Goal: Task Accomplishment & Management: Use online tool/utility

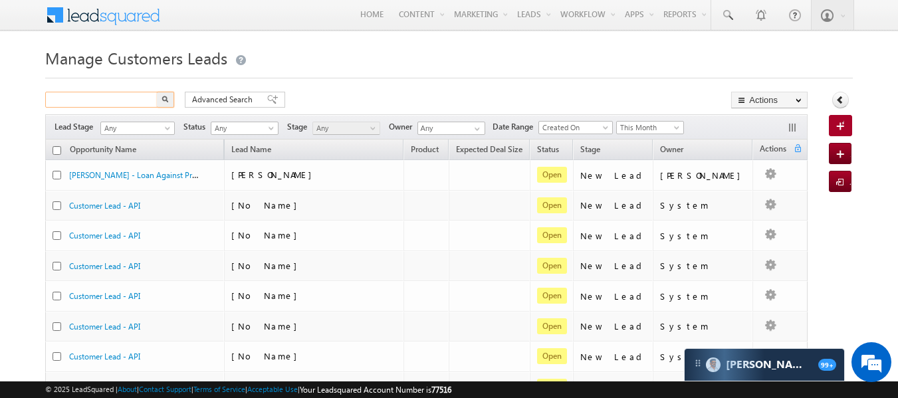
click at [145, 94] on input "text" at bounding box center [102, 100] width 114 height 16
paste input "9602777663"
click at [145, 94] on input "9602777663" at bounding box center [102, 100] width 114 height 16
type input "9602777663"
click at [157, 92] on button "button" at bounding box center [165, 100] width 17 height 16
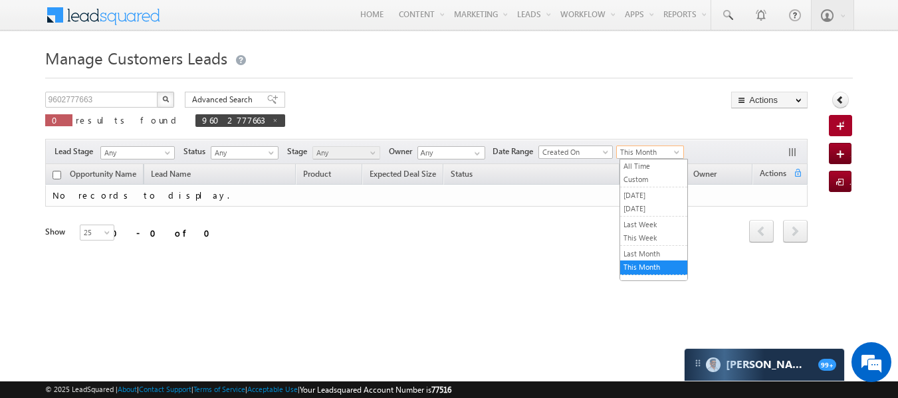
click at [661, 151] on span "This Month" at bounding box center [648, 152] width 63 height 12
click at [644, 161] on link "All Time" at bounding box center [653, 166] width 67 height 12
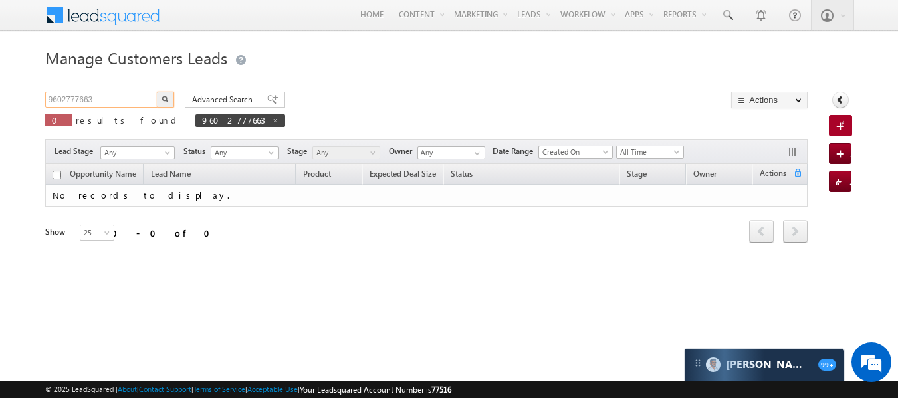
click at [98, 107] on input "9602777663" at bounding box center [102, 100] width 114 height 16
paste input "6377664064"
click at [98, 107] on input "6377664064" at bounding box center [102, 100] width 114 height 16
type input "6377664064"
click at [157, 92] on button "button" at bounding box center [165, 100] width 17 height 16
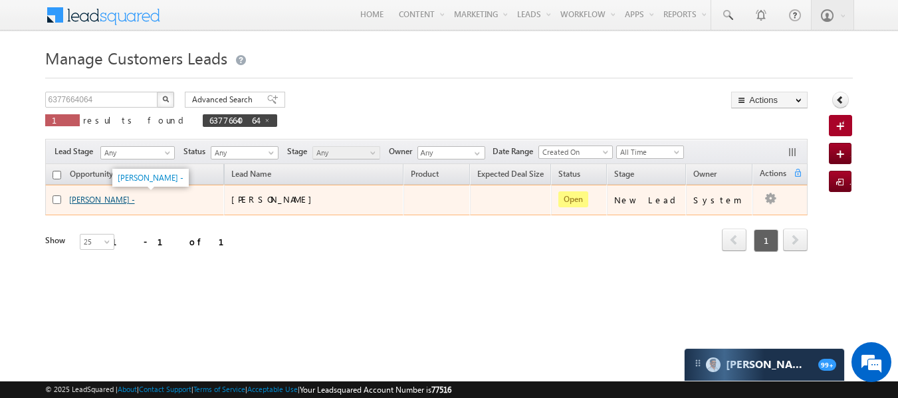
click at [97, 201] on link "Madhuri -" at bounding box center [102, 200] width 66 height 10
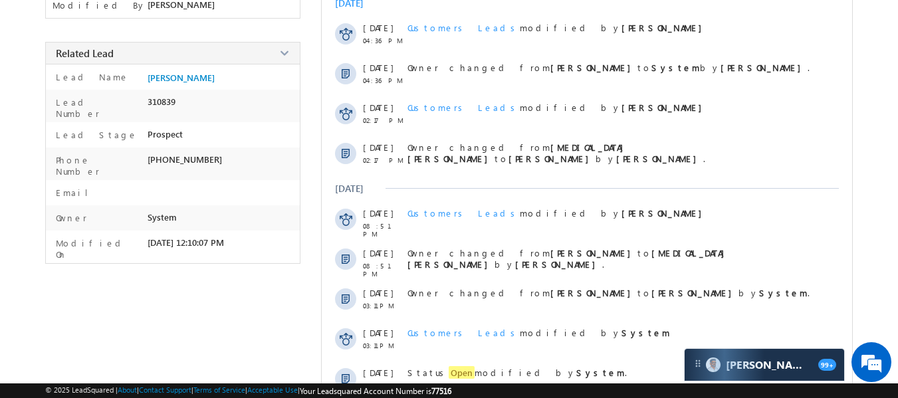
scroll to position [322, 0]
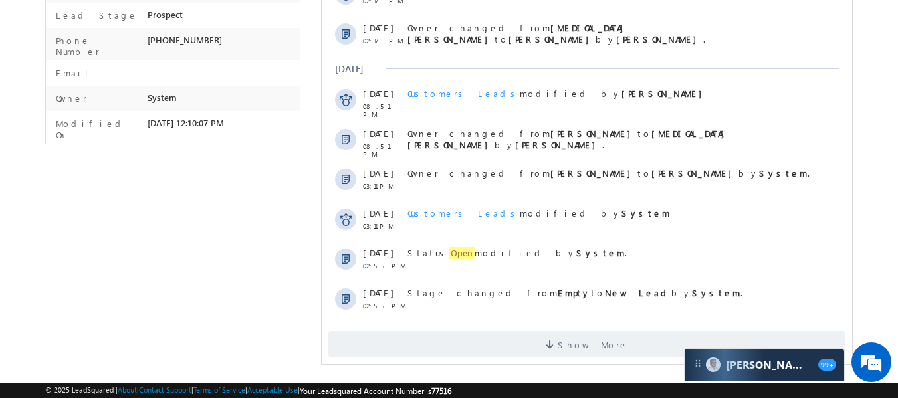
drag, startPoint x: 464, startPoint y: 80, endPoint x: 454, endPoint y: 78, distance: 9.7
click at [454, 78] on div "[DATE] [DATE] 04:36 PM Customers Leads modified by [PERSON_NAME] [DATE] 04:36 P…" at bounding box center [587, 95] width 530 height 450
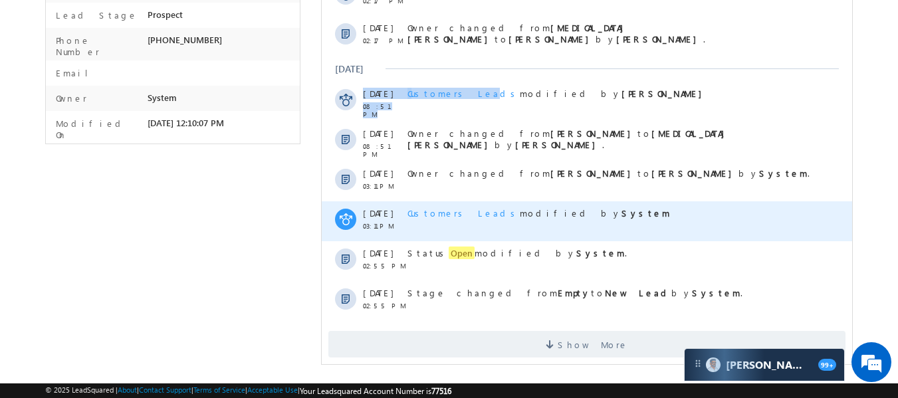
scroll to position [0, 0]
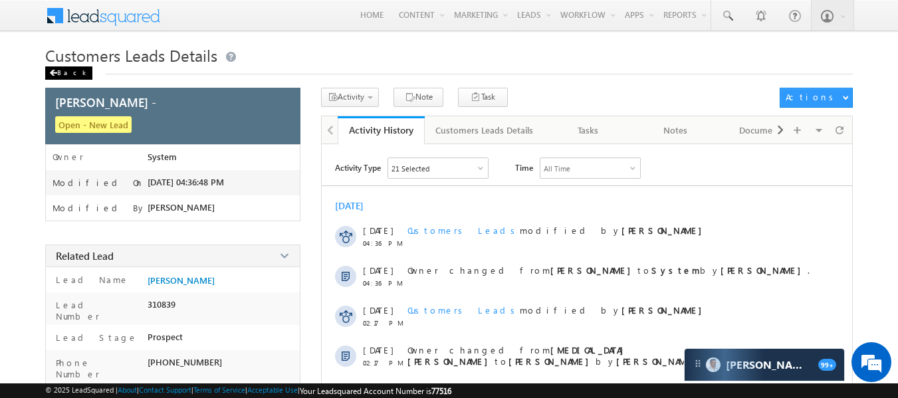
click at [57, 74] on div "Back" at bounding box center [68, 72] width 47 height 13
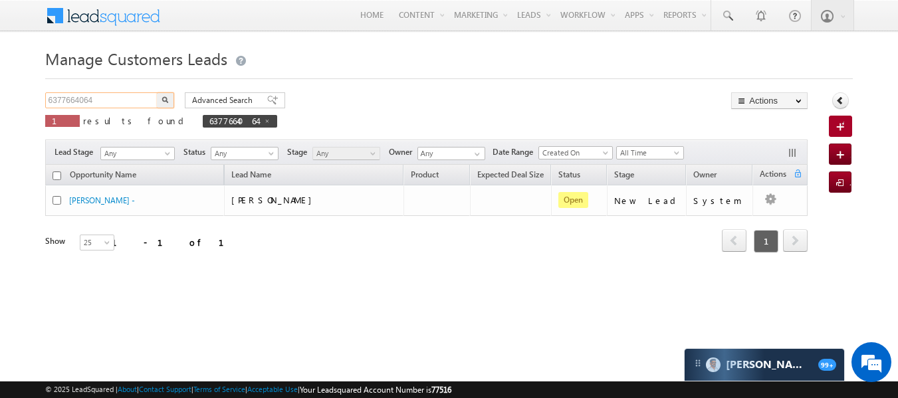
click at [129, 102] on input "6377664064" at bounding box center [102, 100] width 114 height 16
paste input "810341"
type input "810341"
click at [157, 92] on button "button" at bounding box center [165, 100] width 17 height 16
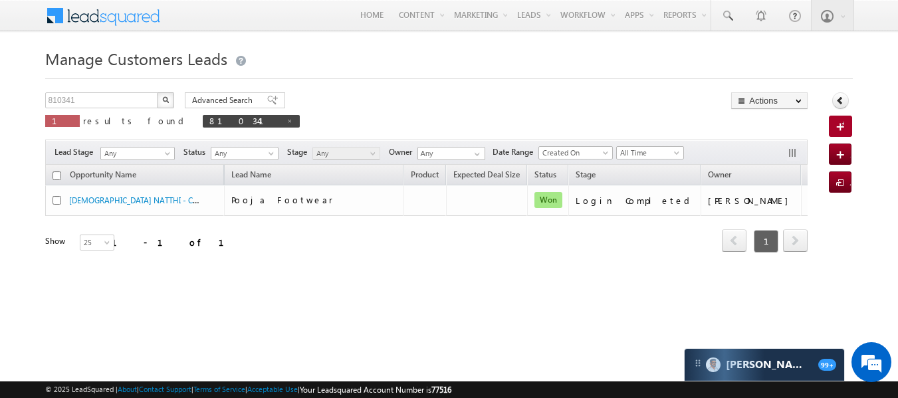
click at [390, 278] on div "Opportunity Name Lead Name Product Expected Deal Size Status Stage Owner Action…" at bounding box center [426, 227] width 763 height 124
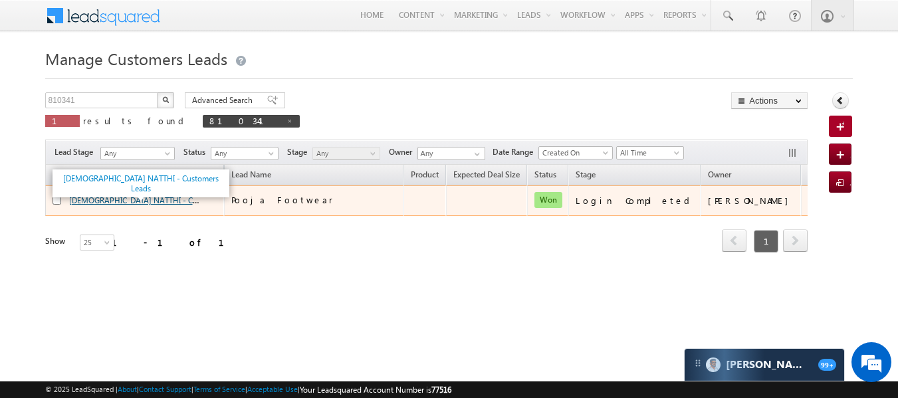
click at [120, 203] on link "VISHNU VISHNU NATTHI - Customers Leads" at bounding box center [157, 199] width 177 height 11
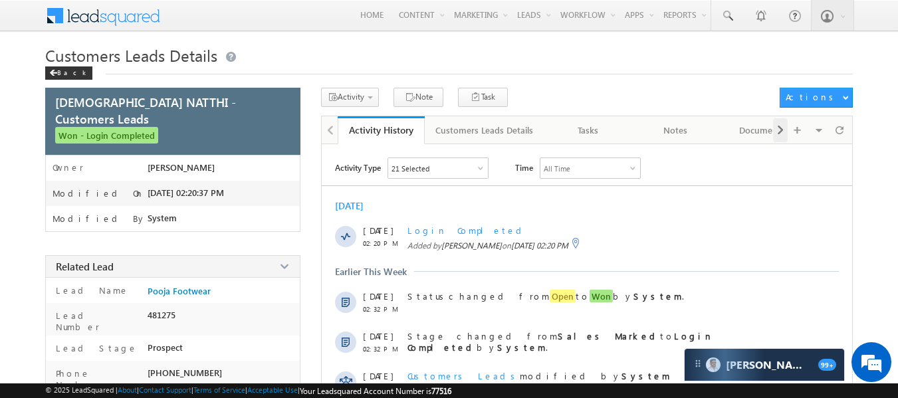
click at [779, 134] on span at bounding box center [780, 130] width 8 height 24
click at [779, 134] on div "Visible Tabs Activity History Default Customers Leads Details Default Tasks Def…" at bounding box center [811, 129] width 77 height 26
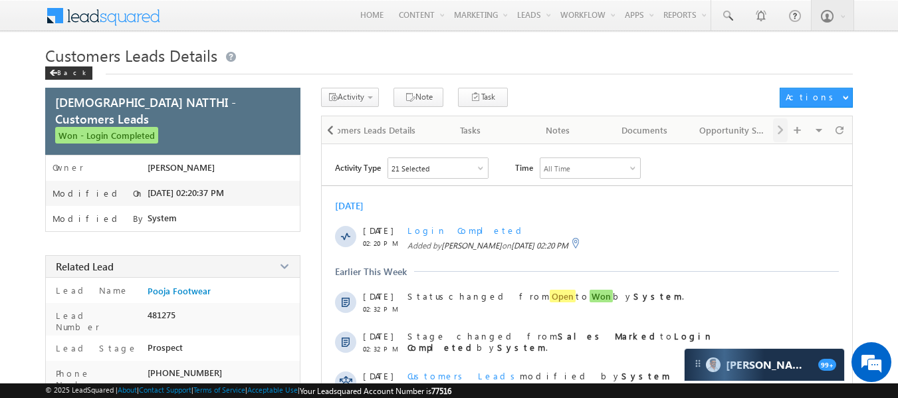
click at [779, 134] on div "Visible Tabs Activity History Default Customers Leads Details Default Tasks Def…" at bounding box center [811, 129] width 77 height 26
drag, startPoint x: 779, startPoint y: 134, endPoint x: 330, endPoint y: 138, distance: 449.2
click at [330, 138] on div "Activity History Activity History Customers Leads Details Customers Leads Detai…" at bounding box center [587, 130] width 532 height 28
click at [330, 138] on span at bounding box center [330, 130] width 8 height 24
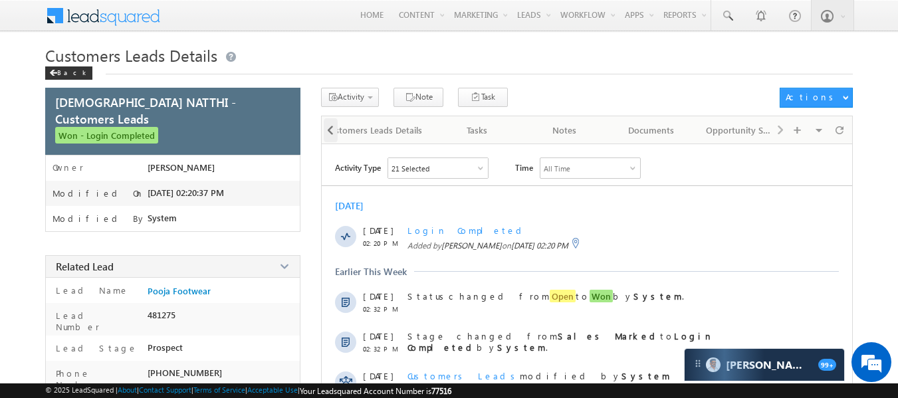
click at [330, 138] on span at bounding box center [330, 130] width 8 height 24
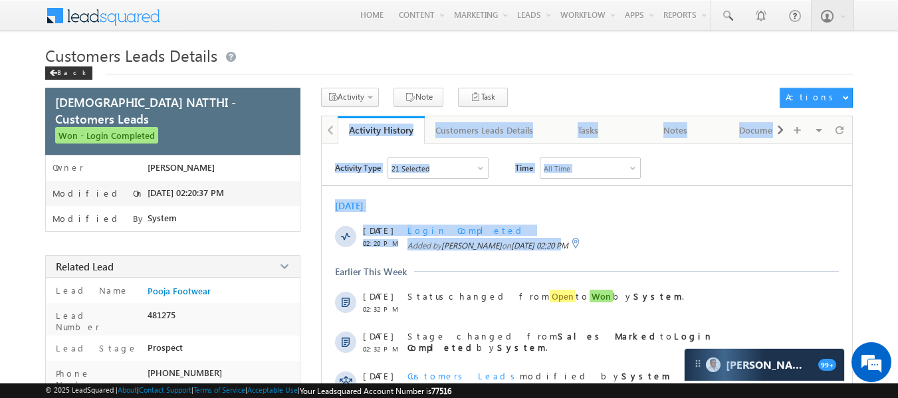
drag, startPoint x: 330, startPoint y: 138, endPoint x: 567, endPoint y: 259, distance: 267.1
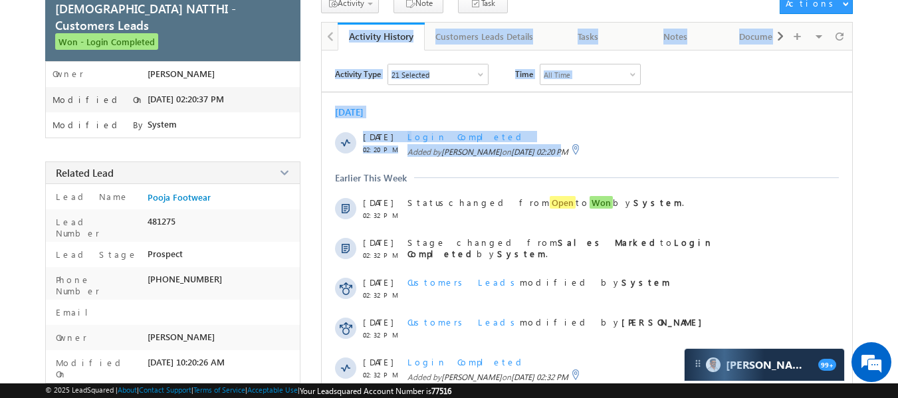
scroll to position [101, 0]
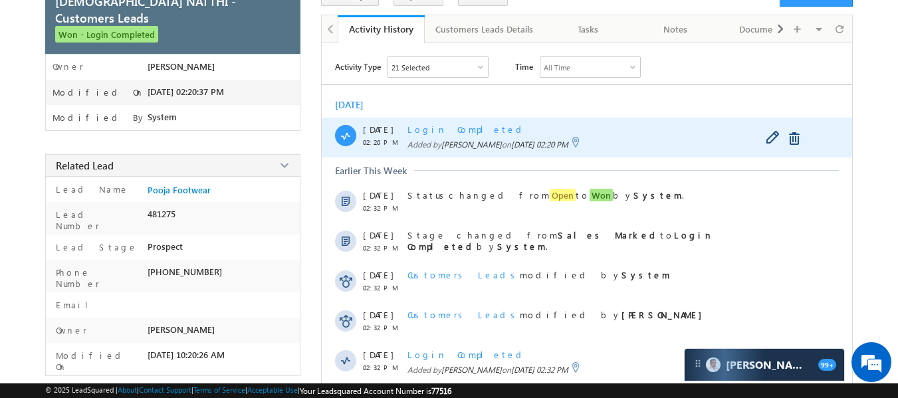
click at [653, 152] on div "Login Completed Added by Sani Tomar on 10 Sep 2025 02:20 PM" at bounding box center [614, 138] width 414 height 40
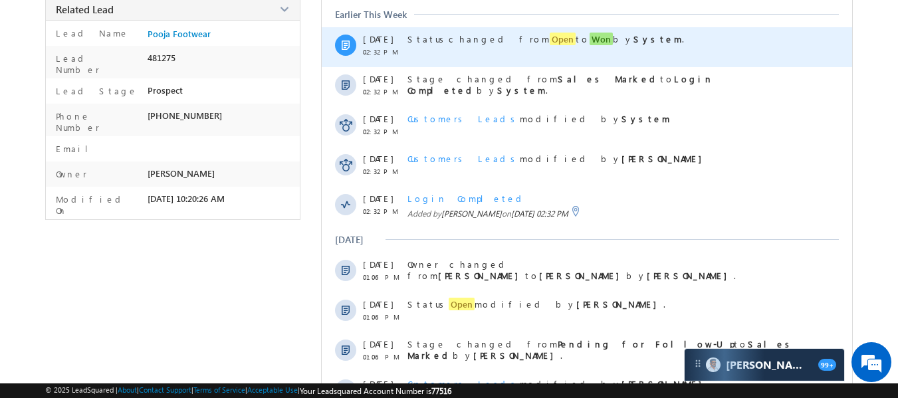
scroll to position [348, 0]
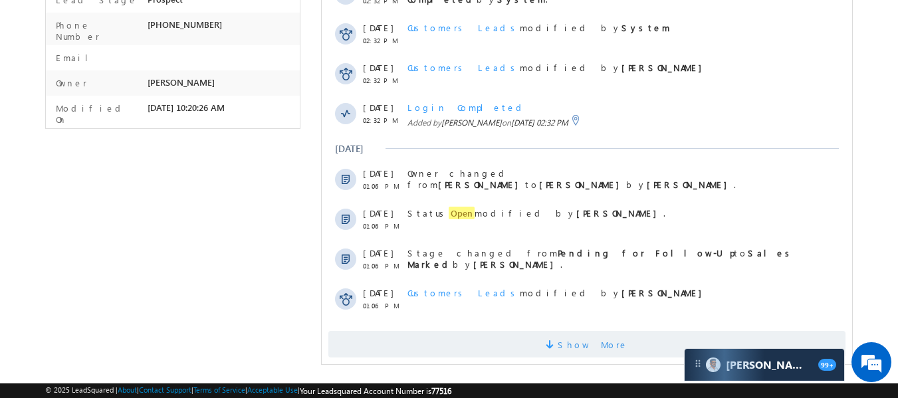
click at [587, 331] on span "Show More" at bounding box center [592, 344] width 70 height 27
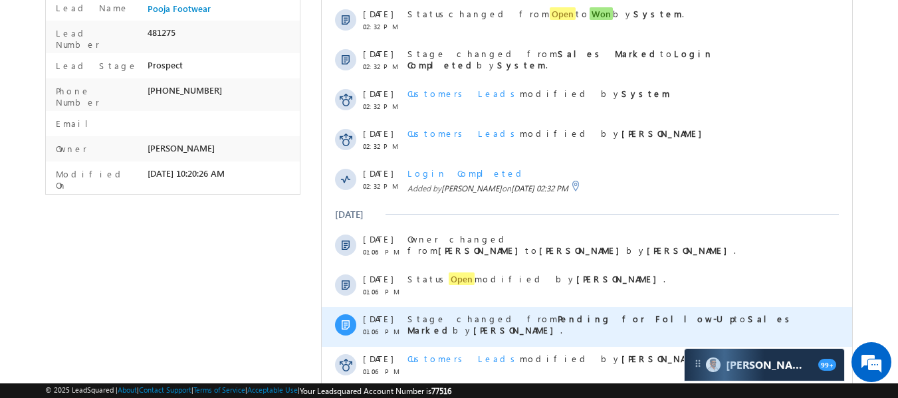
scroll to position [282, 0]
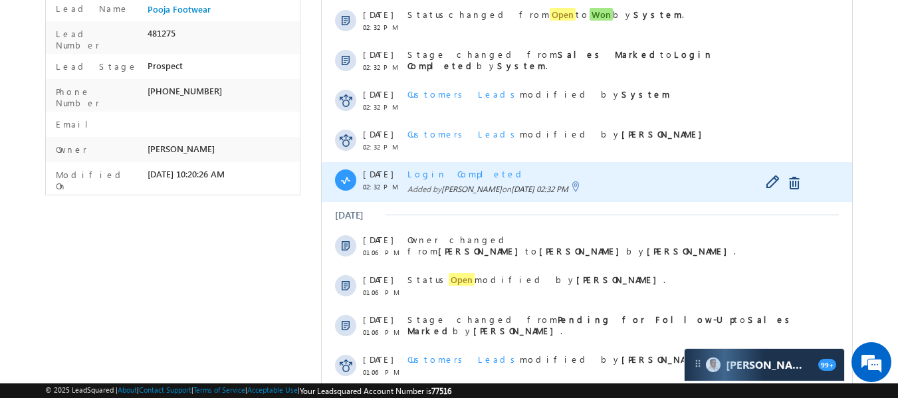
click at [456, 179] on div "Login Completed Added by Sani Tomar on 08 Sep 2025 02:32 PM" at bounding box center [614, 182] width 414 height 40
click at [446, 175] on span "Login Completed" at bounding box center [466, 173] width 119 height 11
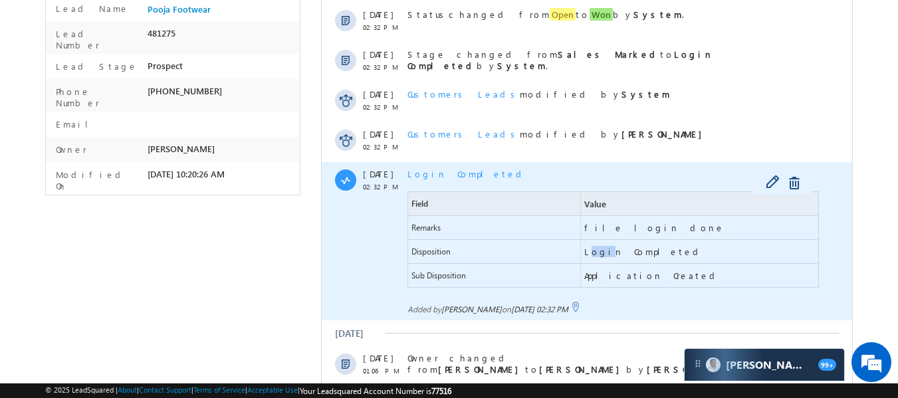
drag, startPoint x: 588, startPoint y: 251, endPoint x: 604, endPoint y: 252, distance: 16.0
click at [604, 252] on span "Login Completed" at bounding box center [643, 251] width 119 height 11
click at [596, 278] on span "Application Created" at bounding box center [652, 275] width 136 height 11
drag, startPoint x: 596, startPoint y: 278, endPoint x: 640, endPoint y: 280, distance: 43.9
click at [640, 280] on span "Application Created" at bounding box center [652, 275] width 136 height 11
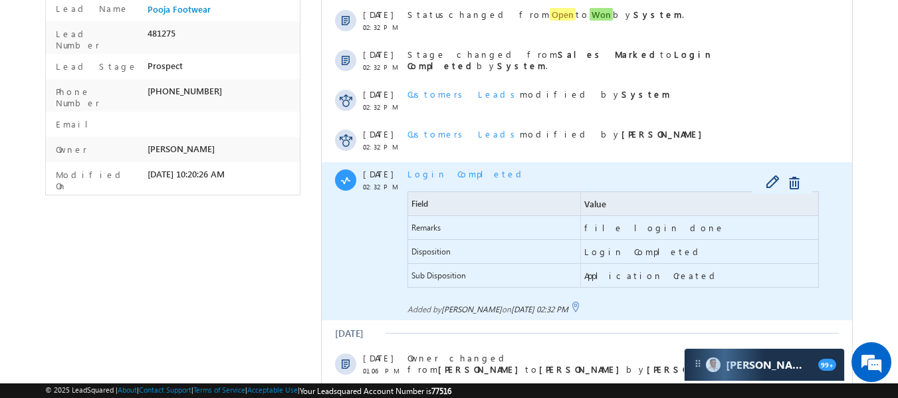
click at [589, 188] on div "Login Completed Field Value Remarks file login done Disposition Login Completed…" at bounding box center [614, 241] width 414 height 158
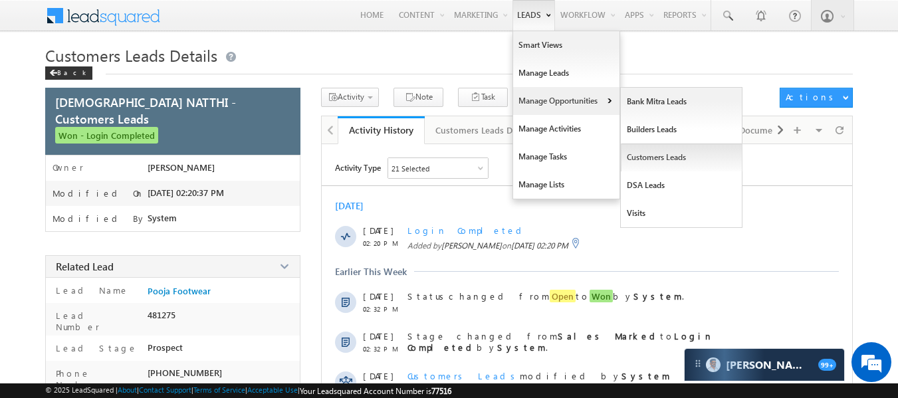
click at [647, 159] on link "Customers Leads" at bounding box center [682, 158] width 122 height 28
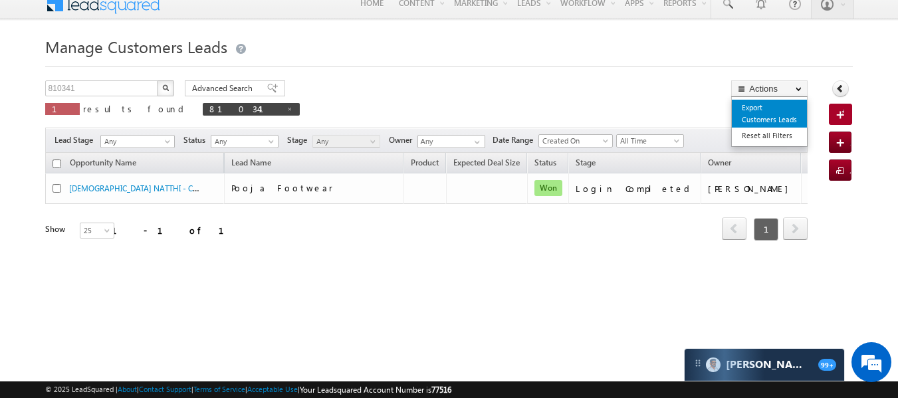
click at [747, 109] on link "Export Customers Leads" at bounding box center [769, 114] width 75 height 28
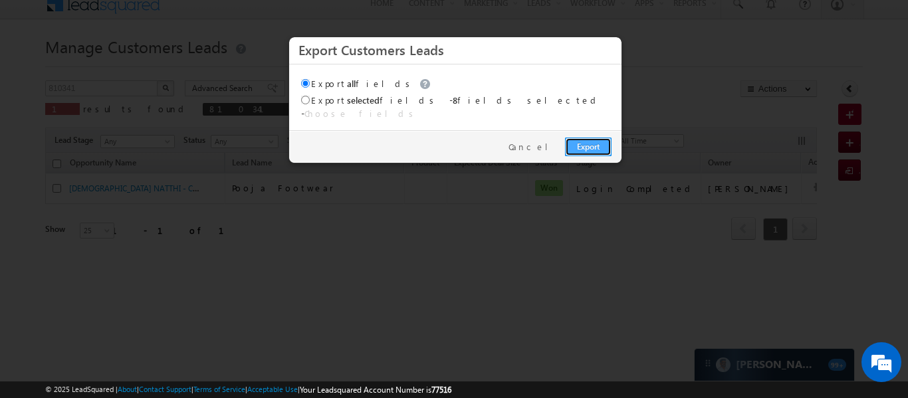
click at [587, 138] on link "Export" at bounding box center [588, 147] width 47 height 19
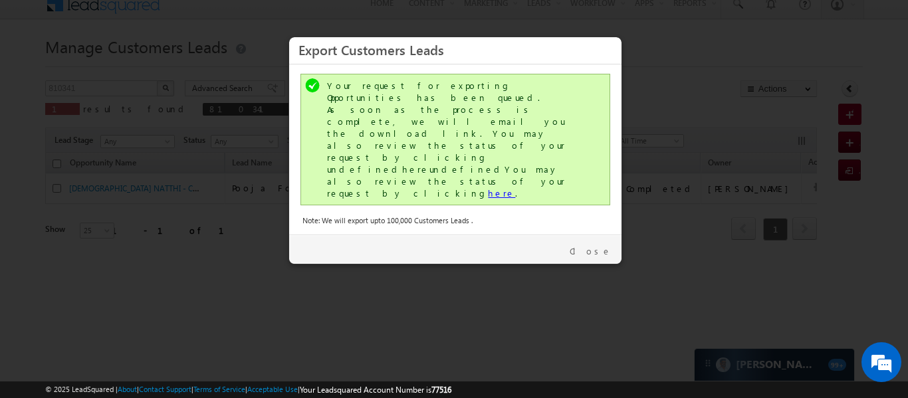
click at [488, 187] on link "here" at bounding box center [501, 192] width 27 height 11
click at [600, 245] on link "Close" at bounding box center [590, 251] width 42 height 12
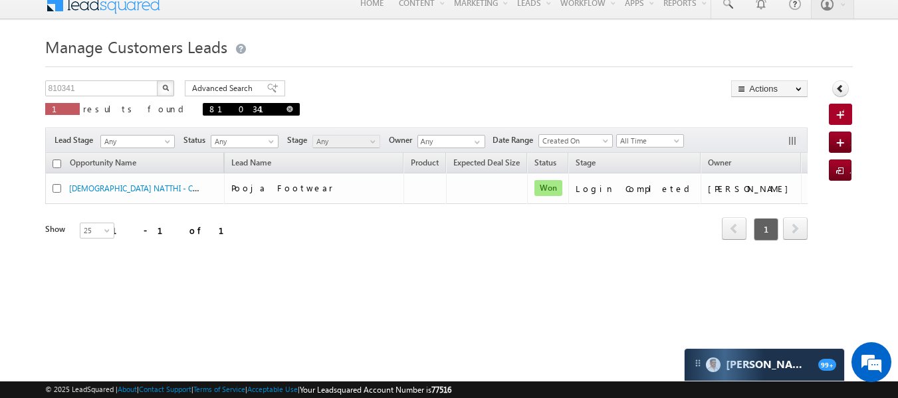
click at [286, 111] on span at bounding box center [289, 109] width 7 height 7
type input "Search Customers Leads"
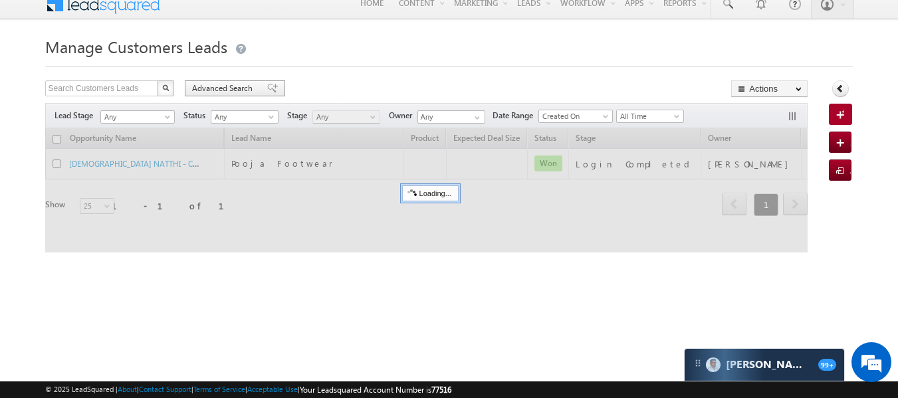
click at [223, 92] on span "Advanced Search" at bounding box center [224, 88] width 64 height 12
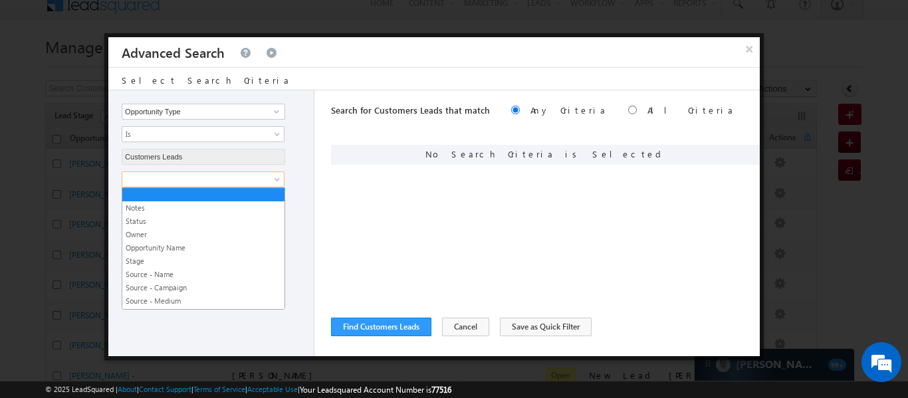
click at [271, 175] on link at bounding box center [203, 179] width 163 height 16
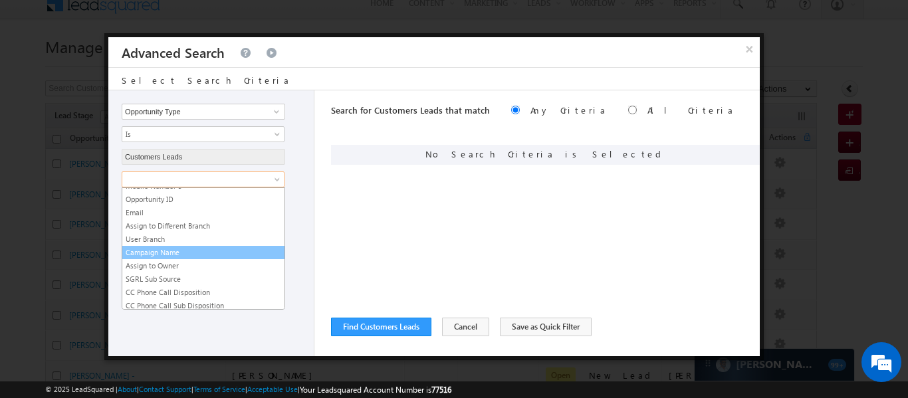
scroll to position [647, 0]
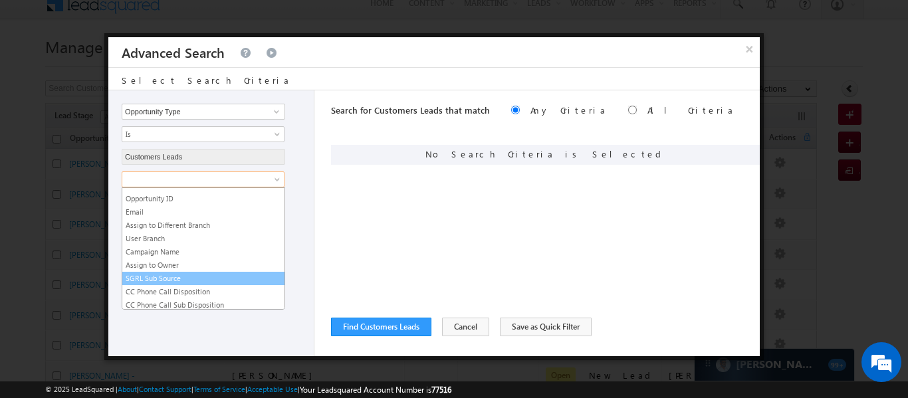
click at [198, 276] on link "SGRL Sub Source" at bounding box center [203, 278] width 162 height 12
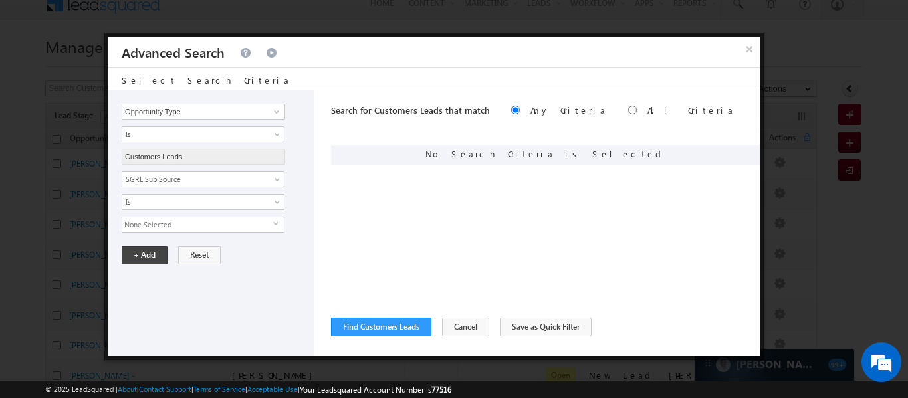
click at [238, 223] on span "None Selected" at bounding box center [197, 224] width 151 height 15
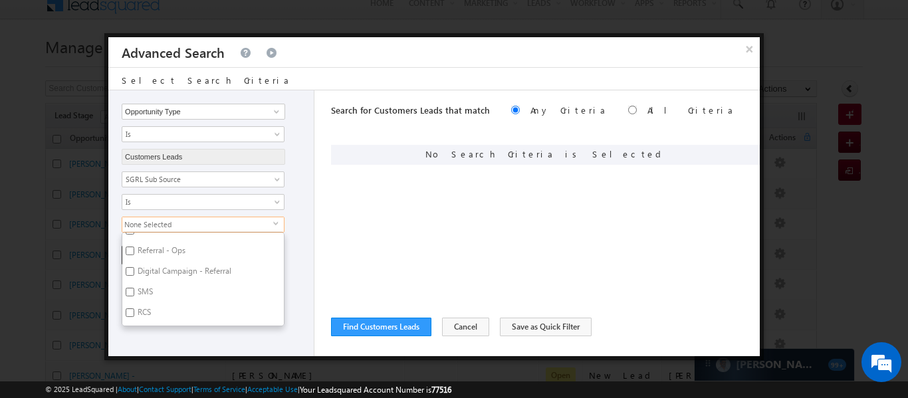
scroll to position [189, 0]
click at [128, 270] on input "Digital Campaign - Referral" at bounding box center [130, 270] width 9 height 9
checkbox input "false"
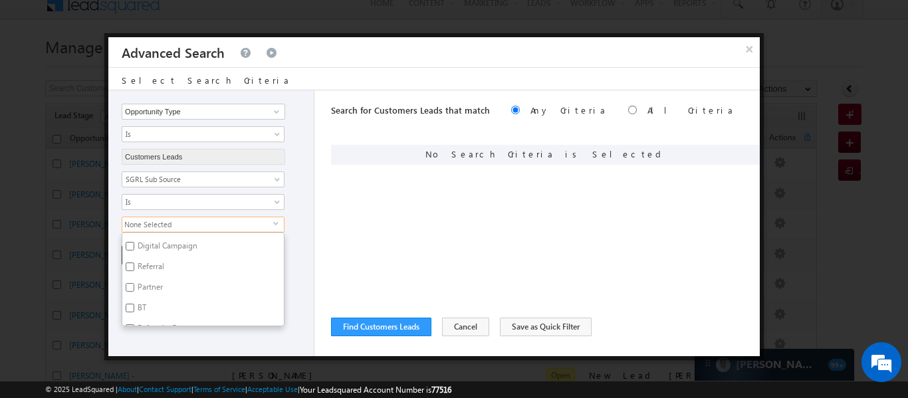
click at [131, 288] on input "Partner" at bounding box center [130, 287] width 9 height 9
checkbox input "true"
click at [290, 250] on div "+ Add Reset" at bounding box center [214, 255] width 185 height 19
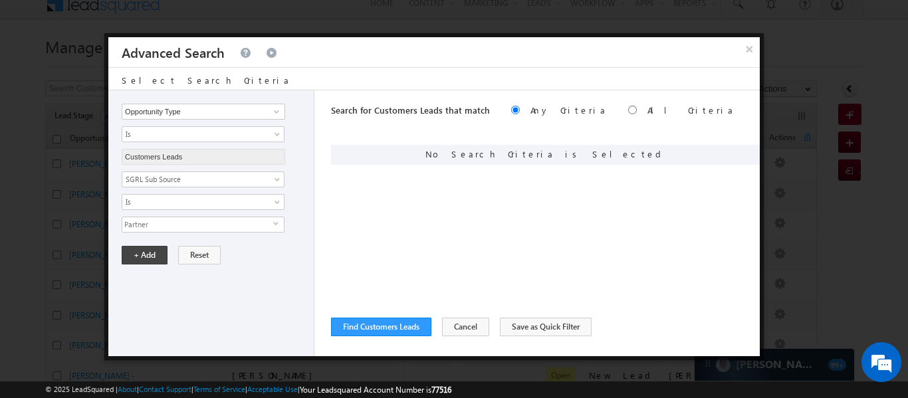
click at [187, 223] on span "Partner" at bounding box center [197, 224] width 151 height 15
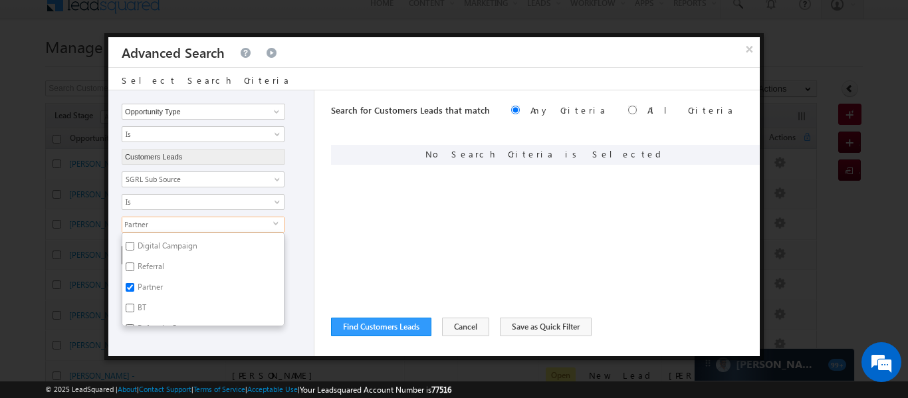
click at [187, 223] on span "Partner" at bounding box center [197, 224] width 151 height 15
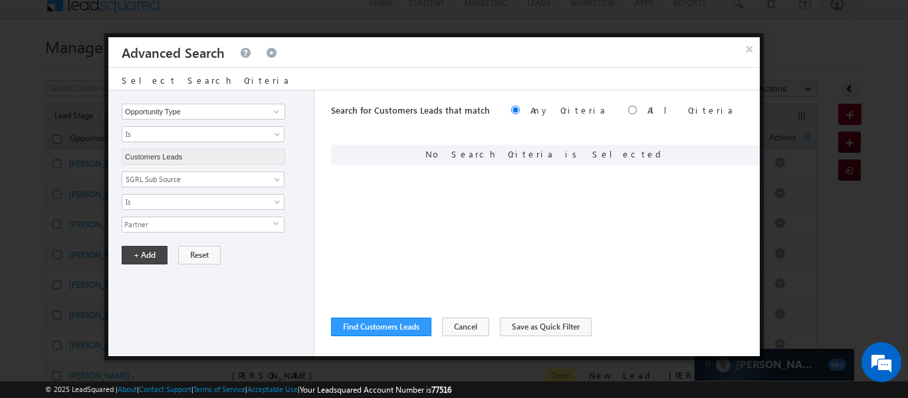
click at [187, 223] on span "Partner" at bounding box center [197, 224] width 151 height 15
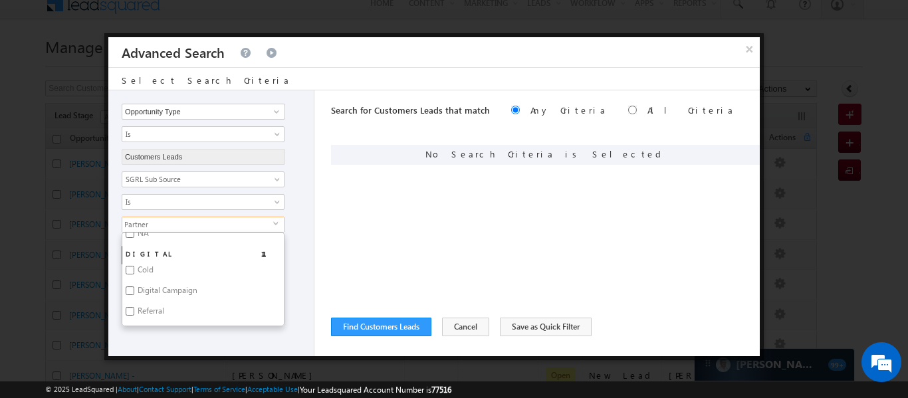
scroll to position [64, 0]
click at [307, 248] on div "+ Add Reset" at bounding box center [214, 255] width 185 height 19
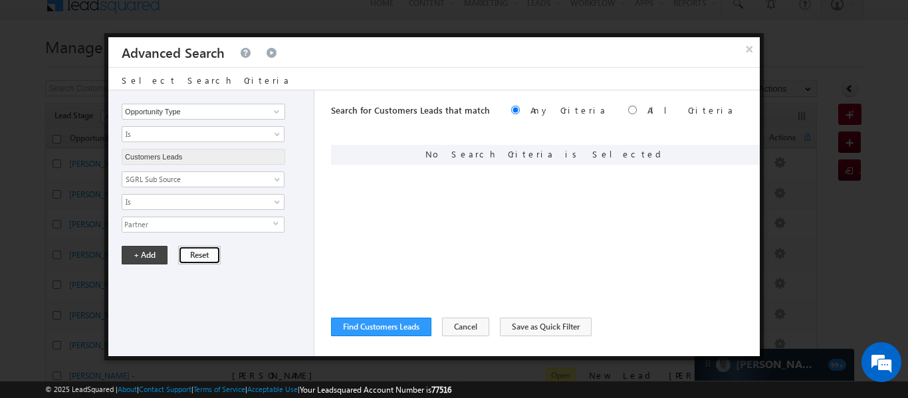
click at [186, 255] on button "Reset" at bounding box center [199, 255] width 43 height 19
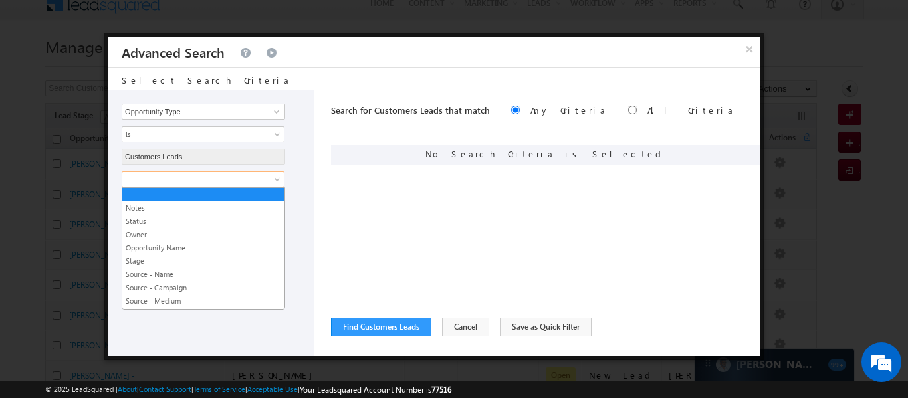
click at [269, 179] on link at bounding box center [203, 179] width 163 height 16
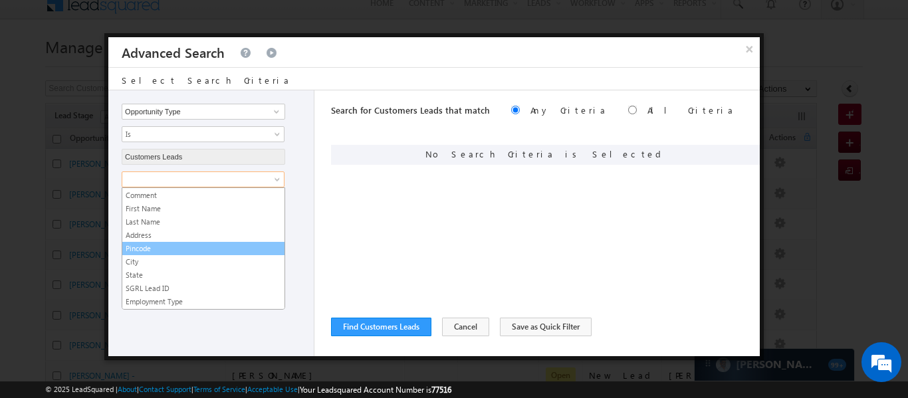
scroll to position [491, 0]
click at [176, 248] on link "Phone Call Disposition" at bounding box center [203, 249] width 162 height 12
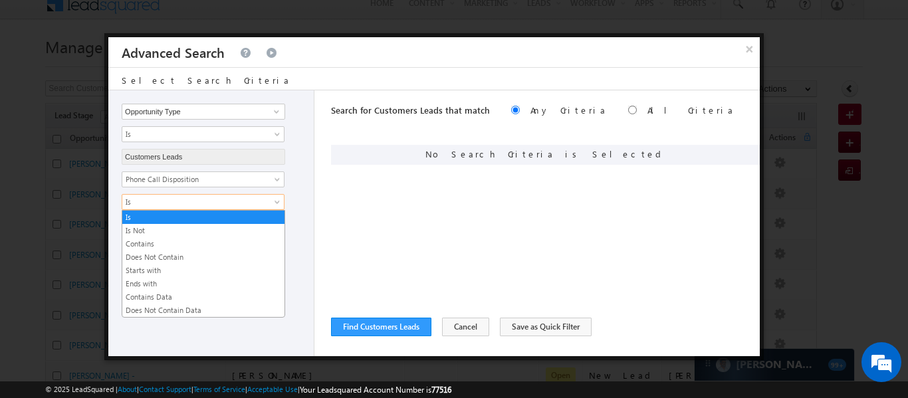
click at [164, 205] on span "Is" at bounding box center [194, 202] width 144 height 12
click at [183, 293] on link "Contains Data" at bounding box center [203, 297] width 162 height 12
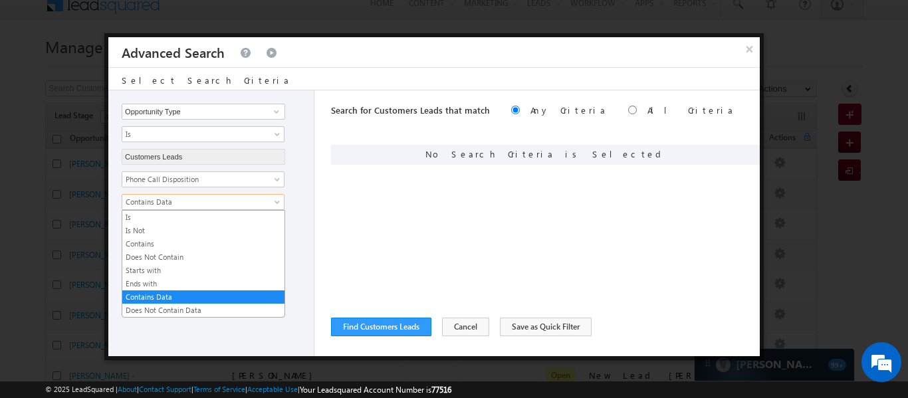
click at [184, 205] on span "Contains Data" at bounding box center [194, 202] width 144 height 12
click at [148, 248] on link "Contains" at bounding box center [203, 244] width 162 height 12
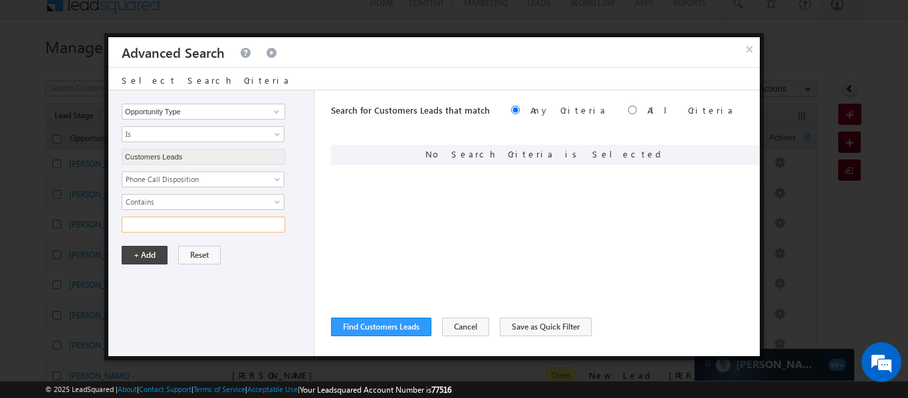
click at [187, 226] on input "text" at bounding box center [203, 225] width 163 height 16
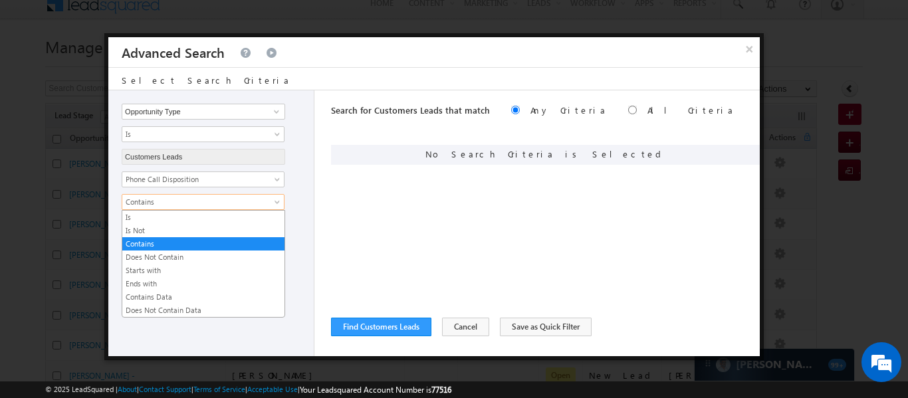
click at [191, 199] on span "Contains" at bounding box center [194, 202] width 144 height 12
click at [192, 295] on link "Contains Data" at bounding box center [203, 297] width 162 height 12
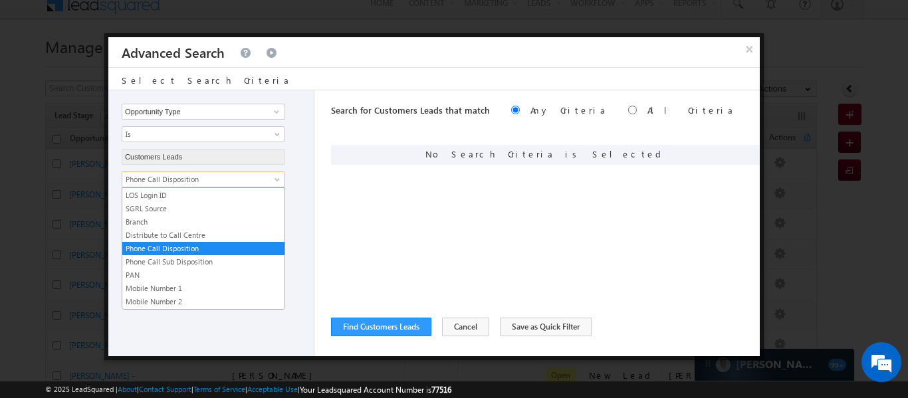
click at [277, 181] on span at bounding box center [278, 182] width 11 height 11
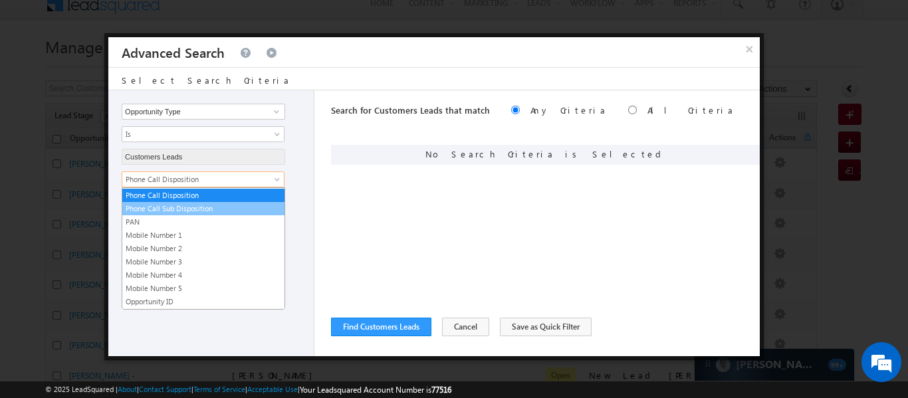
scroll to position [411, 0]
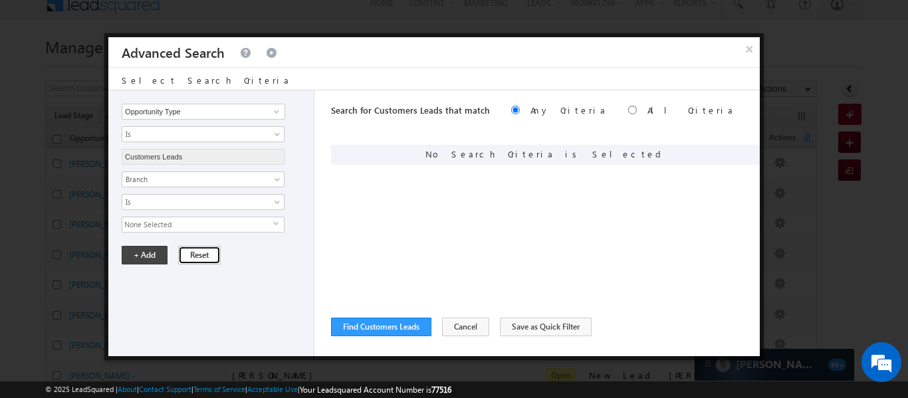
click at [178, 260] on button "Reset" at bounding box center [199, 255] width 43 height 19
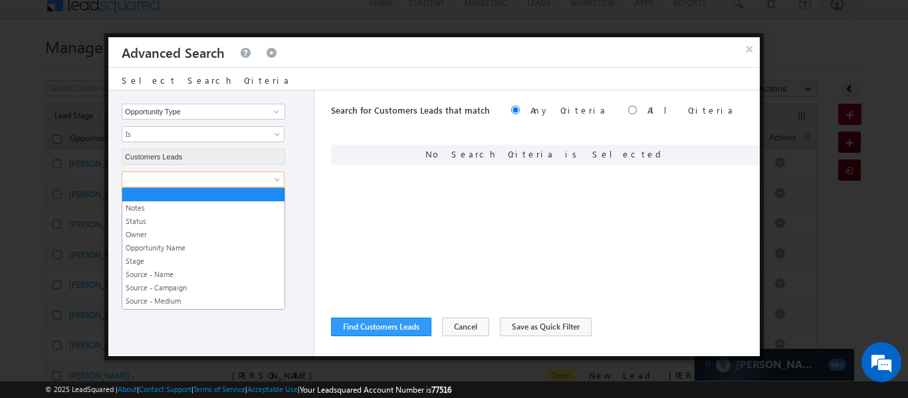
click at [221, 178] on span at bounding box center [194, 179] width 144 height 12
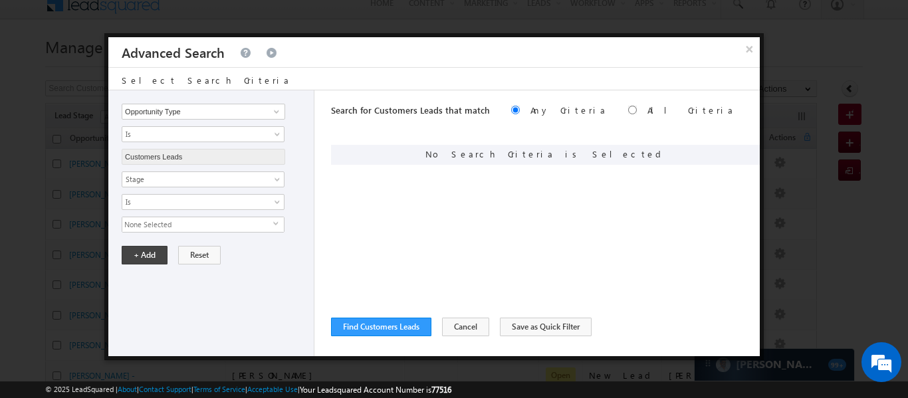
click at [264, 229] on span "None Selected" at bounding box center [197, 224] width 151 height 15
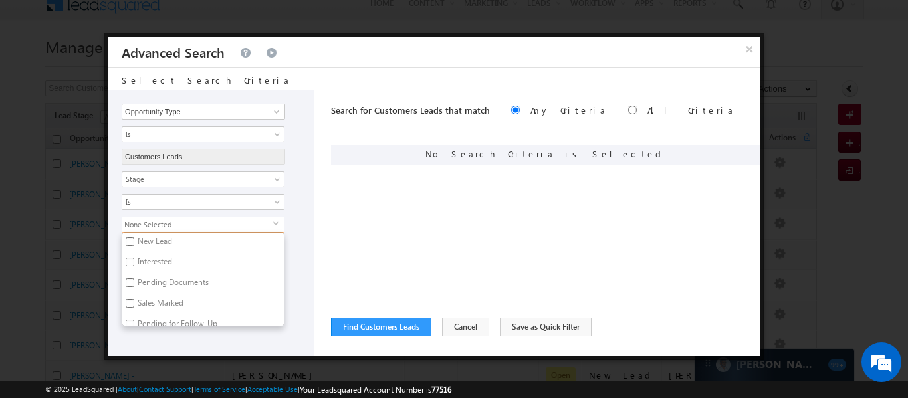
scroll to position [0, 0]
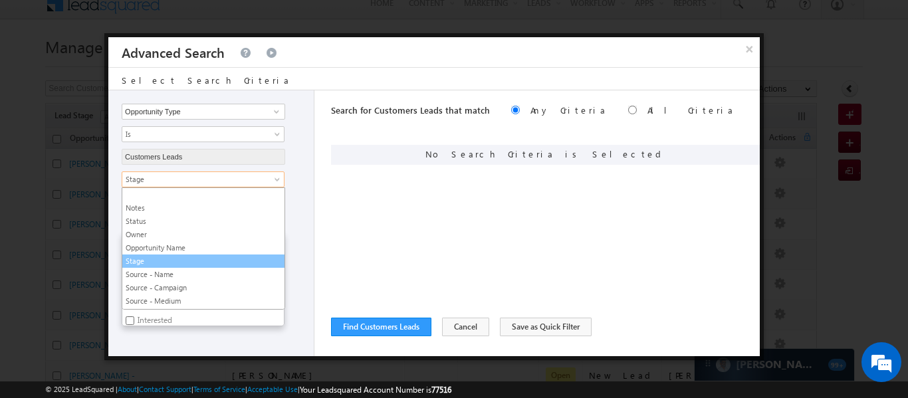
click at [269, 176] on link "Stage" at bounding box center [203, 179] width 163 height 16
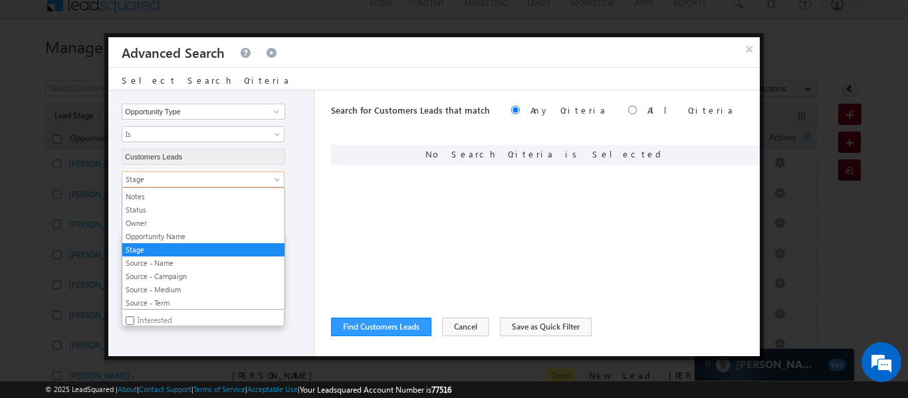
scroll to position [79, 0]
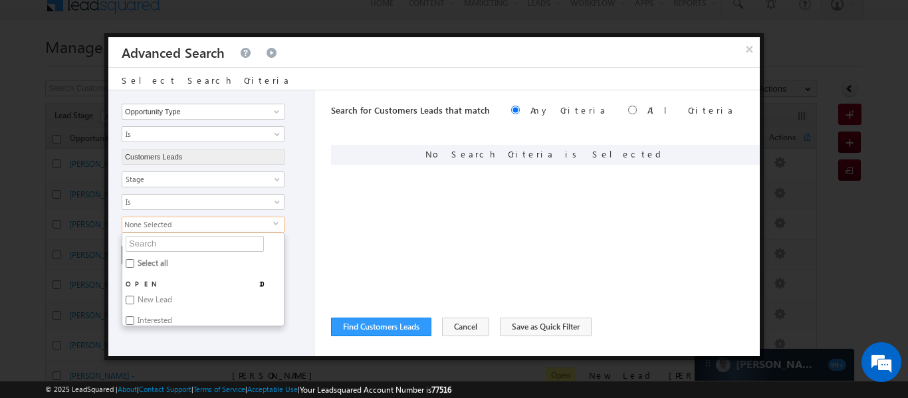
click at [365, 197] on div "Search for Customers Leads that match Any Criteria All Criteria Note that the c…" at bounding box center [545, 223] width 429 height 266
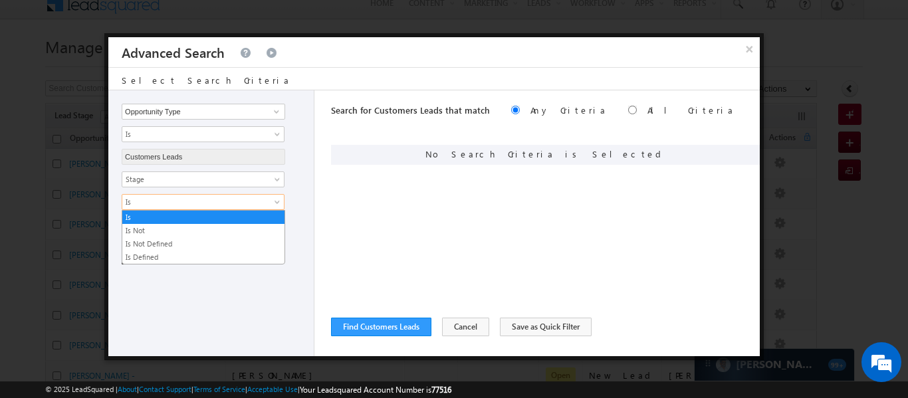
click at [181, 204] on span "Is" at bounding box center [194, 202] width 144 height 12
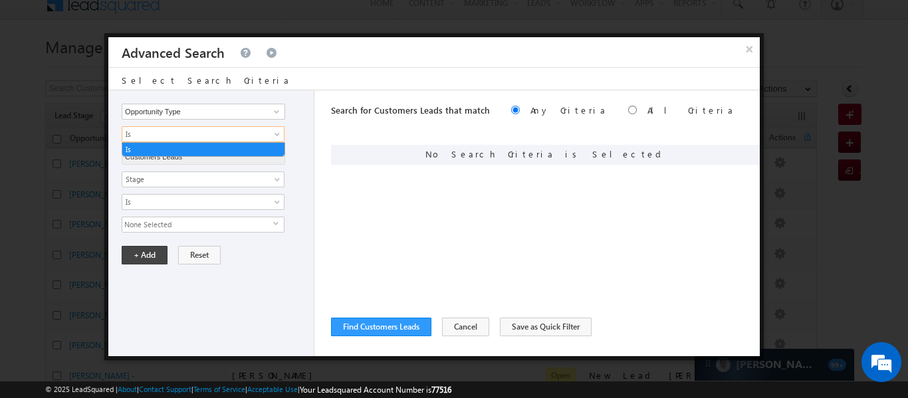
click at [191, 130] on span "Is" at bounding box center [194, 134] width 144 height 12
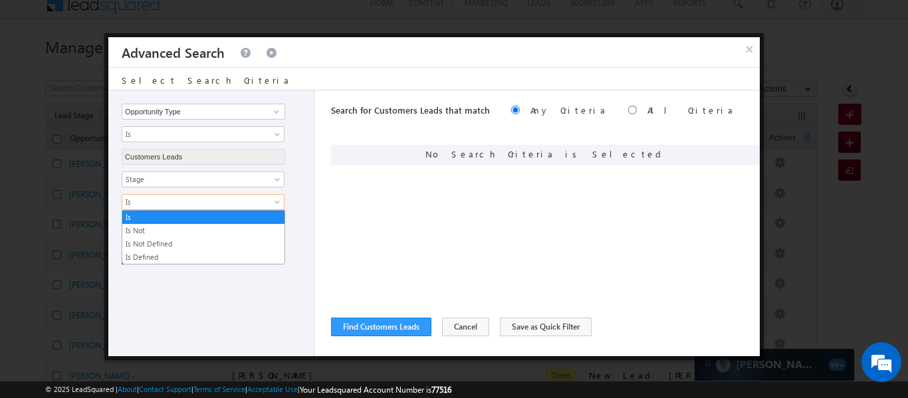
click at [185, 202] on span "Is" at bounding box center [194, 202] width 144 height 12
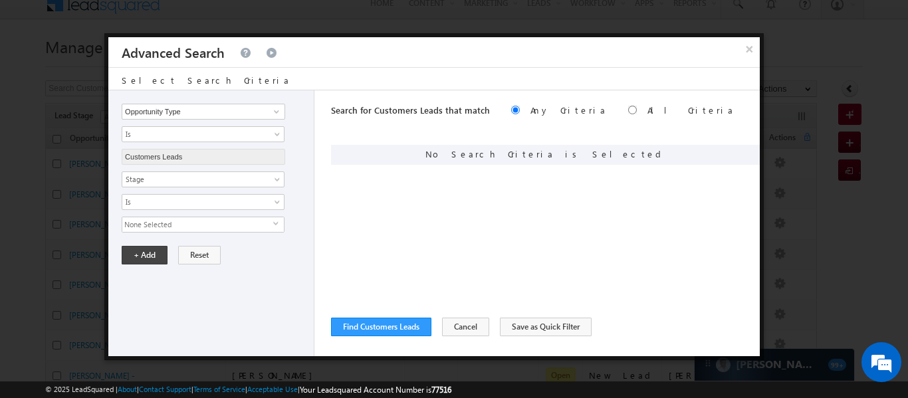
click at [333, 223] on div "Search for Customers Leads that match Any Criteria All Criteria Note that the c…" at bounding box center [545, 223] width 429 height 266
click at [171, 225] on span "None Selected" at bounding box center [197, 224] width 151 height 15
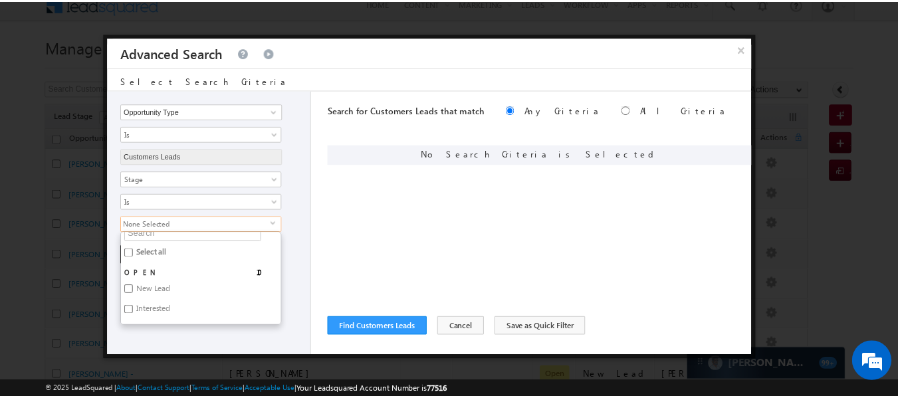
scroll to position [0, 0]
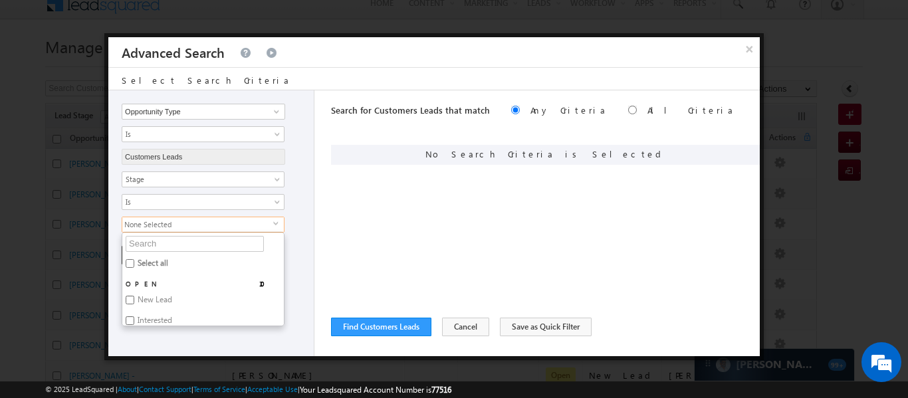
click at [128, 267] on input "Select all" at bounding box center [130, 263] width 9 height 9
checkbox input "true"
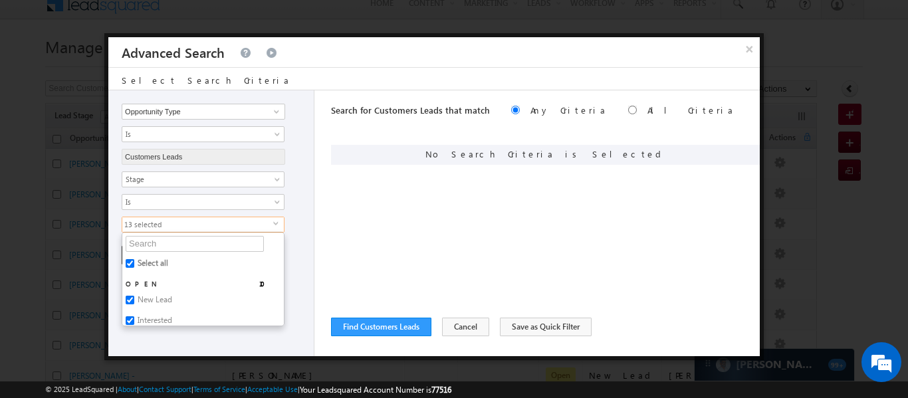
checkbox input "true"
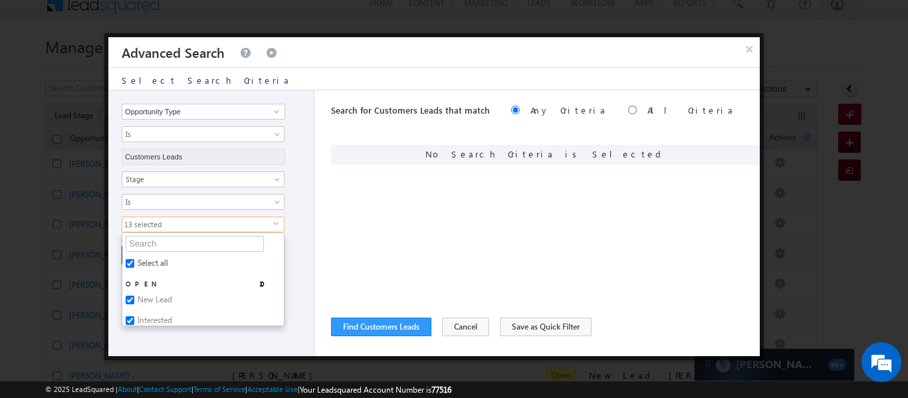
checkbox input "true"
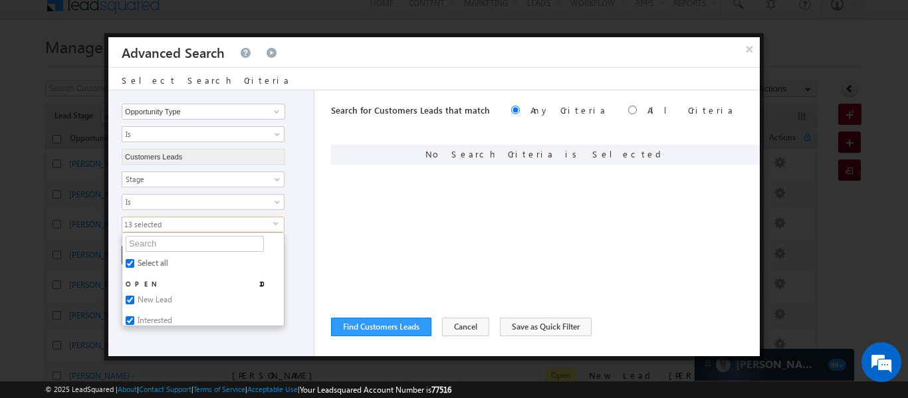
click at [334, 259] on div "Search for Customers Leads that match Any Criteria All Criteria Note that the c…" at bounding box center [545, 223] width 429 height 266
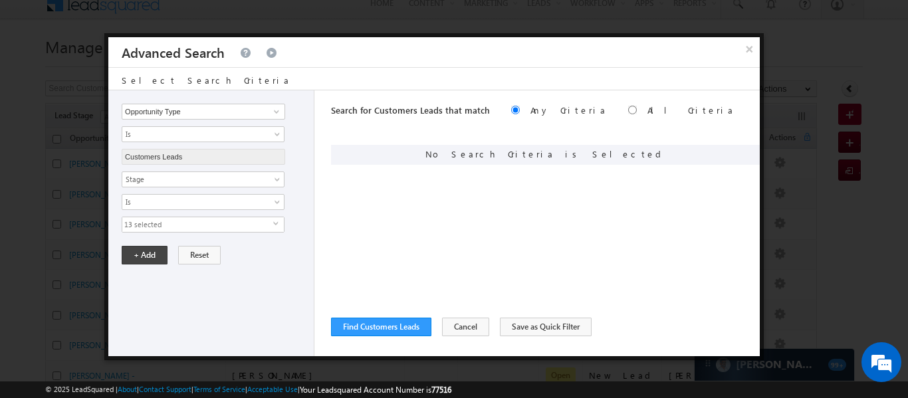
click at [149, 245] on div "Opportunity Type Lead Owner Sales Group Prospect Id Address 1 Address 2 Age Ass…" at bounding box center [211, 223] width 206 height 266
click at [149, 253] on button "+ Add" at bounding box center [145, 255] width 46 height 19
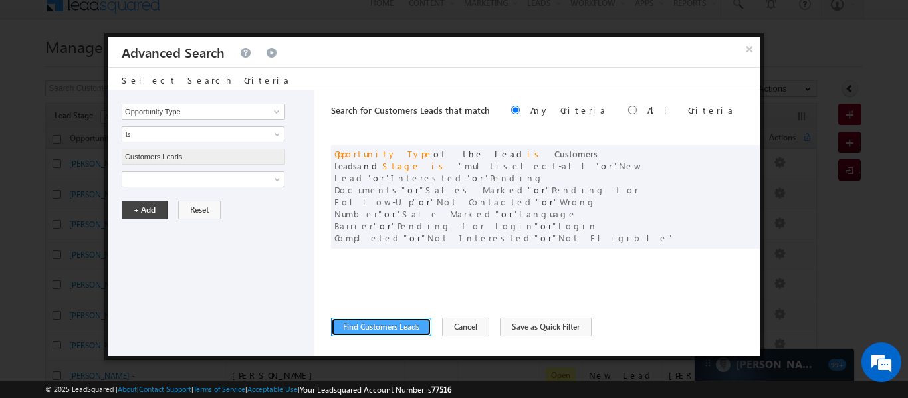
click at [366, 326] on button "Find Customers Leads" at bounding box center [381, 327] width 100 height 19
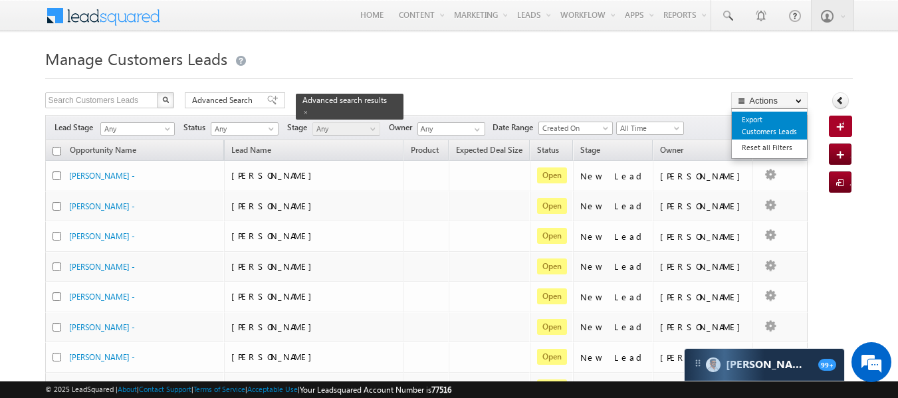
click at [761, 128] on link "Export Customers Leads" at bounding box center [769, 126] width 75 height 28
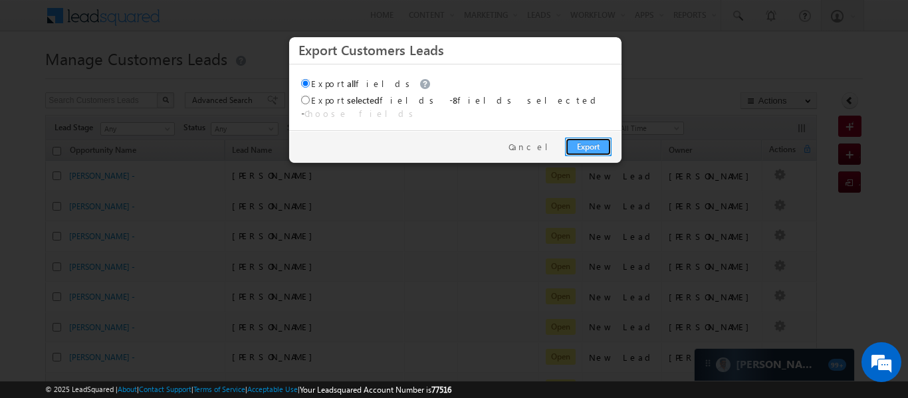
click at [589, 138] on link "Export" at bounding box center [588, 147] width 47 height 19
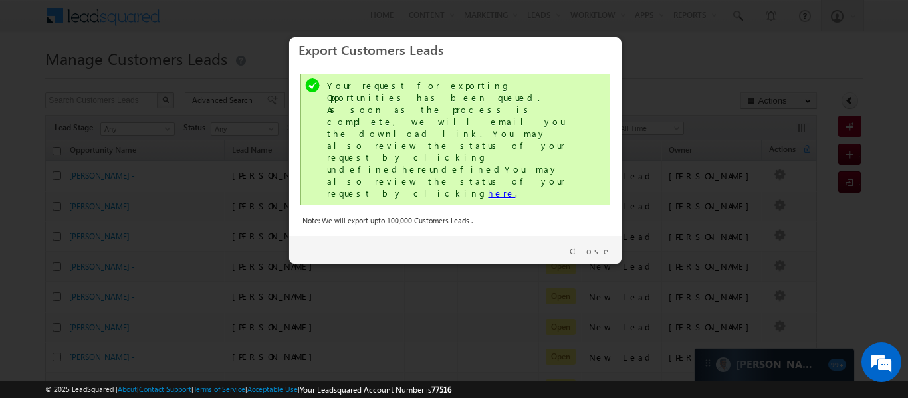
click at [488, 187] on link "here" at bounding box center [501, 192] width 27 height 11
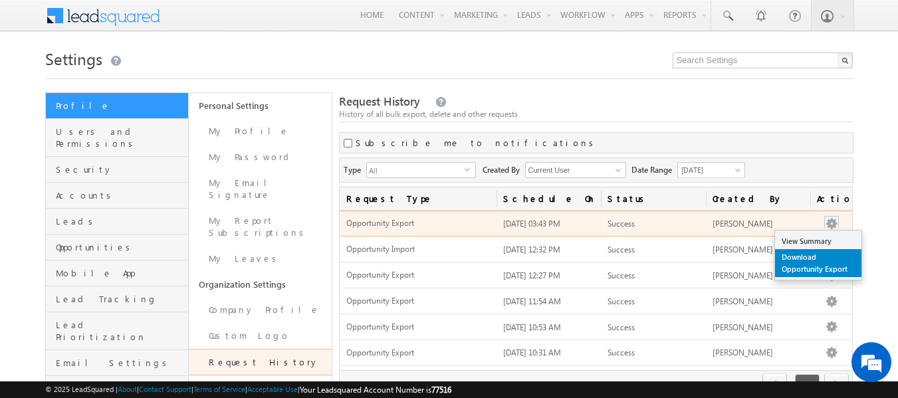
click at [807, 262] on link "Download Opportunity Export" at bounding box center [818, 263] width 86 height 28
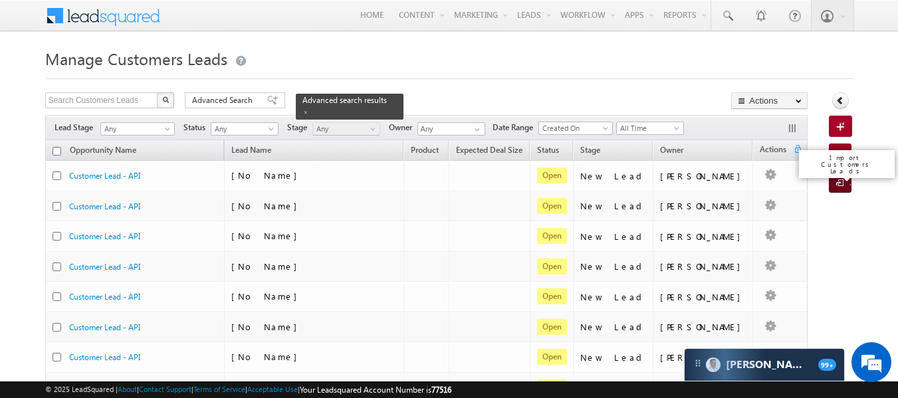
click at [844, 179] on span at bounding box center [842, 183] width 13 height 13
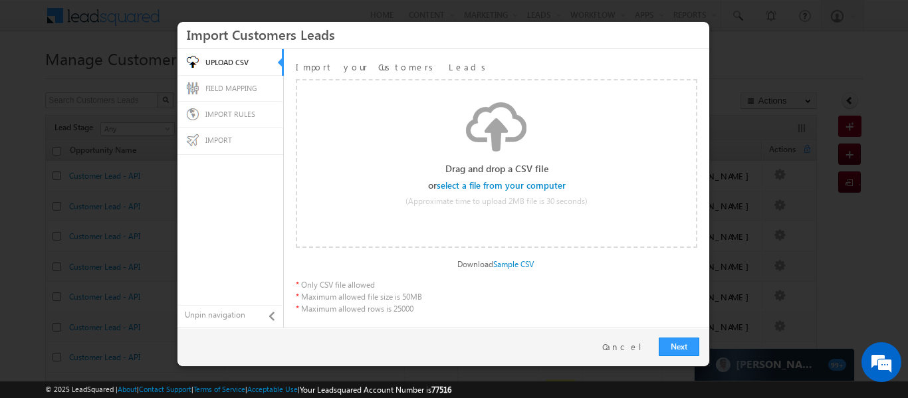
click at [473, 189] on input "file" at bounding box center [502, 185] width 126 height 9
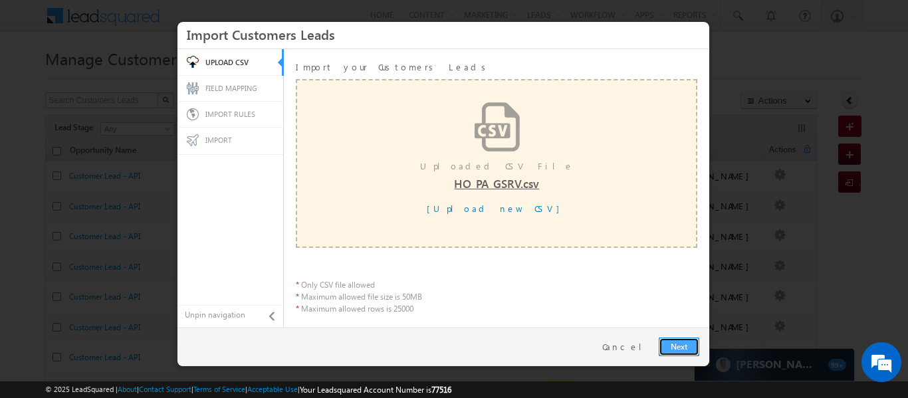
click at [685, 349] on link "Next" at bounding box center [678, 347] width 41 height 19
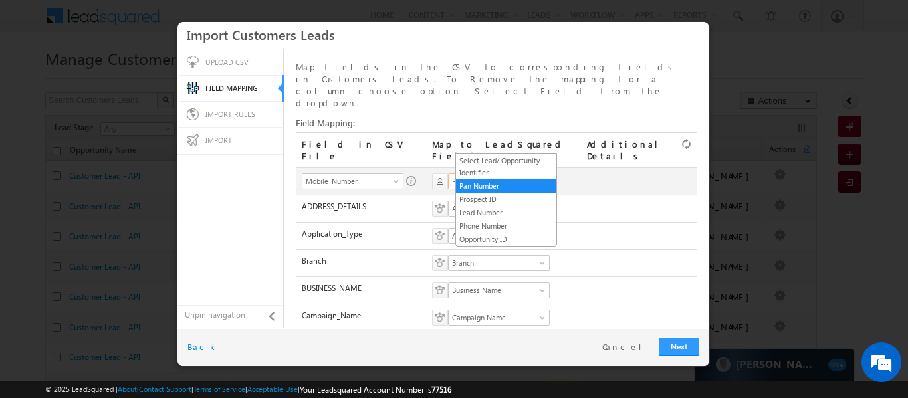
click at [545, 179] on span at bounding box center [543, 184] width 11 height 11
click at [628, 167] on th at bounding box center [639, 180] width 116 height 27
click at [549, 179] on span at bounding box center [543, 184] width 11 height 11
click at [495, 227] on link "Phone Number" at bounding box center [506, 226] width 100 height 12
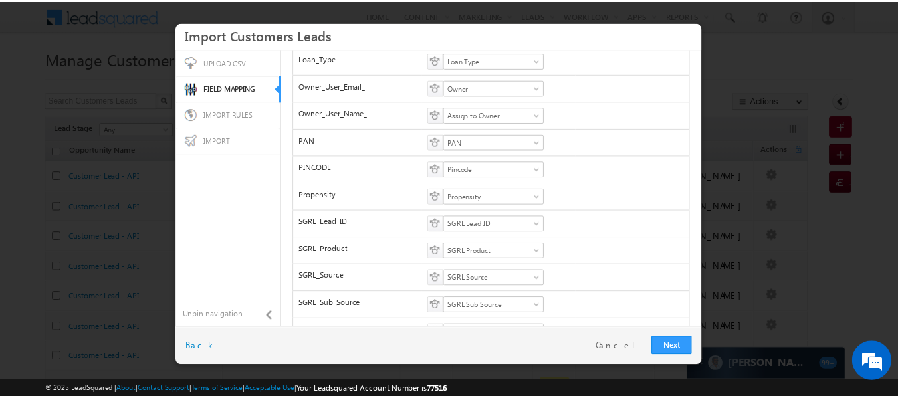
scroll to position [603, 0]
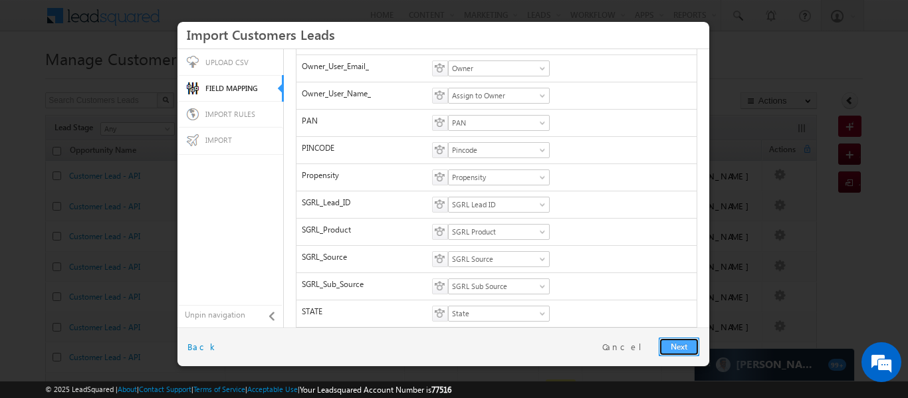
click at [674, 344] on link "Next" at bounding box center [678, 347] width 41 height 19
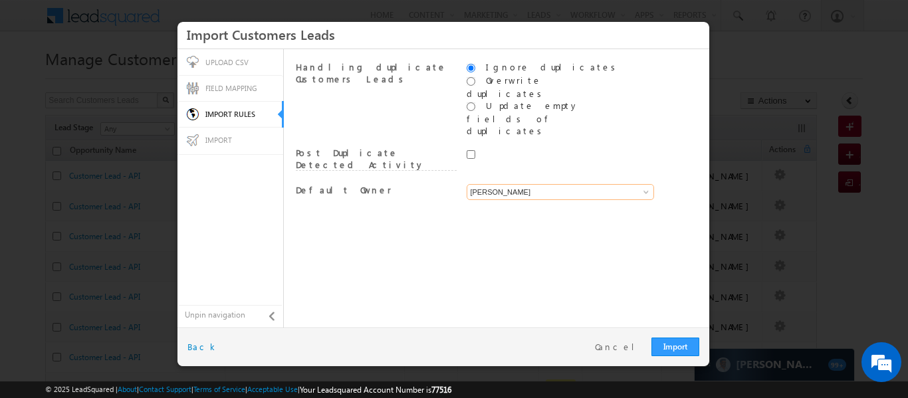
click at [536, 184] on input "[PERSON_NAME]" at bounding box center [559, 192] width 187 height 16
click at [580, 184] on input "[PERSON_NAME]" at bounding box center [559, 192] width 187 height 16
drag, startPoint x: 580, startPoint y: 145, endPoint x: 643, endPoint y: 150, distance: 63.3
click at [643, 184] on span "[PERSON_NAME]" at bounding box center [559, 192] width 186 height 16
click at [643, 187] on span at bounding box center [646, 192] width 11 height 11
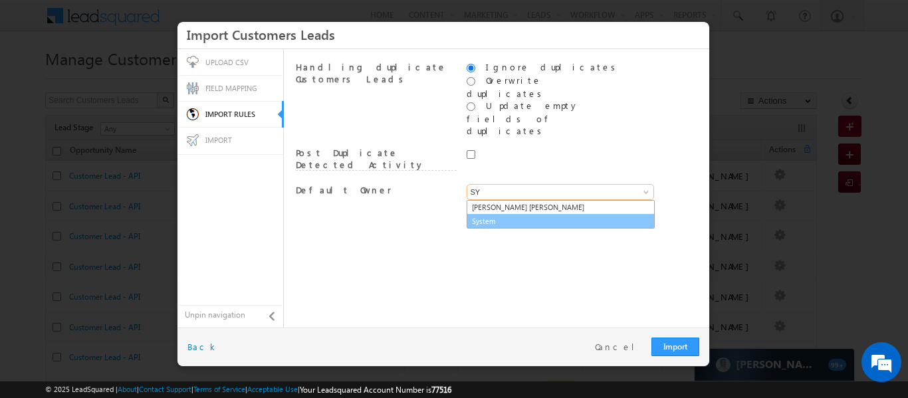
click at [478, 214] on link "System" at bounding box center [560, 221] width 188 height 15
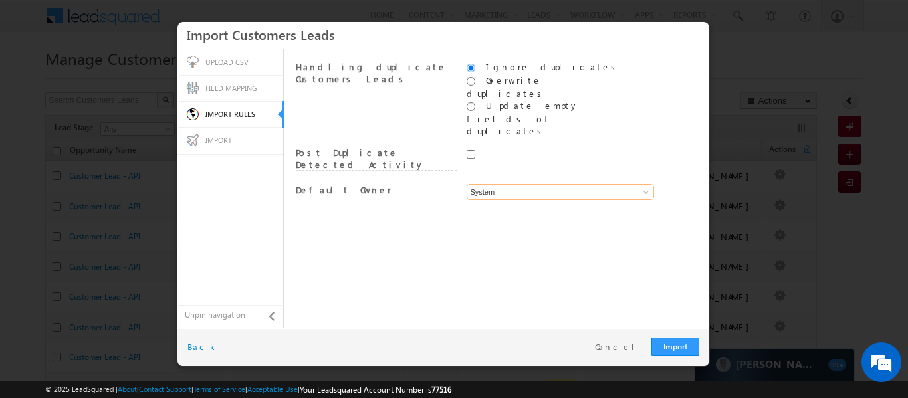
type input "System"
click at [494, 206] on div "Handling duplicate Customers Leads Ignore duplicates Overwrite duplicates Updat…" at bounding box center [496, 187] width 415 height 267
click at [676, 344] on link "Import" at bounding box center [675, 347] width 48 height 19
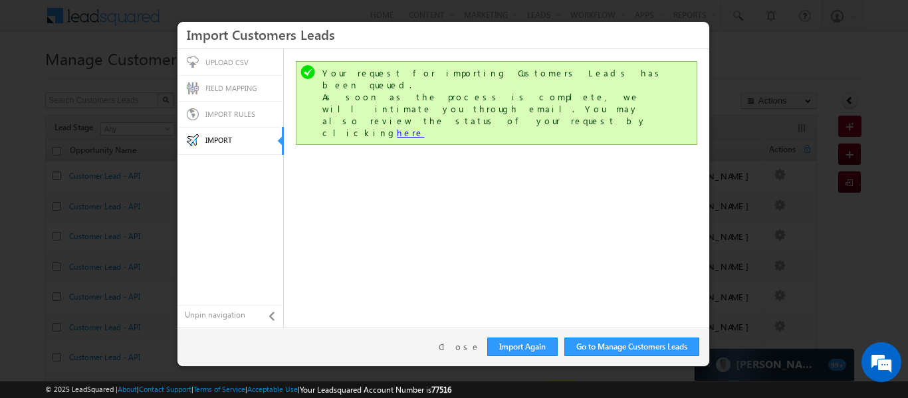
click at [424, 127] on link "here" at bounding box center [410, 132] width 27 height 11
click at [466, 339] on div "Go to Manage Customers Leads Import Again Close Back" at bounding box center [443, 347] width 532 height 39
click at [466, 346] on link "Close" at bounding box center [460, 347] width 42 height 12
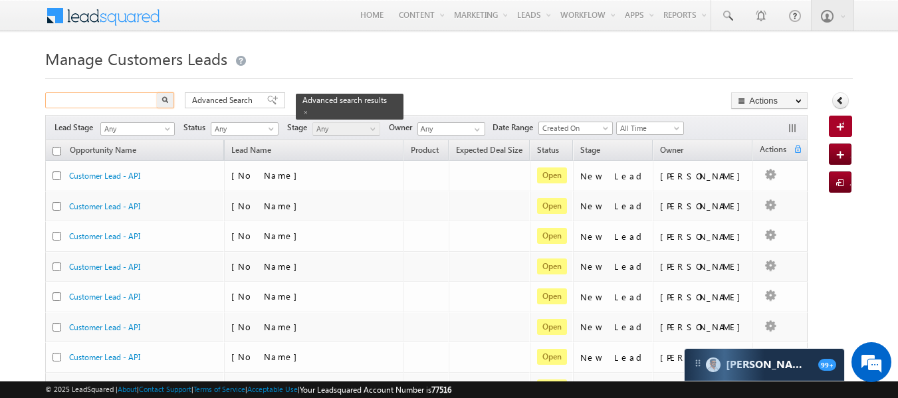
click at [117, 100] on input "text" at bounding box center [102, 100] width 114 height 16
paste input "6000000834"
type input "6000000834"
click at [177, 94] on div "Advanced Search Advanced search results" at bounding box center [289, 105] width 229 height 27
click at [309, 109] on span at bounding box center [305, 112] width 7 height 7
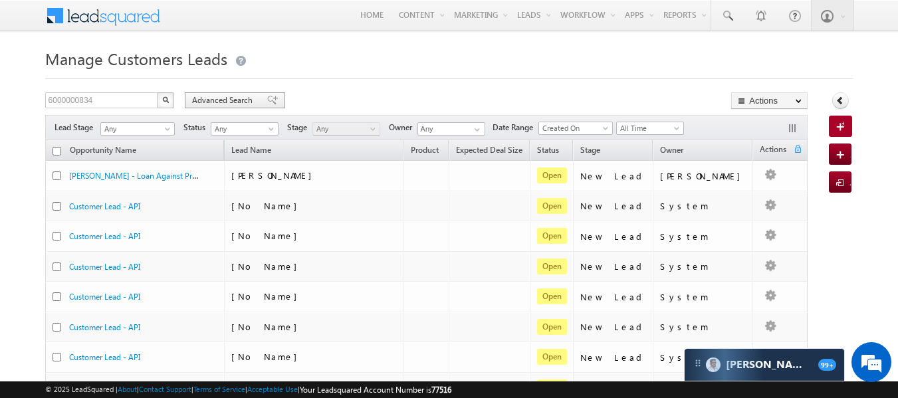
click at [236, 102] on span "Advanced Search" at bounding box center [224, 100] width 64 height 12
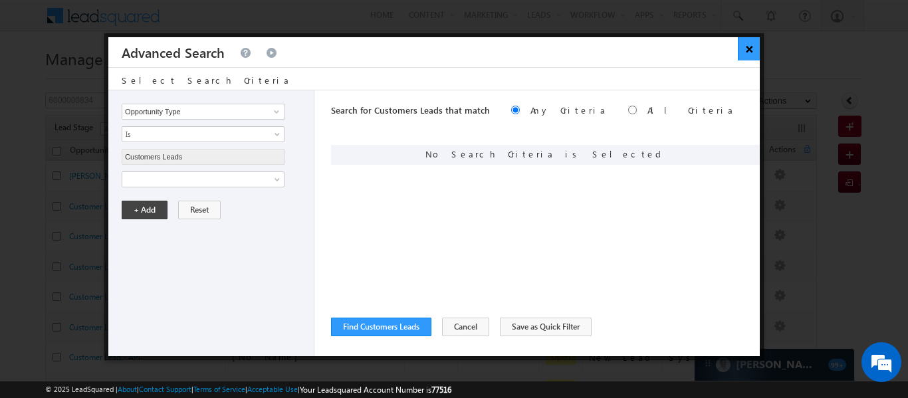
click at [751, 56] on button "×" at bounding box center [749, 48] width 22 height 23
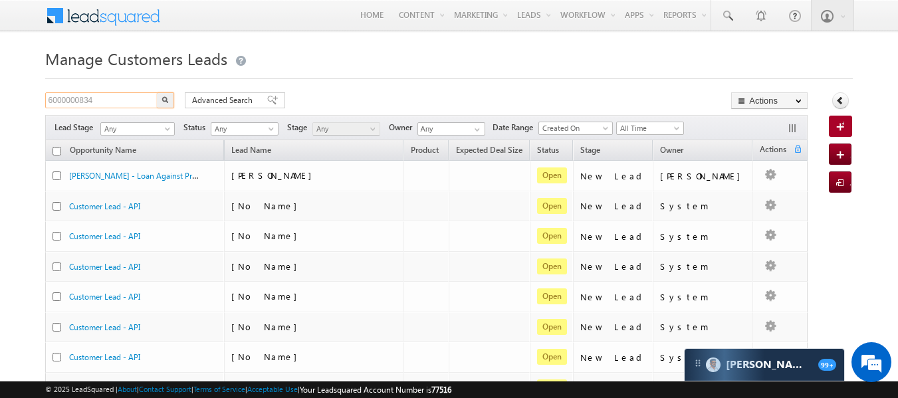
click at [108, 100] on input "6000000834" at bounding box center [102, 100] width 114 height 16
click at [157, 92] on button "button" at bounding box center [165, 100] width 17 height 16
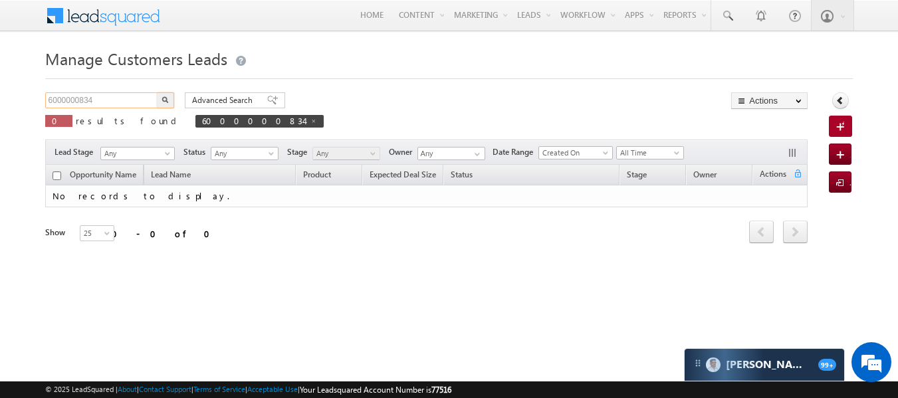
click at [106, 102] on input "6000000834" at bounding box center [102, 100] width 114 height 16
click at [157, 92] on button "button" at bounding box center [165, 100] width 17 height 16
click at [112, 100] on input "6000000834" at bounding box center [102, 100] width 114 height 16
paste input "8449560506"
click at [157, 92] on button "button" at bounding box center [165, 100] width 17 height 16
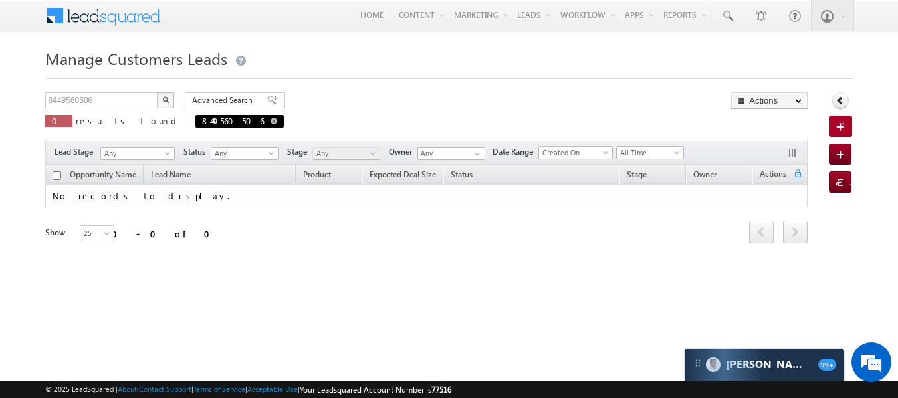
click at [270, 121] on span at bounding box center [273, 121] width 7 height 7
type input "Search Customers Leads"
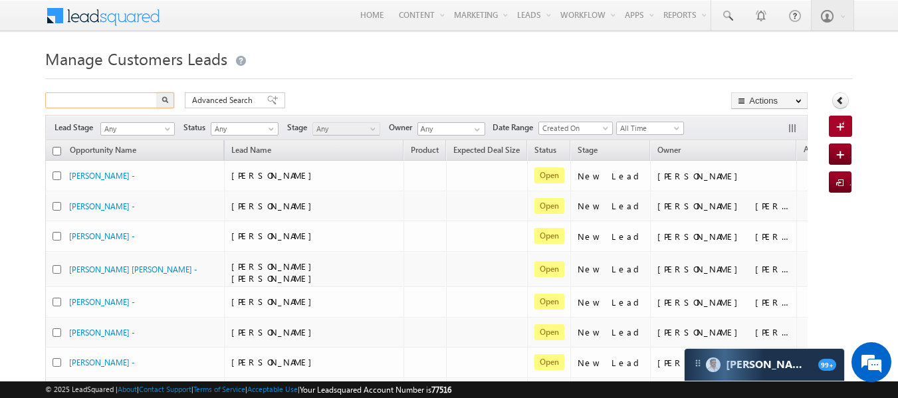
click at [119, 100] on input "text" at bounding box center [102, 100] width 114 height 16
paste input "6000001747"
click at [157, 92] on button "button" at bounding box center [165, 100] width 17 height 16
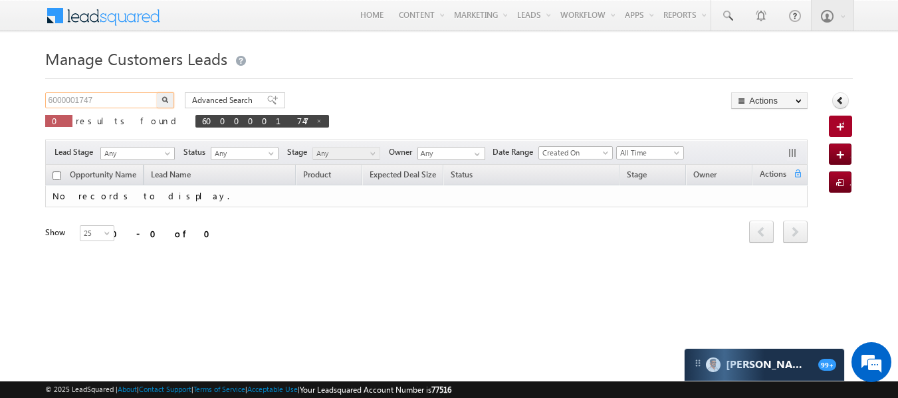
click at [119, 100] on input "6000001747" at bounding box center [102, 100] width 114 height 16
paste input "204792584"
click at [157, 92] on button "button" at bounding box center [165, 100] width 17 height 16
click at [110, 98] on input "6204792584" at bounding box center [102, 100] width 114 height 16
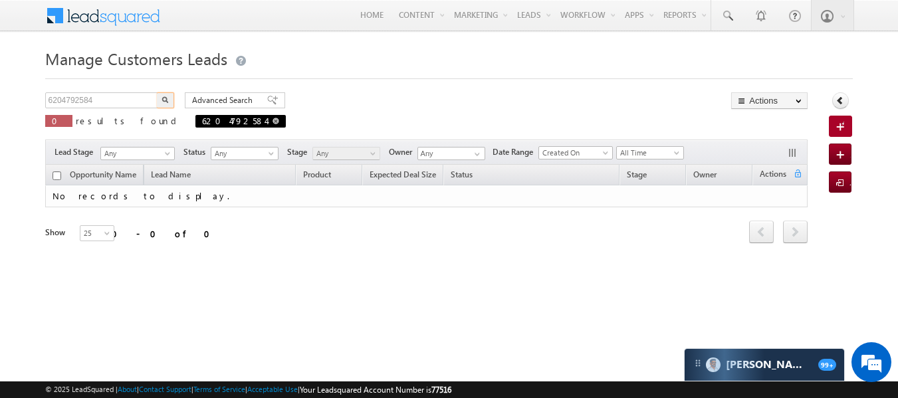
click at [195, 118] on span "6204792584" at bounding box center [240, 121] width 90 height 13
click at [195, 122] on span "6204792584" at bounding box center [240, 121] width 90 height 13
click at [272, 119] on span at bounding box center [275, 121] width 7 height 7
type input "Search Customers Leads"
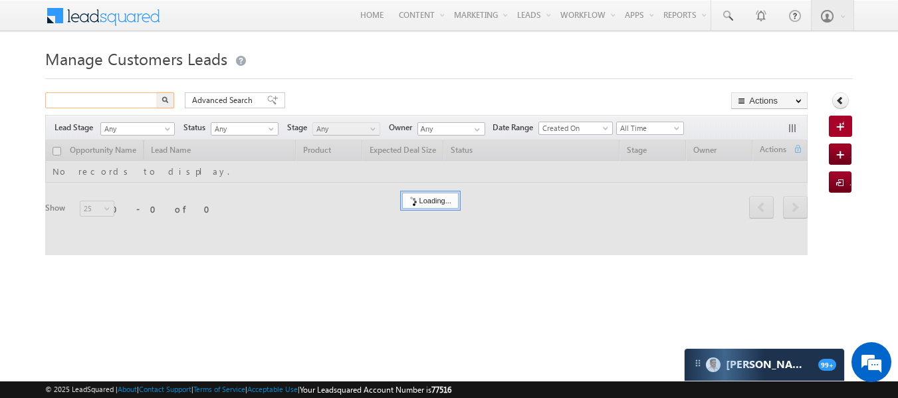
click at [105, 100] on input "text" at bounding box center [102, 100] width 114 height 16
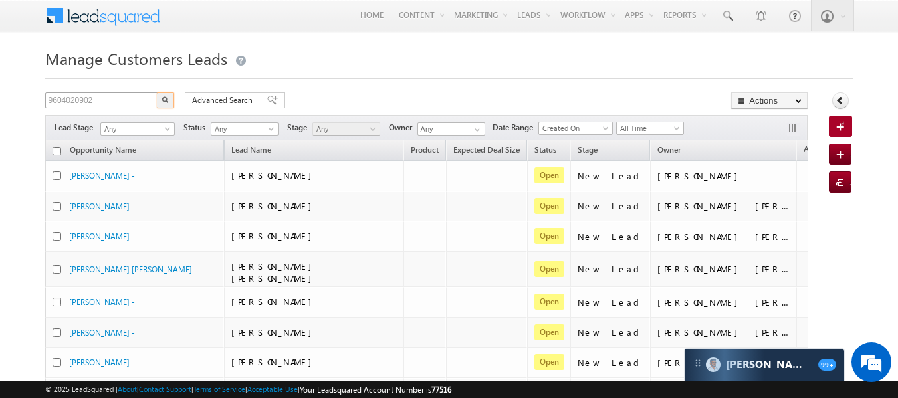
click at [157, 92] on button "button" at bounding box center [165, 100] width 17 height 16
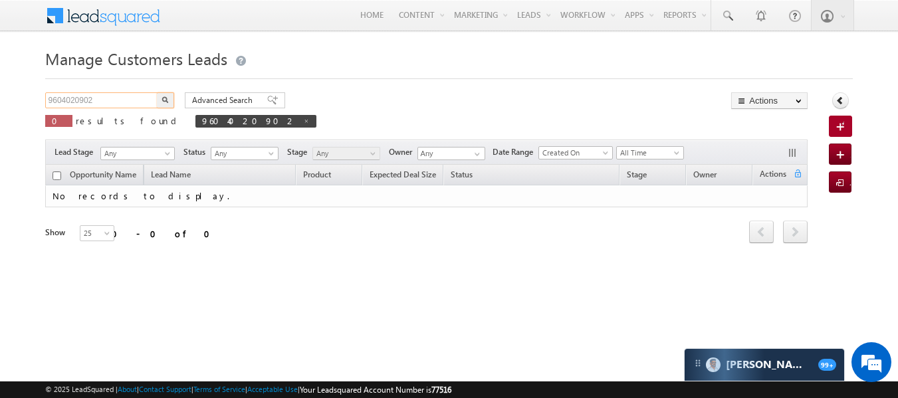
click at [133, 104] on input "9604020902" at bounding box center [102, 100] width 114 height 16
click at [165, 102] on img "button" at bounding box center [164, 99] width 7 height 7
click at [195, 122] on span "9604020902" at bounding box center [255, 121] width 121 height 13
click at [195, 120] on span "9604020902" at bounding box center [255, 121] width 121 height 13
click at [303, 118] on span at bounding box center [306, 121] width 7 height 7
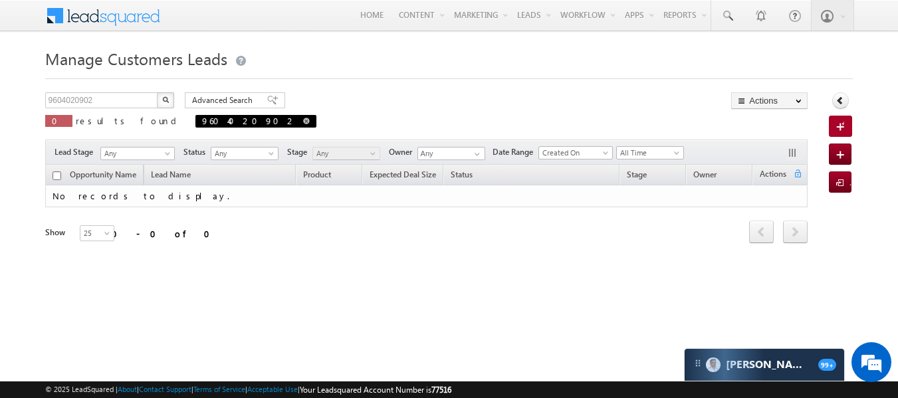
type input "Search Customers Leads"
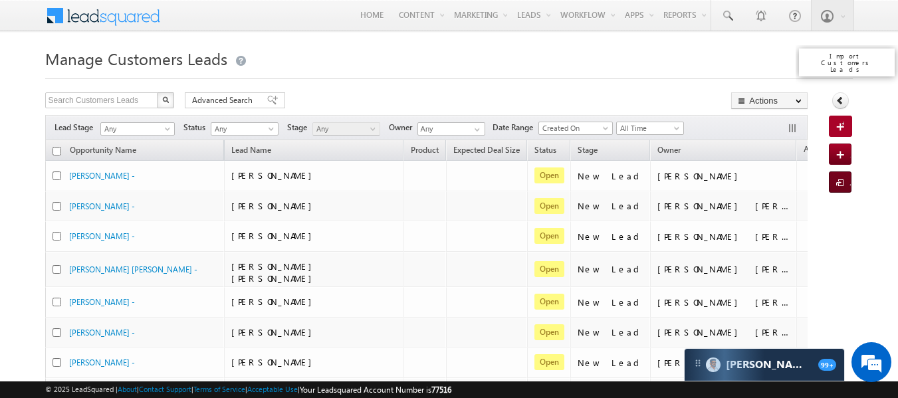
click at [842, 179] on span at bounding box center [842, 183] width 13 height 13
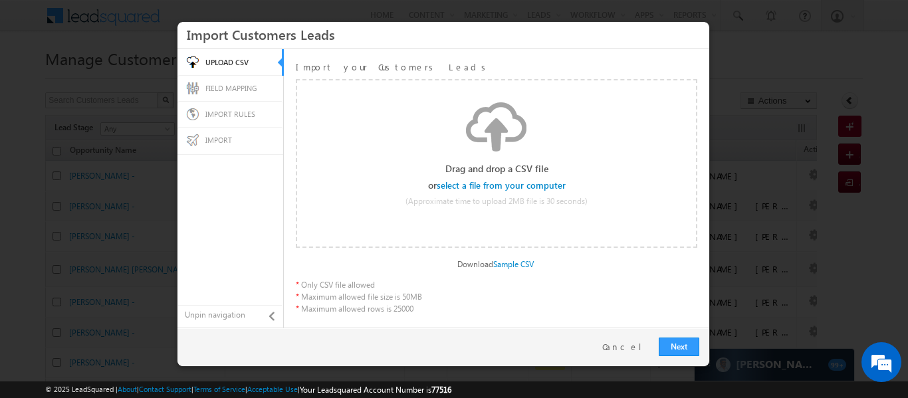
click at [482, 185] on input "file" at bounding box center [502, 185] width 126 height 9
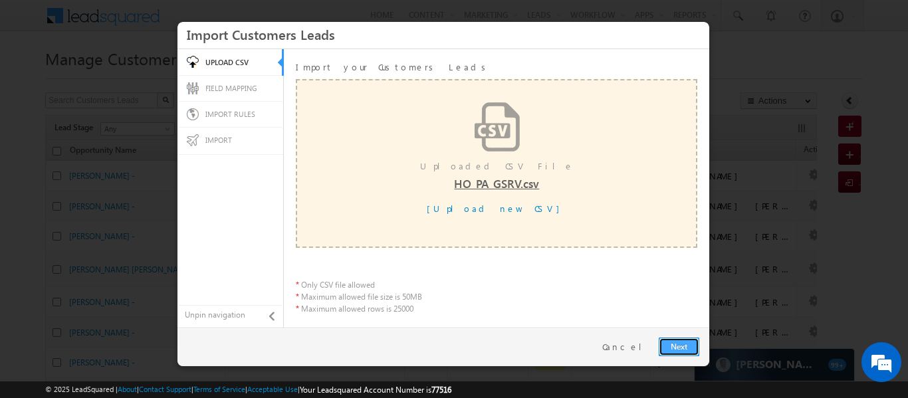
click at [679, 347] on link "Next" at bounding box center [678, 347] width 41 height 19
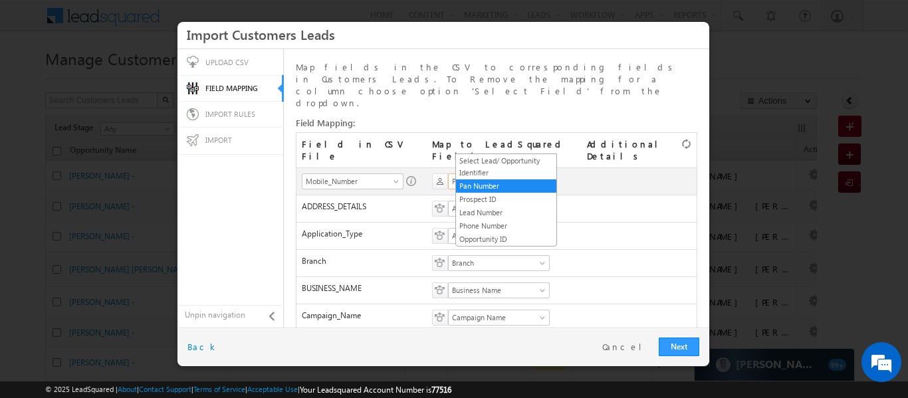
click at [523, 175] on span "Pan Number" at bounding box center [494, 181] width 92 height 12
click at [498, 226] on link "Phone Number" at bounding box center [506, 226] width 100 height 12
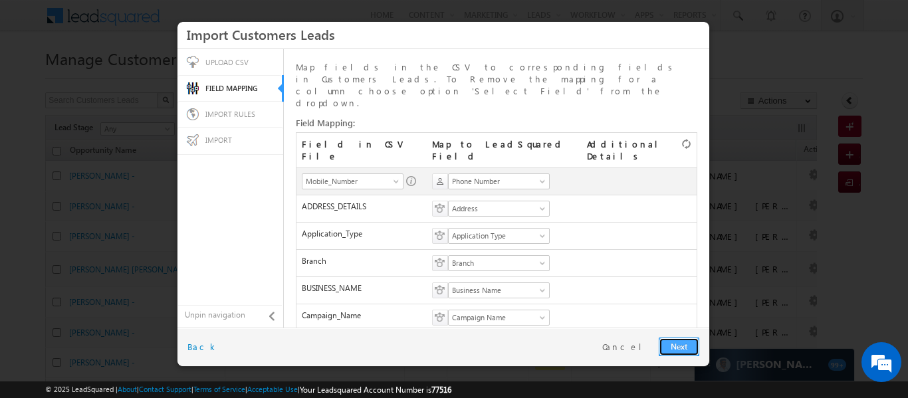
click at [671, 343] on link "Next" at bounding box center [678, 347] width 41 height 19
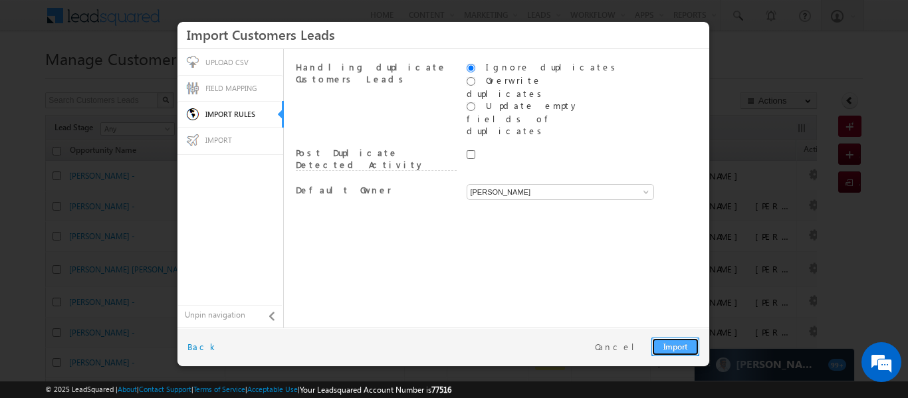
click at [672, 345] on link "Import" at bounding box center [675, 347] width 48 height 19
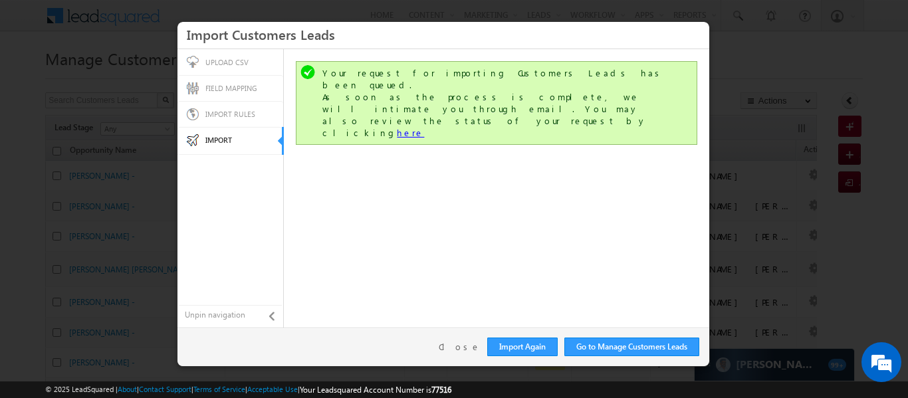
click at [424, 127] on link "here" at bounding box center [410, 132] width 27 height 11
click at [454, 346] on link "Close" at bounding box center [460, 347] width 42 height 12
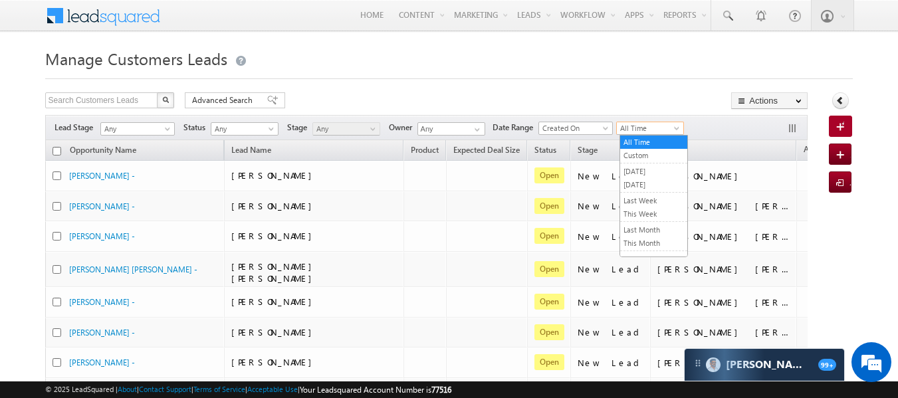
click at [650, 128] on span "All Time" at bounding box center [648, 128] width 63 height 12
click at [653, 186] on link "[DATE]" at bounding box center [653, 185] width 67 height 12
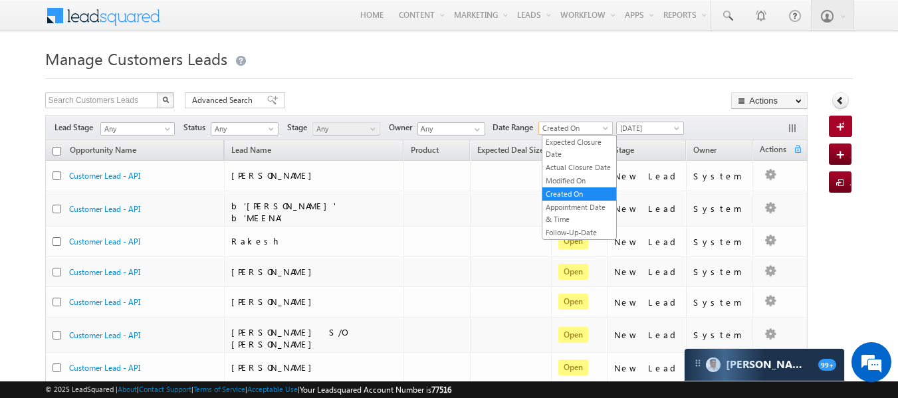
click at [603, 128] on span "Created On" at bounding box center [573, 128] width 69 height 12
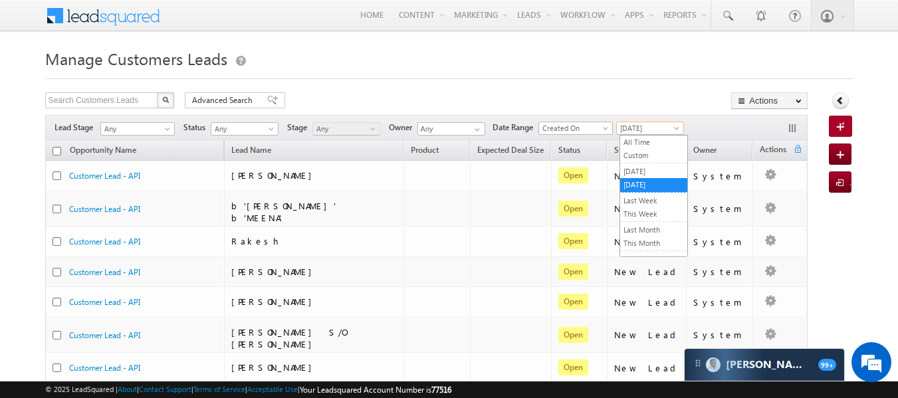
click at [655, 129] on span "[DATE]" at bounding box center [648, 128] width 63 height 12
click at [644, 158] on link "Custom" at bounding box center [653, 155] width 67 height 12
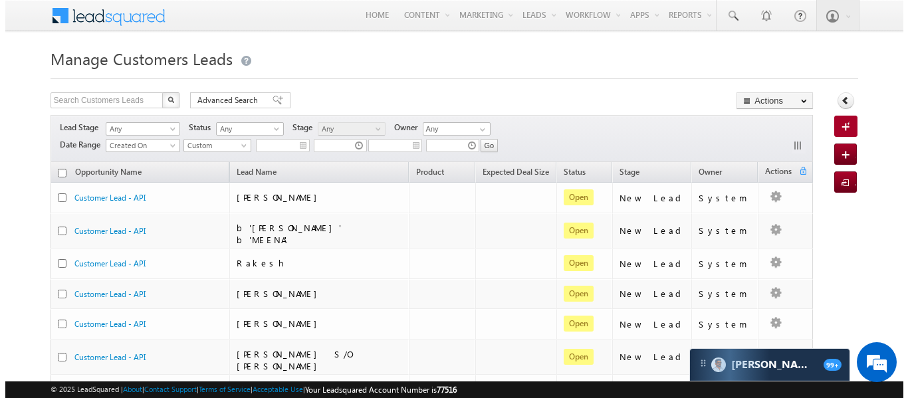
scroll to position [1, 0]
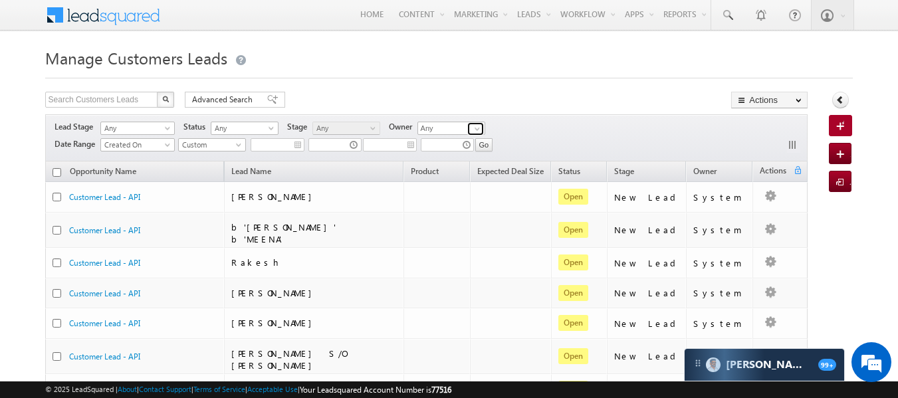
click at [482, 124] on span at bounding box center [477, 129] width 11 height 11
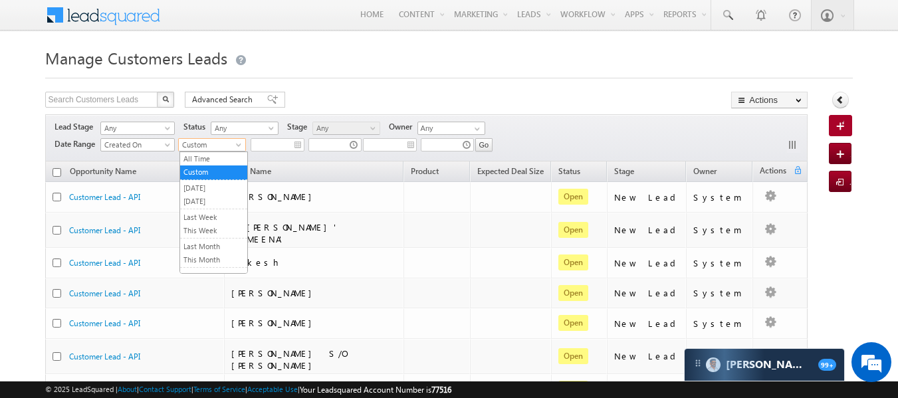
click at [217, 142] on span "Custom" at bounding box center [210, 145] width 63 height 12
click at [202, 202] on link "[DATE]" at bounding box center [213, 201] width 67 height 12
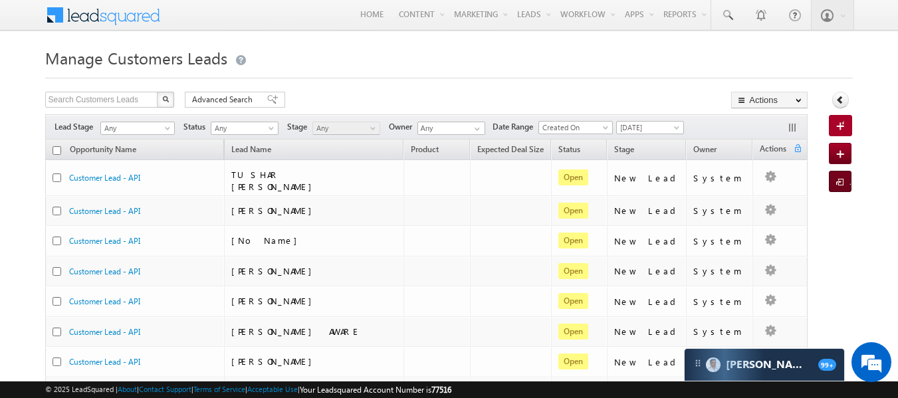
click at [839, 183] on span at bounding box center [842, 182] width 13 height 13
click at [841, 181] on span at bounding box center [842, 182] width 13 height 13
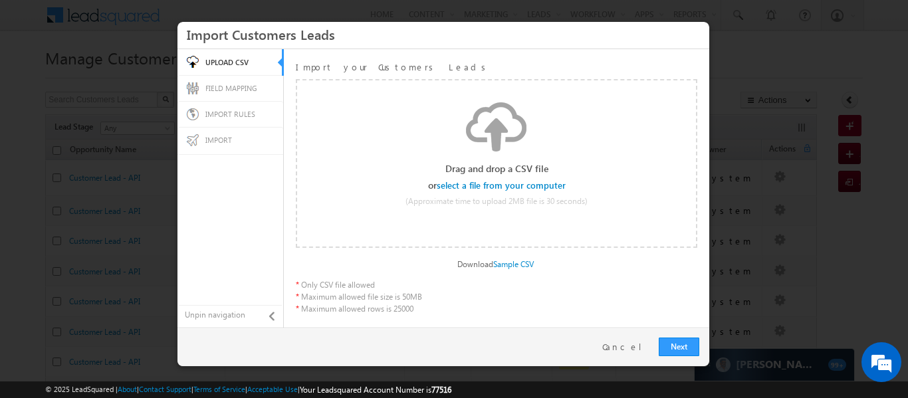
click at [506, 185] on div "Select file Drop files here to upload" at bounding box center [496, 156] width 399 height 167
click at [506, 185] on input "file" at bounding box center [502, 185] width 126 height 9
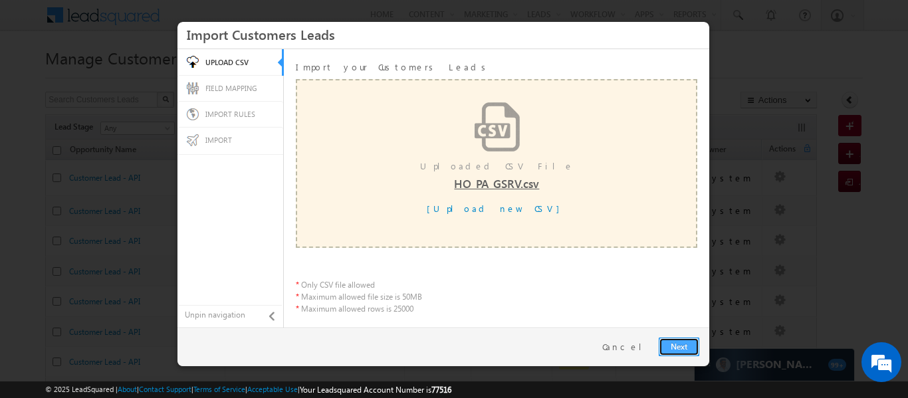
click at [674, 346] on link "Next" at bounding box center [678, 347] width 41 height 19
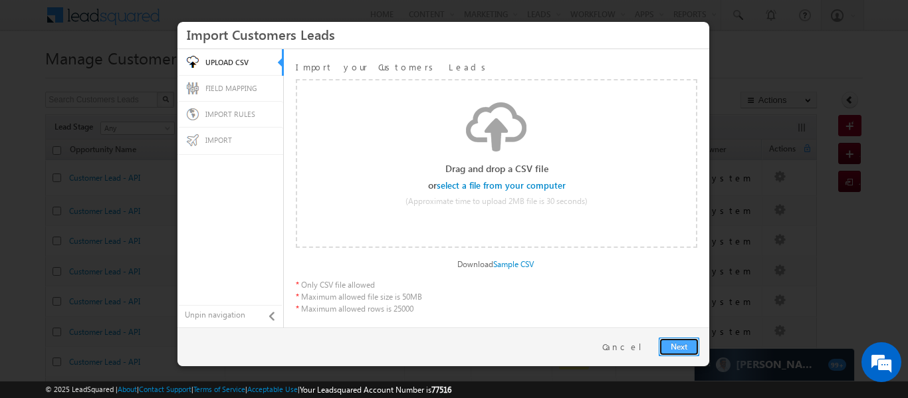
click at [678, 348] on link "Next" at bounding box center [678, 347] width 41 height 19
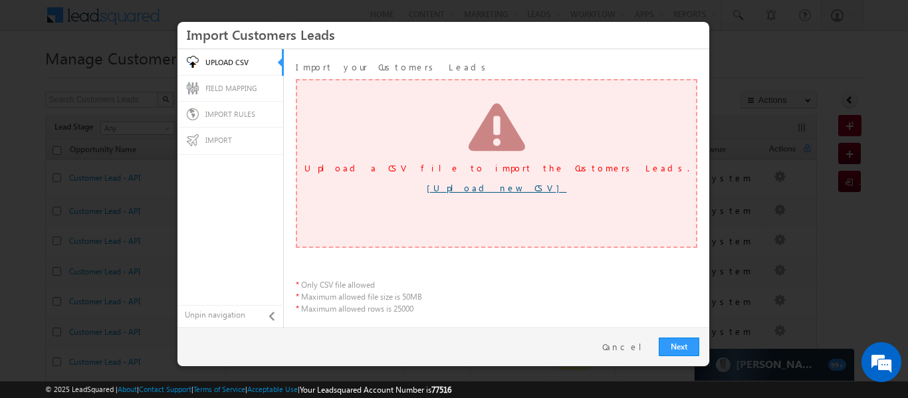
click at [492, 187] on link "[Upload new CSV]" at bounding box center [497, 187] width 140 height 11
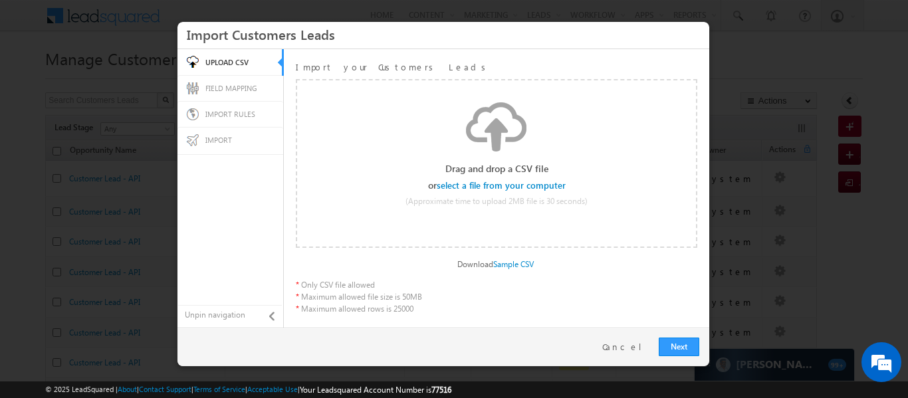
click at [492, 187] on input "file" at bounding box center [502, 185] width 126 height 9
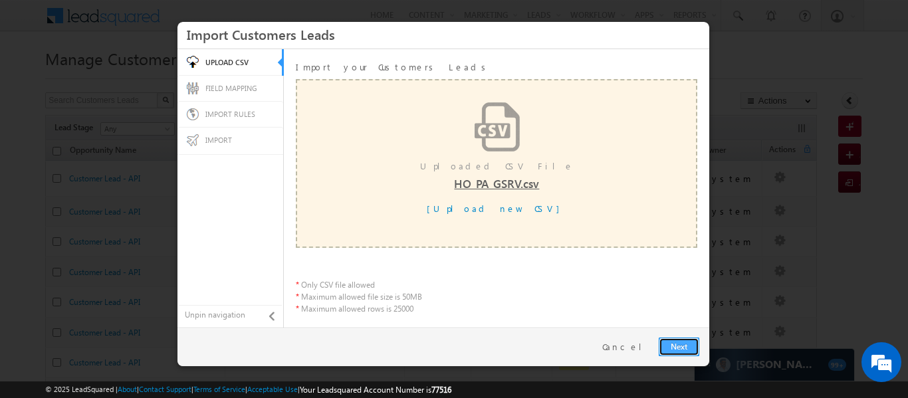
click at [668, 341] on link "Next" at bounding box center [678, 347] width 41 height 19
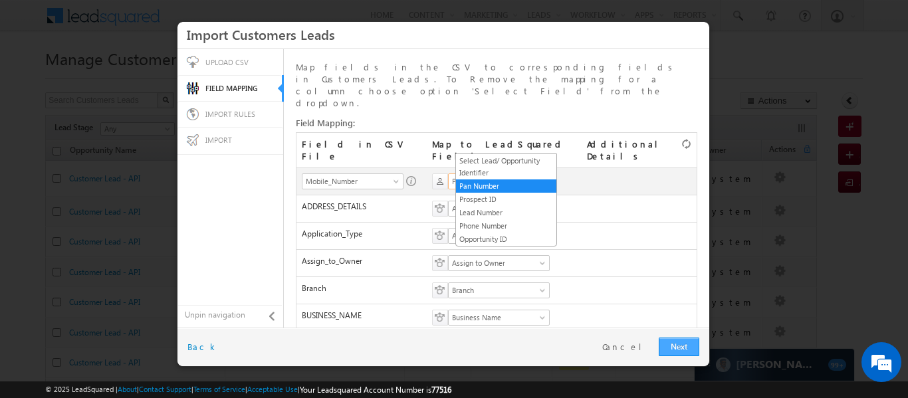
click at [549, 179] on span at bounding box center [543, 184] width 11 height 11
click at [496, 226] on link "Phone Number" at bounding box center [506, 226] width 100 height 12
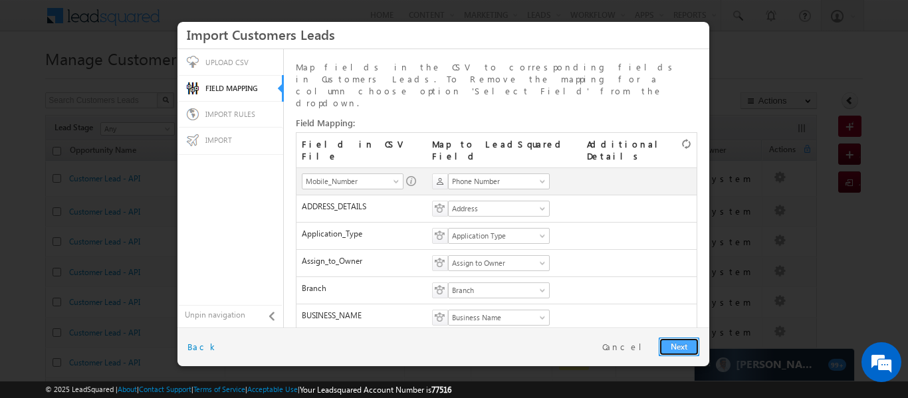
click at [678, 346] on link "Next" at bounding box center [678, 347] width 41 height 19
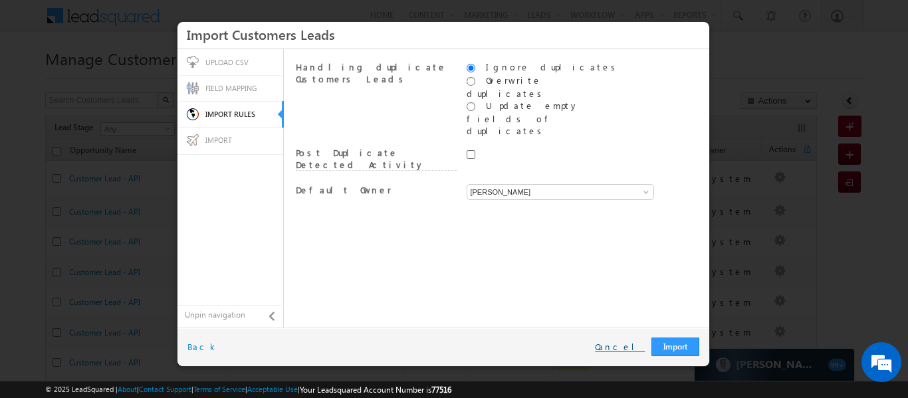
click at [640, 348] on link "Cancel" at bounding box center [620, 347] width 50 height 12
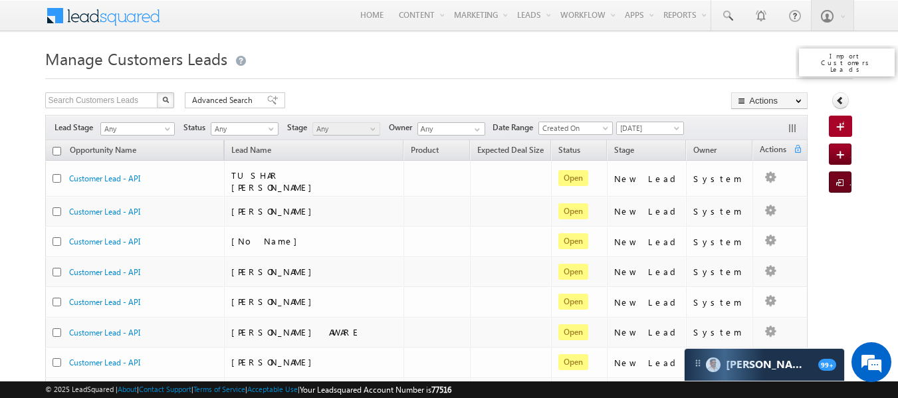
click at [839, 184] on span at bounding box center [842, 183] width 13 height 13
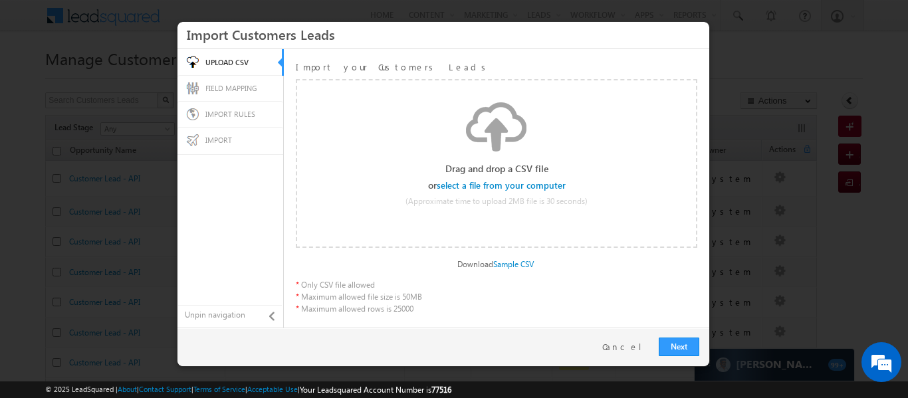
click at [492, 187] on input "file" at bounding box center [502, 185] width 126 height 9
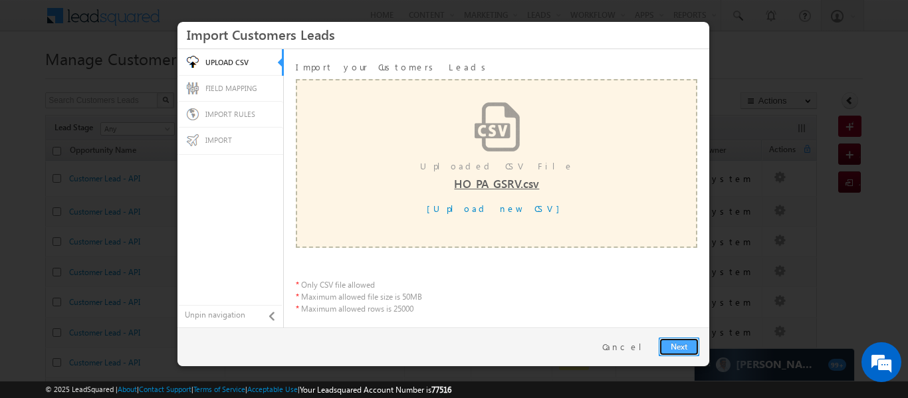
click at [680, 340] on link "Next" at bounding box center [678, 347] width 41 height 19
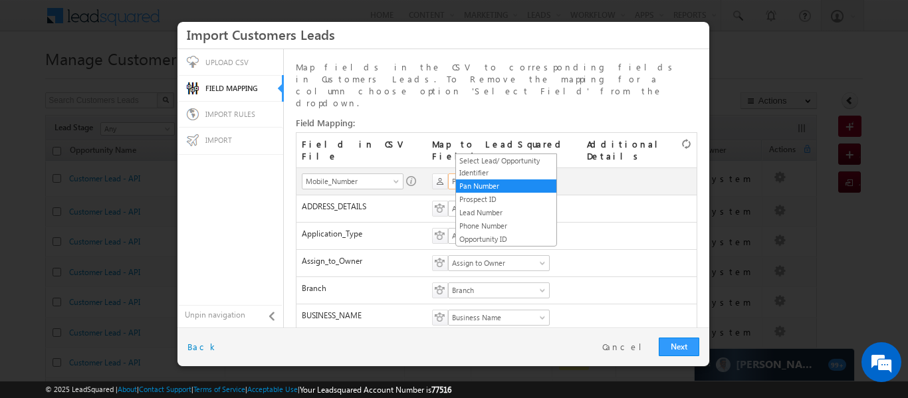
click at [549, 179] on span at bounding box center [543, 184] width 11 height 11
click at [500, 223] on link "Phone Number" at bounding box center [506, 226] width 100 height 12
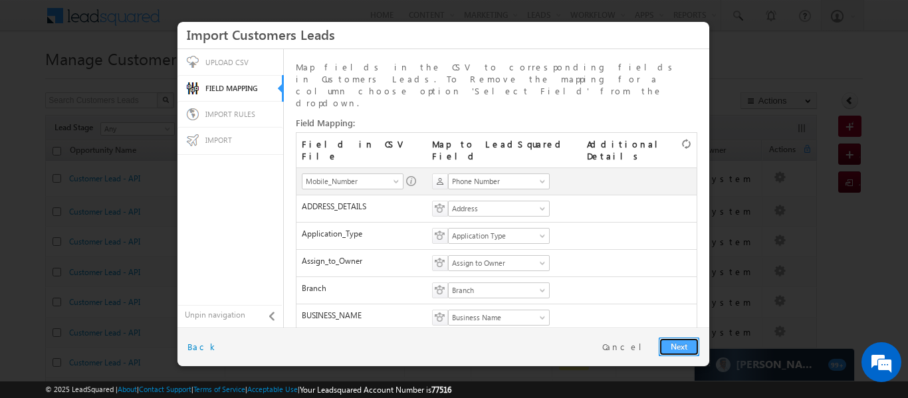
click at [683, 346] on link "Next" at bounding box center [678, 347] width 41 height 19
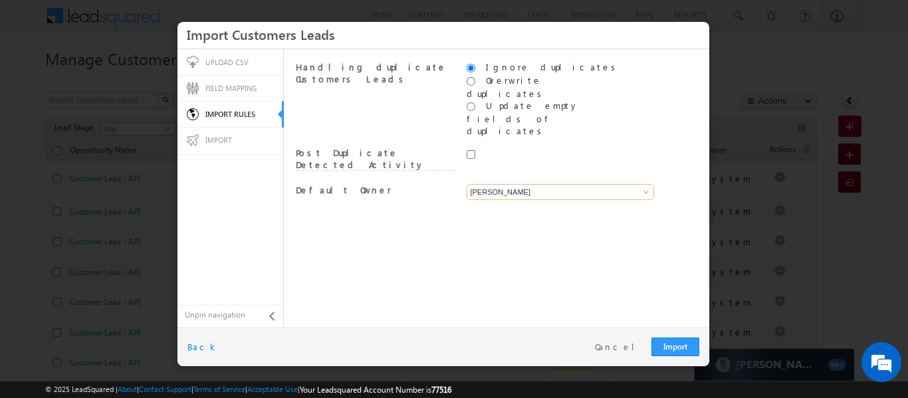
click at [633, 184] on input "[PERSON_NAME]" at bounding box center [559, 192] width 187 height 16
type input "A"
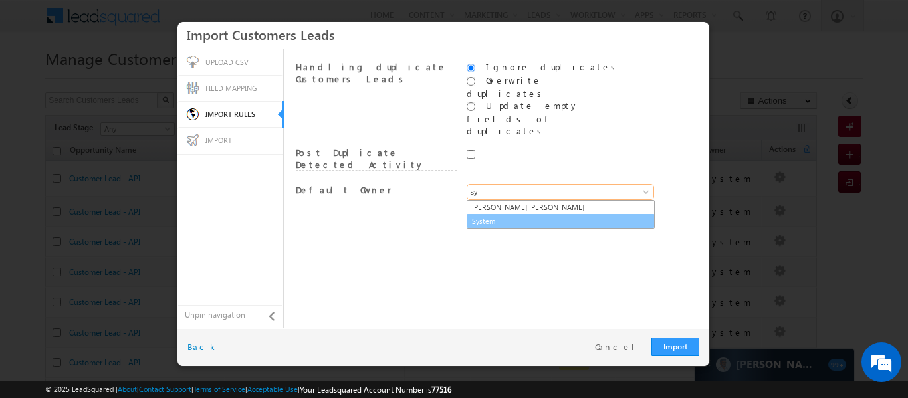
click at [506, 214] on link "System" at bounding box center [560, 221] width 188 height 15
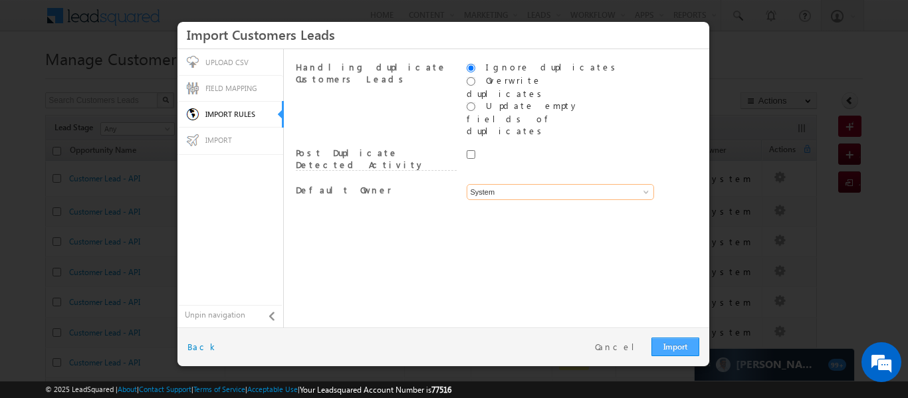
type input "System"
click at [672, 346] on link "Import" at bounding box center [675, 347] width 48 height 19
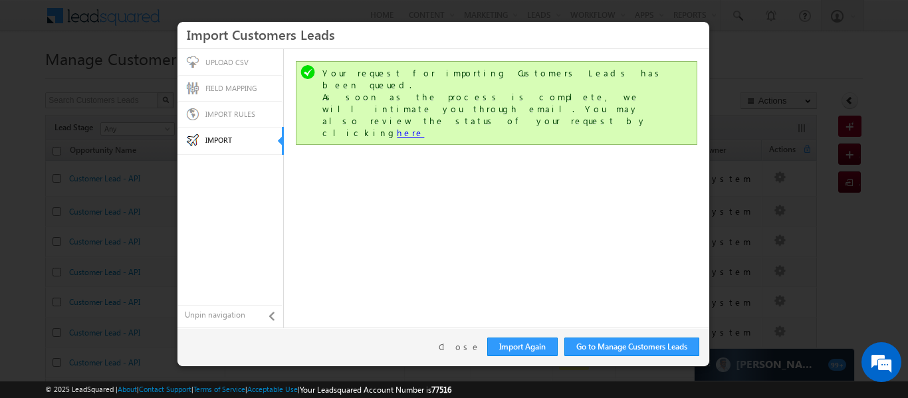
click at [424, 127] on link "here" at bounding box center [410, 132] width 27 height 11
click at [470, 351] on link "Close" at bounding box center [460, 347] width 42 height 12
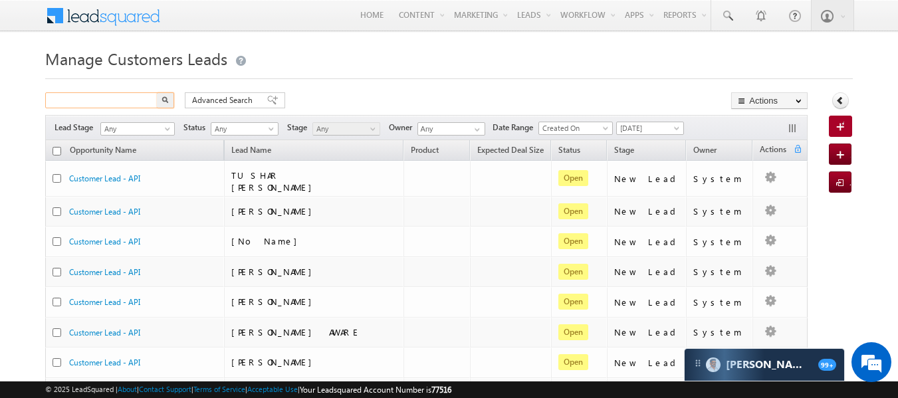
click at [141, 99] on input "text" at bounding box center [102, 100] width 114 height 16
type input "9"
type input "0"
type input "9"
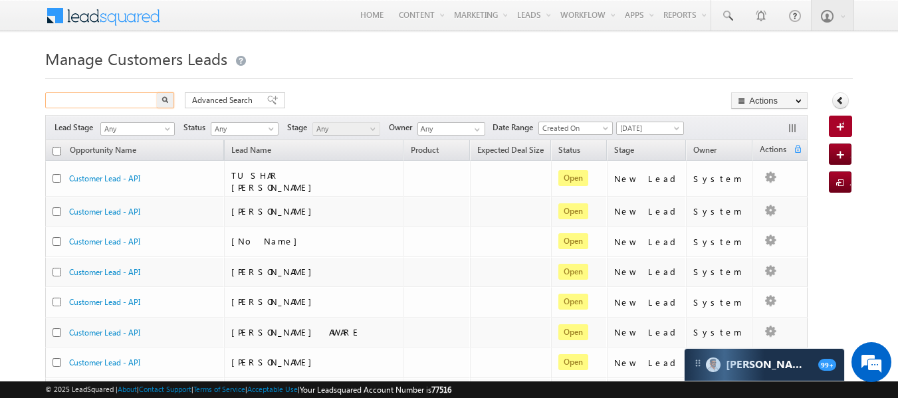
type input "8"
type input "9604050209"
click at [157, 92] on button "button" at bounding box center [165, 100] width 17 height 16
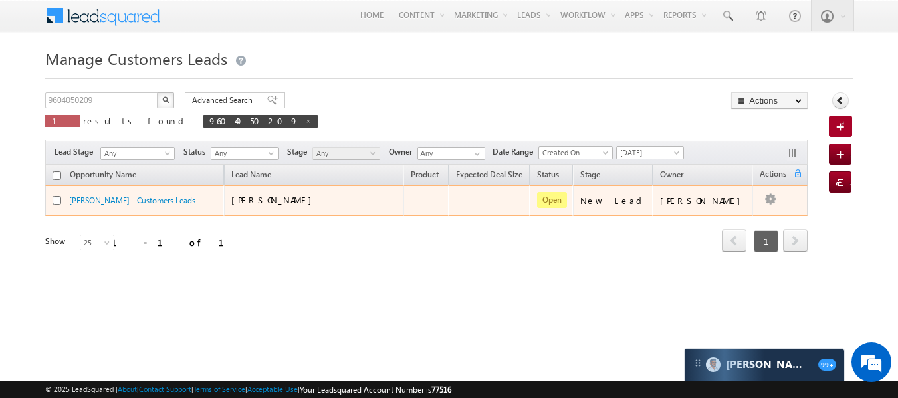
click at [84, 208] on div "AJAY TARO - Customers Leads" at bounding box center [135, 203] width 166 height 19
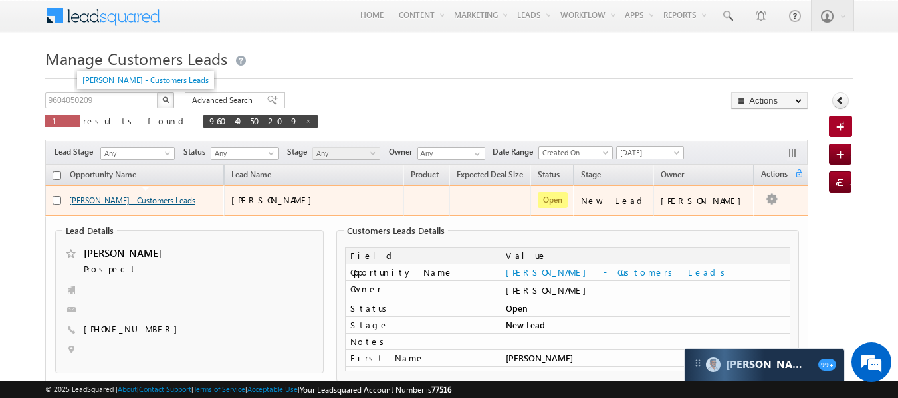
click at [87, 203] on link "[PERSON_NAME] - Customers Leads" at bounding box center [132, 200] width 126 height 10
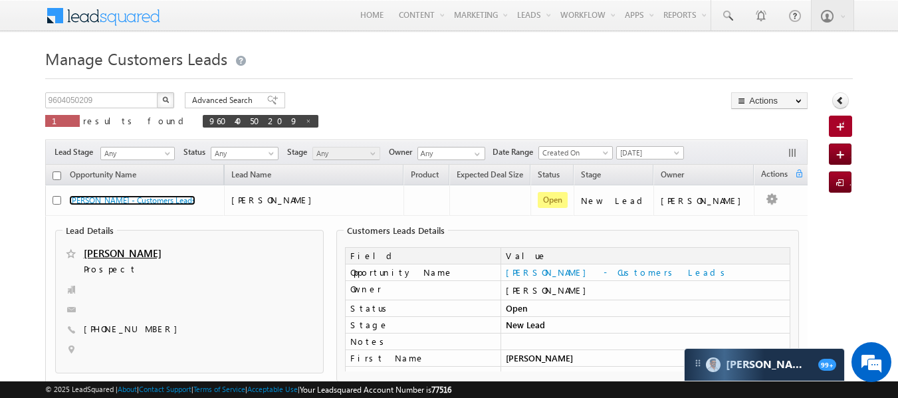
scroll to position [110, 0]
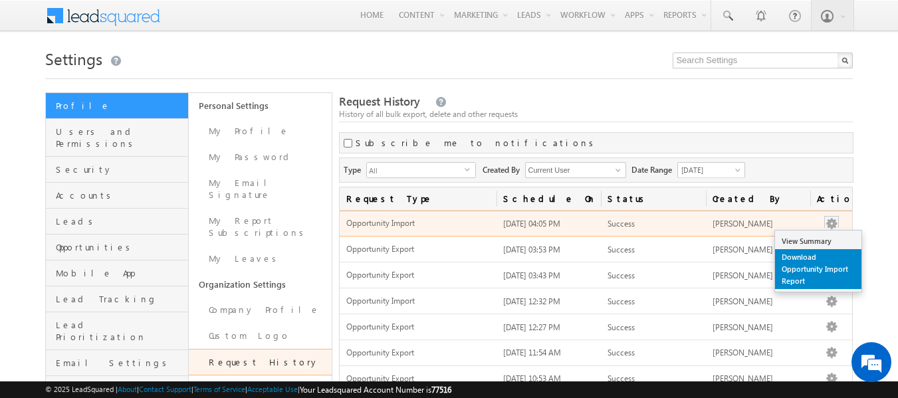
click at [805, 270] on link "Download Opportunity Import Report" at bounding box center [818, 269] width 86 height 40
click at [807, 267] on link "Download Opportunity Import Report" at bounding box center [818, 269] width 86 height 40
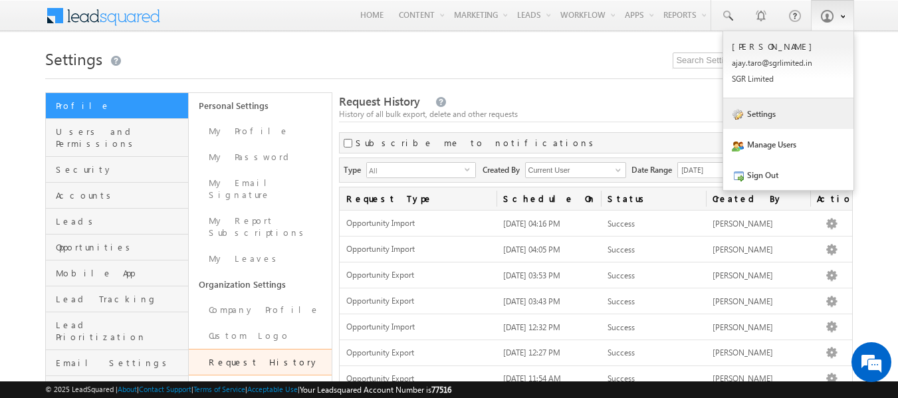
click at [783, 114] on link "Settings" at bounding box center [788, 113] width 130 height 31
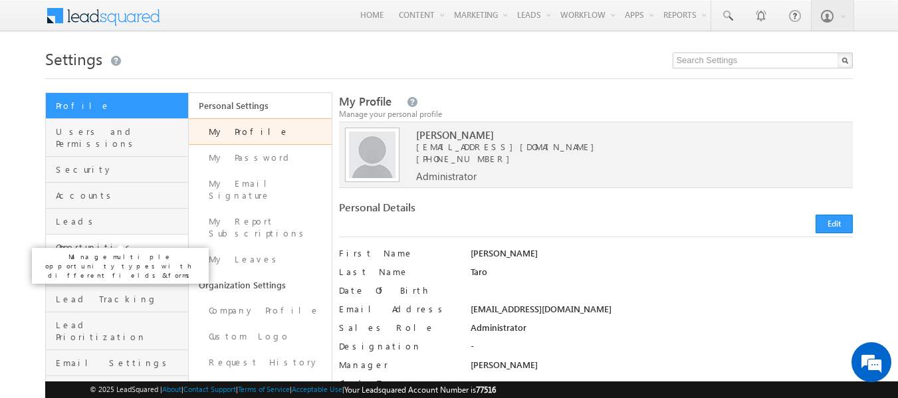
click at [94, 241] on span "Opportunities" at bounding box center [120, 247] width 129 height 12
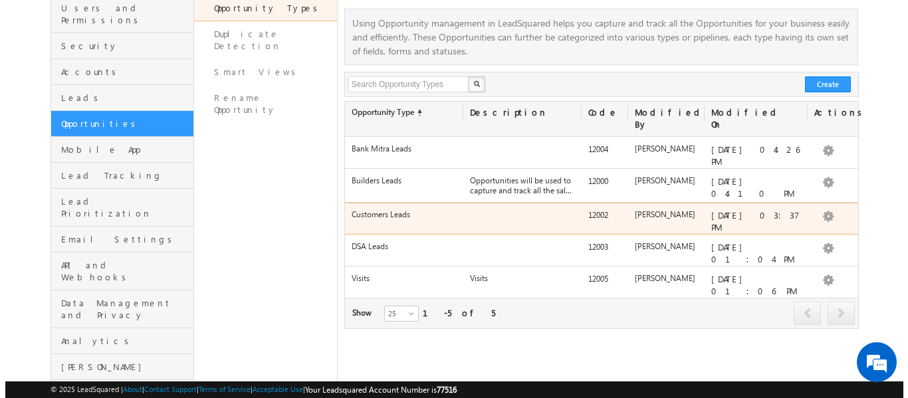
scroll to position [124, 0]
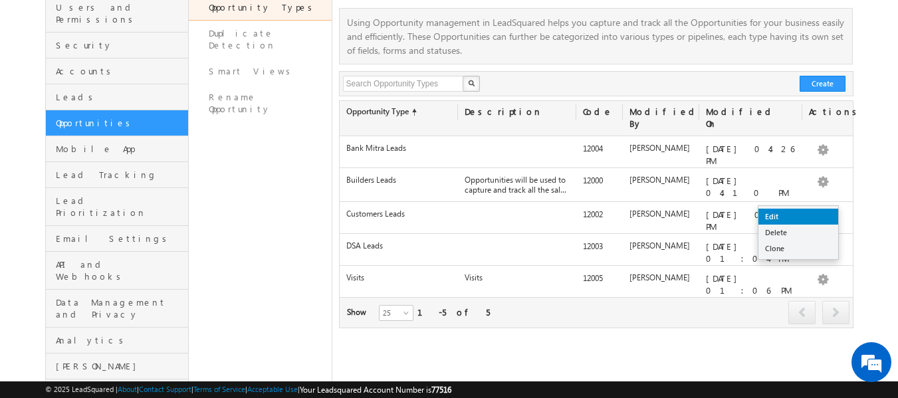
click at [784, 219] on link "Edit" at bounding box center [798, 217] width 80 height 16
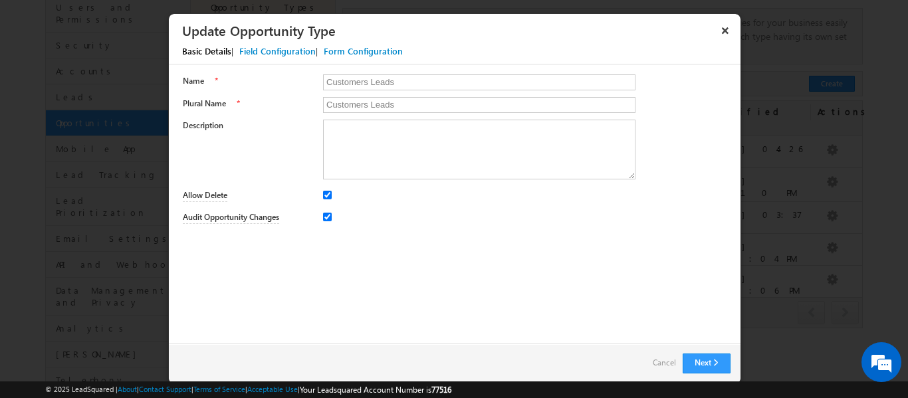
scroll to position [0, 0]
click at [284, 52] on div "Field Configuration" at bounding box center [277, 51] width 76 height 12
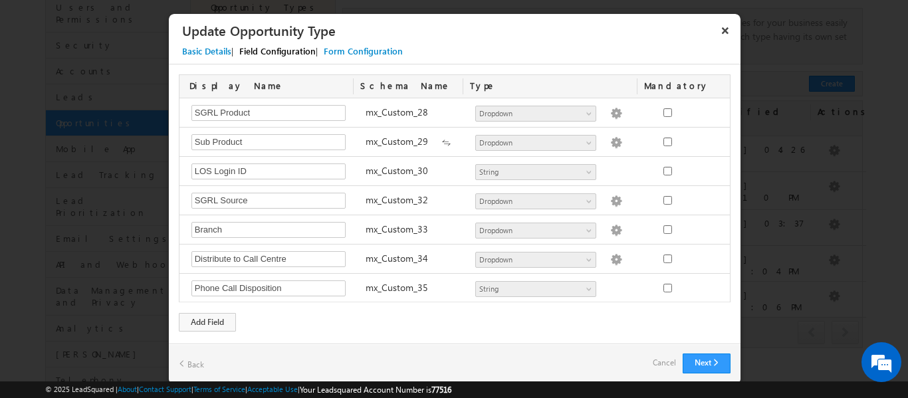
scroll to position [1316, 0]
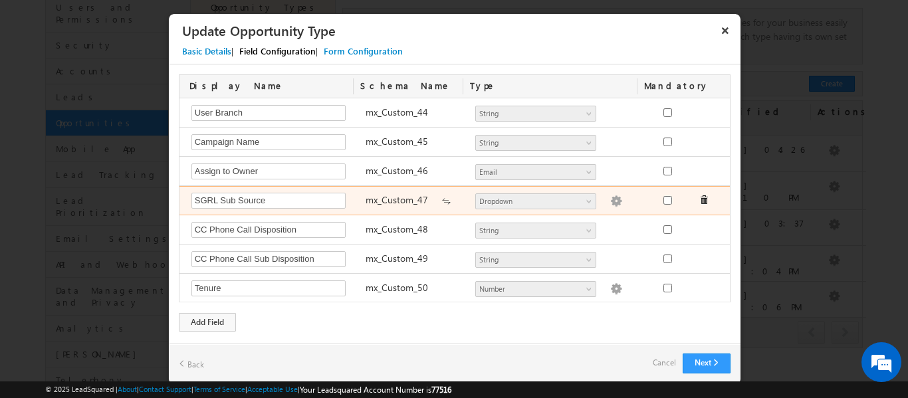
click at [610, 201] on img at bounding box center [616, 201] width 12 height 12
type textarea "NA"
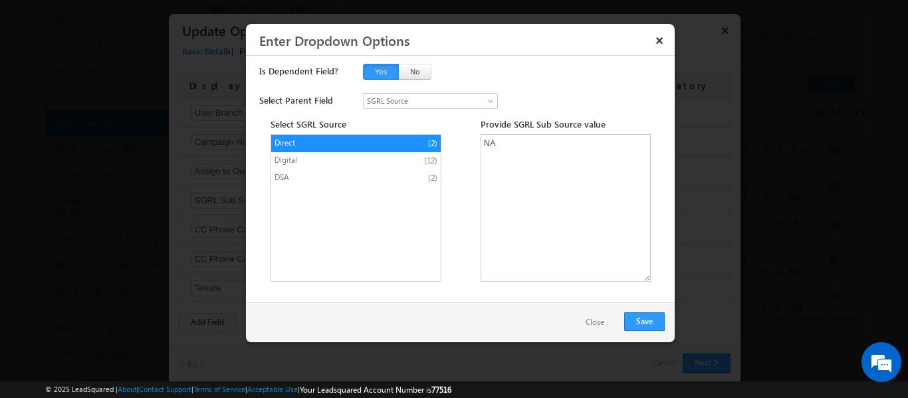
click at [300, 149] on li "Direct (2)" at bounding box center [355, 143] width 169 height 17
click at [296, 156] on span "Digital" at bounding box center [329, 160] width 110 height 12
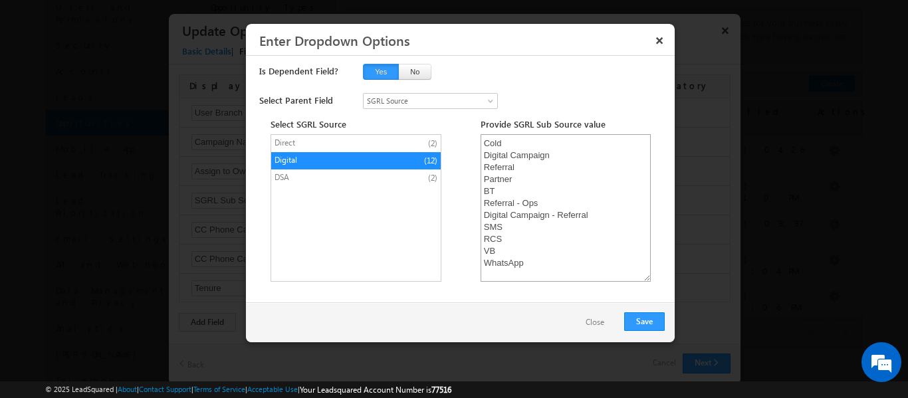
scroll to position [3, 0]
click at [306, 177] on span "DSA" at bounding box center [329, 177] width 110 height 12
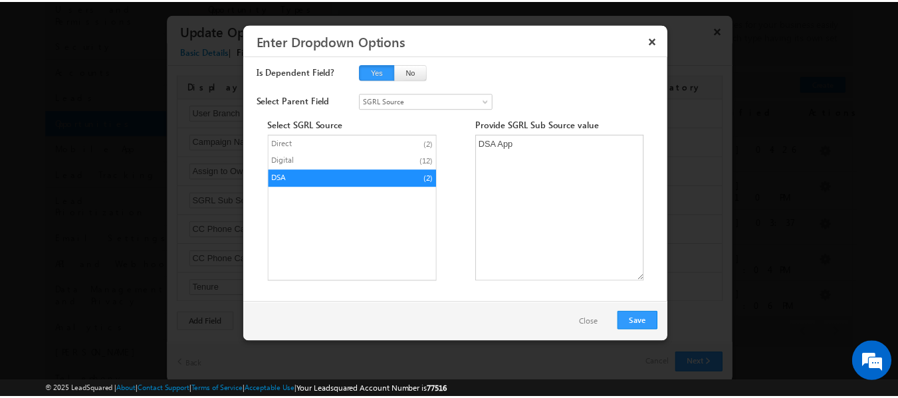
scroll to position [0, 0]
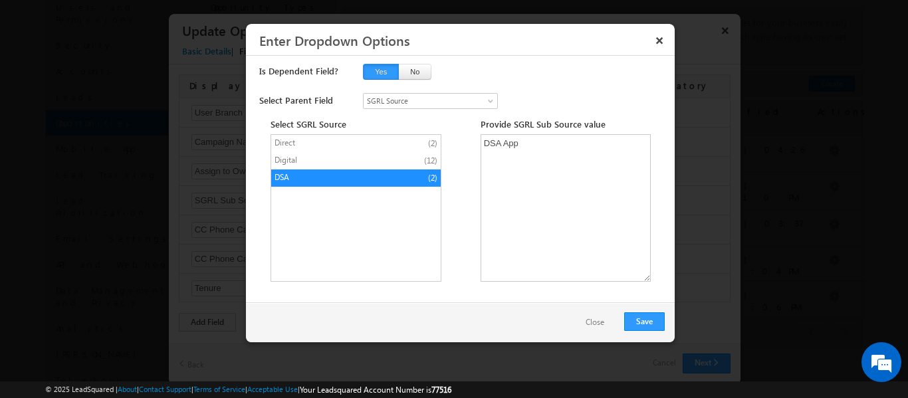
click at [306, 177] on span "DSA" at bounding box center [329, 177] width 110 height 12
click at [308, 156] on span "Digital" at bounding box center [329, 160] width 110 height 12
type textarea "Cold Digital Campaign Referral Partner BT Referral - Ops Digital Campaign - Ref…"
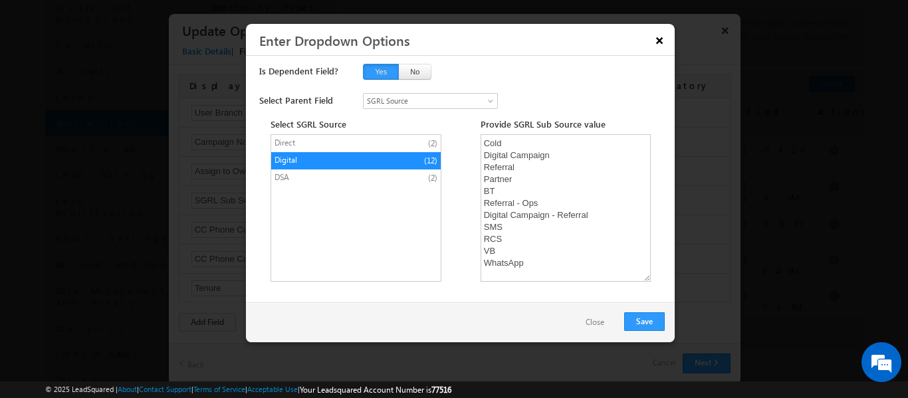
click at [660, 35] on button "×" at bounding box center [658, 40] width 21 height 23
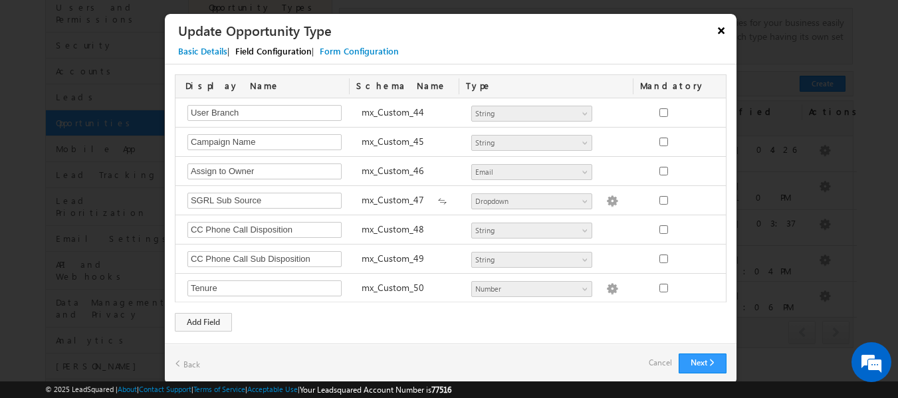
click at [720, 29] on button "×" at bounding box center [720, 30] width 21 height 23
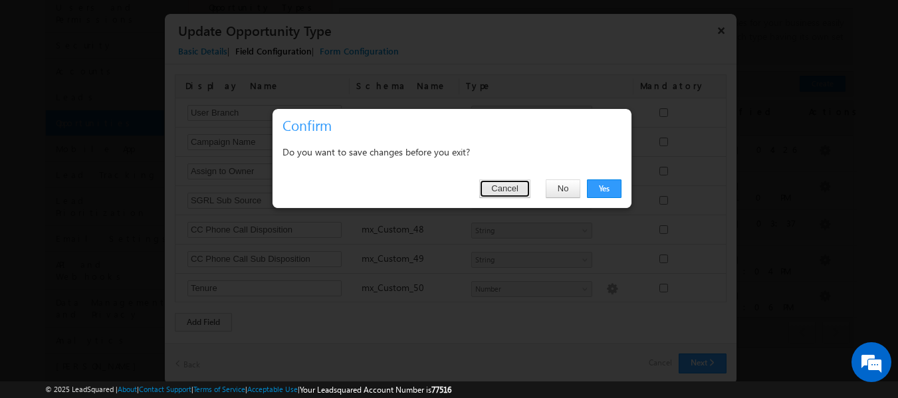
click at [508, 195] on button "Cancel" at bounding box center [504, 188] width 50 height 19
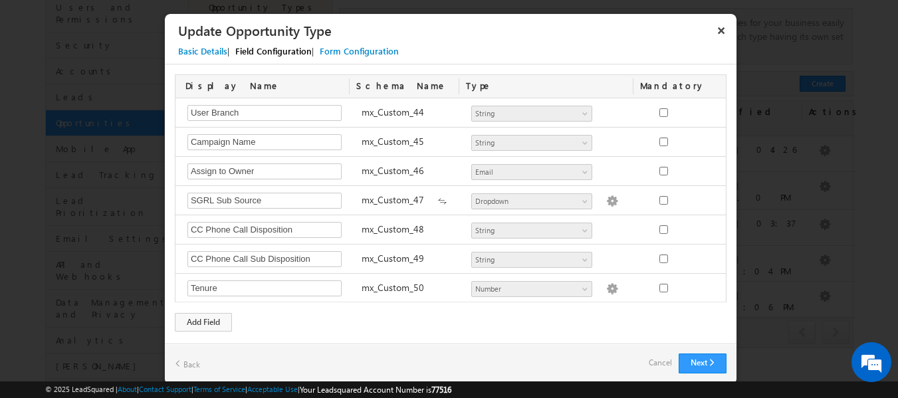
click at [658, 364] on link "Cancel" at bounding box center [659, 362] width 23 height 19
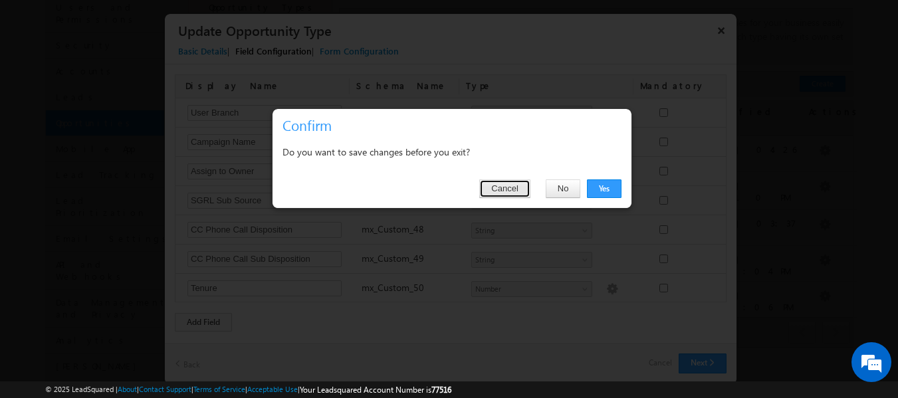
click at [515, 185] on button "Cancel" at bounding box center [504, 188] width 50 height 19
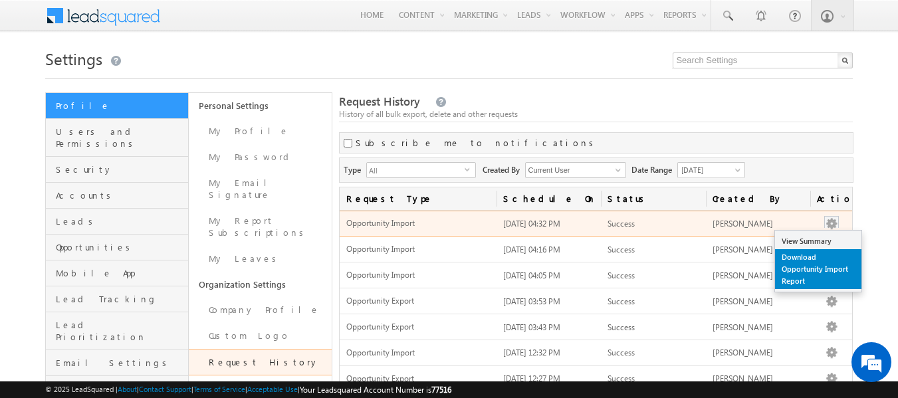
click at [798, 264] on link "Download Opportunity Import Report" at bounding box center [818, 269] width 86 height 40
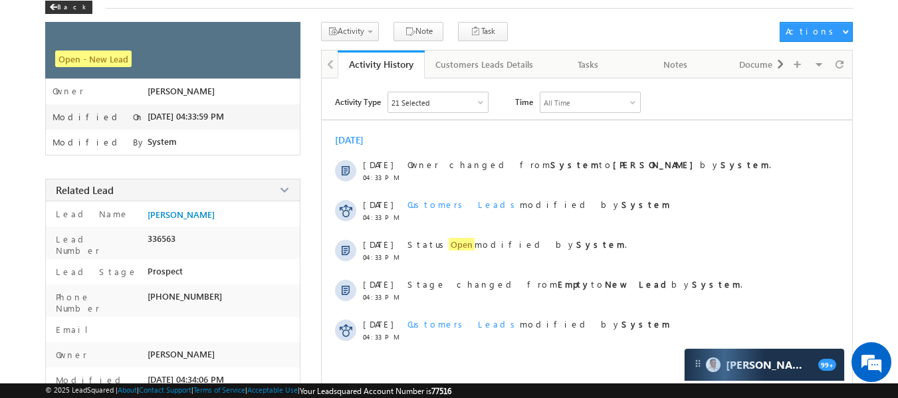
scroll to position [66, 0]
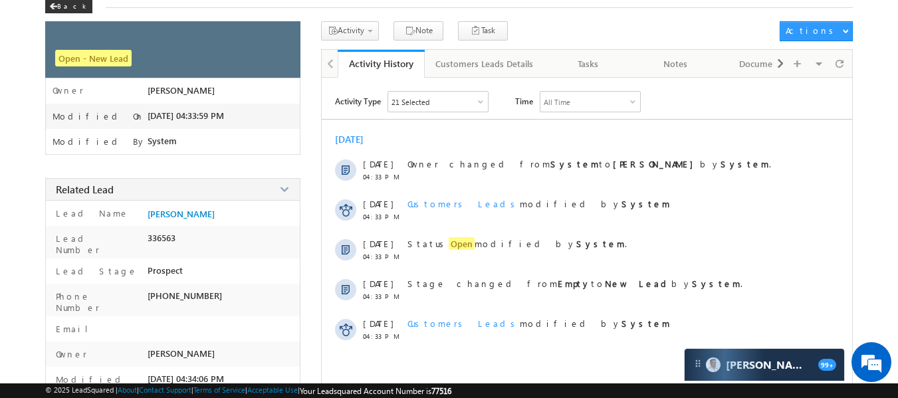
click at [468, 76] on link "Customers Leads Details" at bounding box center [485, 64] width 120 height 28
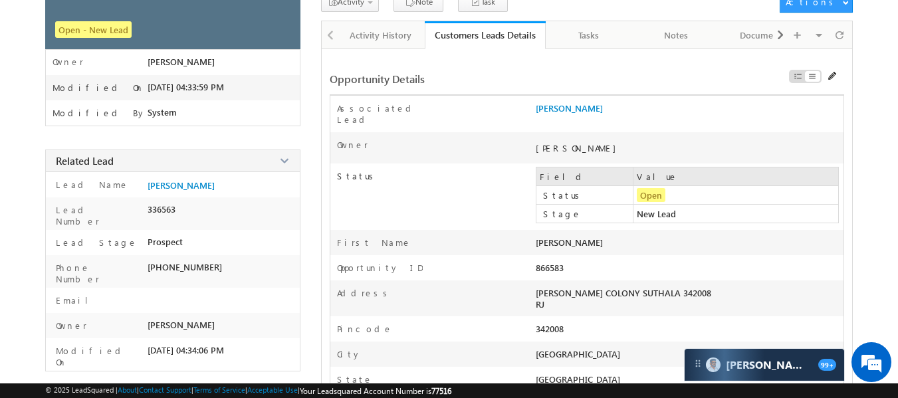
scroll to position [0, 0]
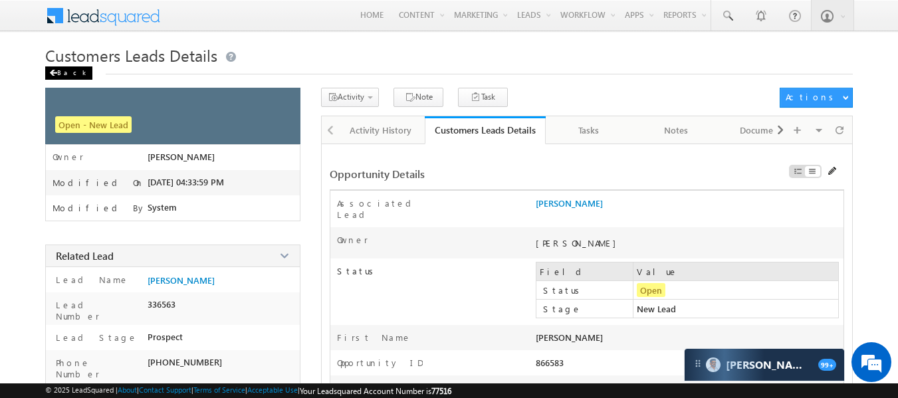
click at [60, 75] on div "Back" at bounding box center [68, 72] width 47 height 13
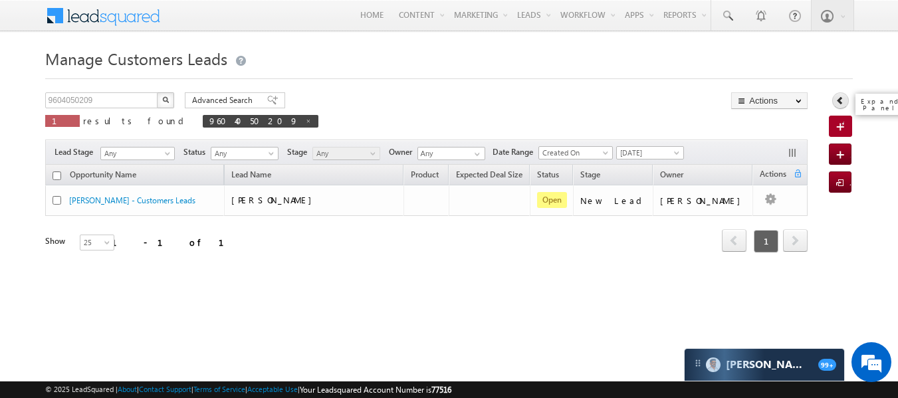
click at [837, 106] on link at bounding box center [840, 100] width 17 height 17
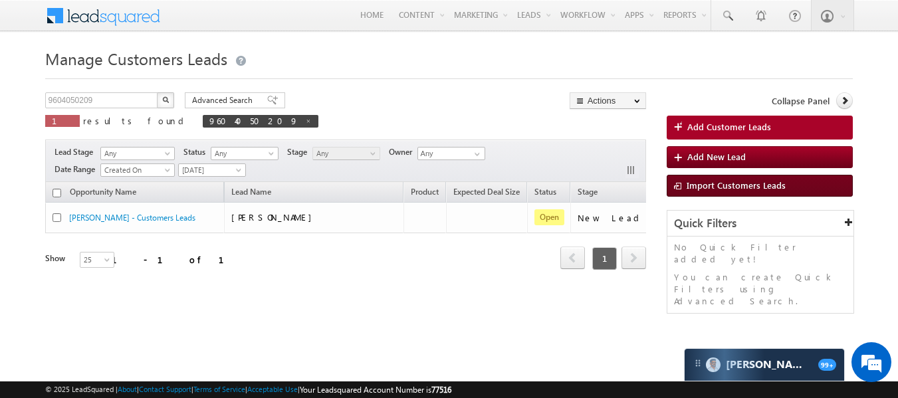
click at [718, 185] on span "Import Customers Leads" at bounding box center [735, 184] width 99 height 11
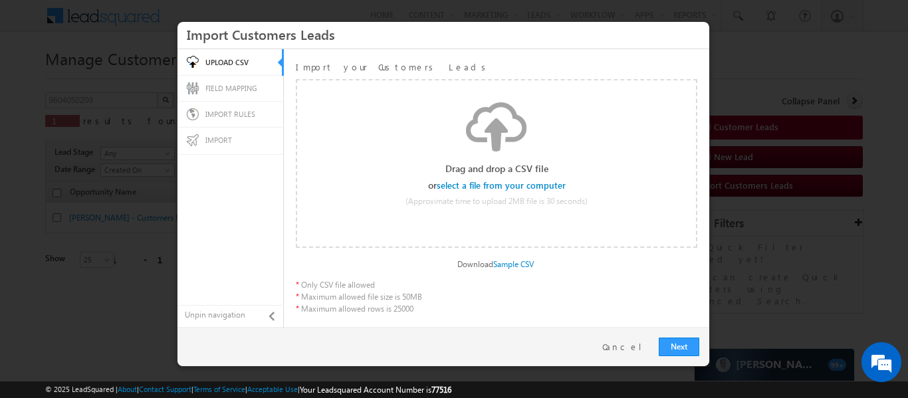
click at [487, 183] on input "file" at bounding box center [502, 185] width 126 height 9
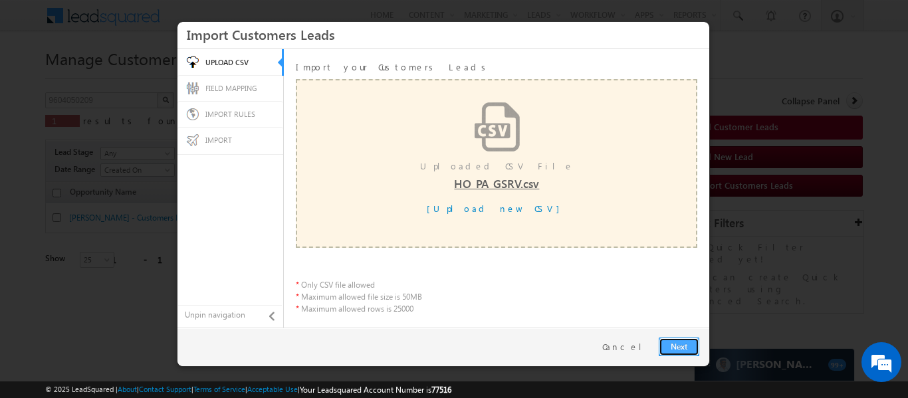
click at [680, 346] on link "Next" at bounding box center [678, 347] width 41 height 19
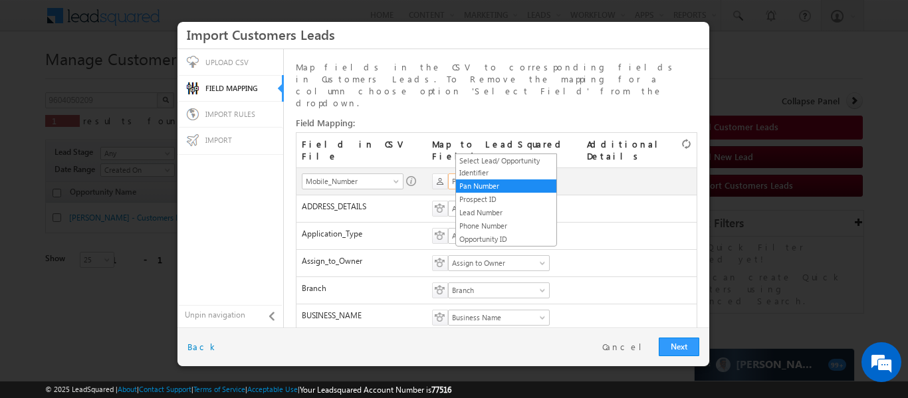
click at [540, 175] on span "Pan Number" at bounding box center [494, 181] width 92 height 12
click at [515, 225] on link "Phone Number" at bounding box center [506, 226] width 100 height 12
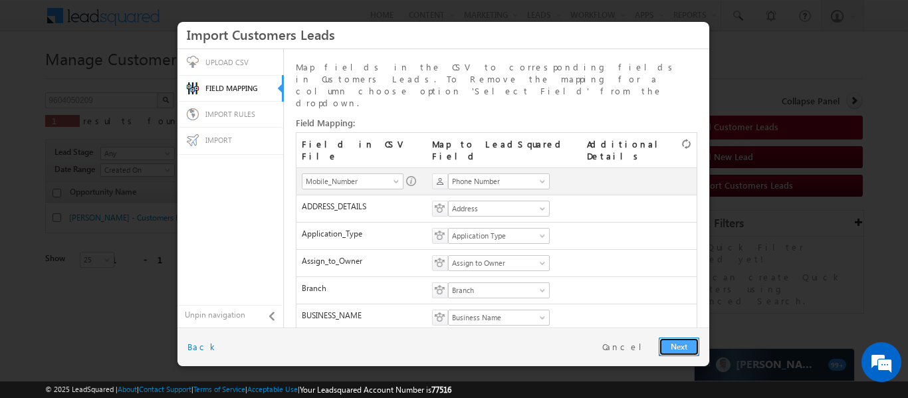
click at [682, 342] on link "Next" at bounding box center [678, 347] width 41 height 19
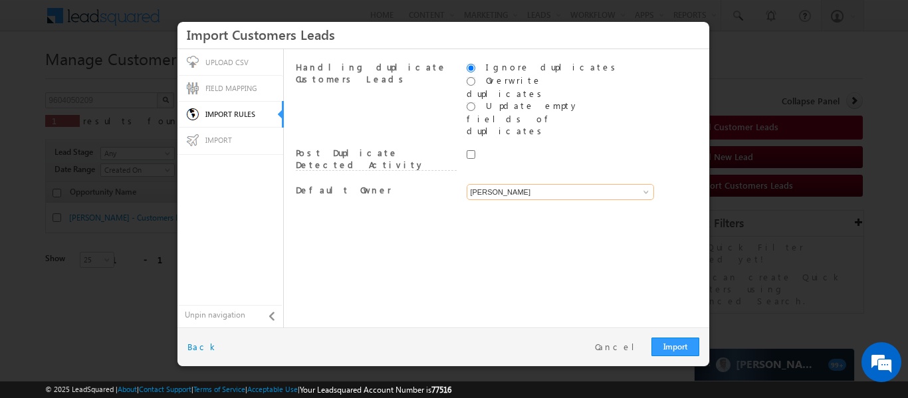
click at [568, 184] on input "[PERSON_NAME]" at bounding box center [559, 192] width 187 height 16
click at [530, 200] on link "System" at bounding box center [560, 207] width 188 height 15
type input "System"
click at [518, 209] on div "Handling duplicate Customers Leads Ignore duplicates Overwrite duplicates Updat…" at bounding box center [496, 187] width 415 height 267
click at [628, 355] on div "Import Restart Cancel Back" at bounding box center [443, 347] width 532 height 39
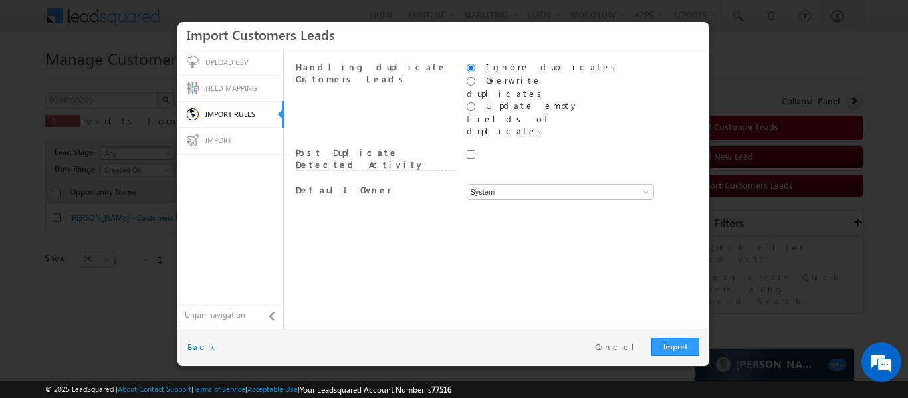
click at [629, 353] on div "Import Restart Cancel Back" at bounding box center [443, 347] width 532 height 39
click at [629, 346] on link "Cancel" at bounding box center [620, 347] width 50 height 12
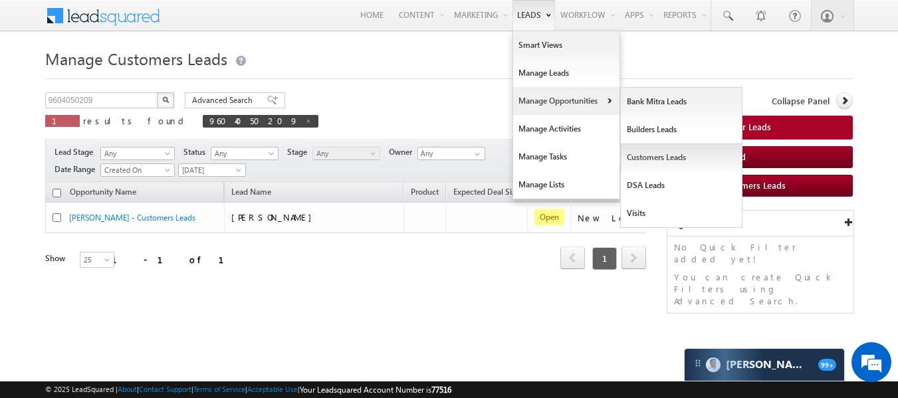
click at [647, 159] on link "Customers Leads" at bounding box center [682, 158] width 122 height 28
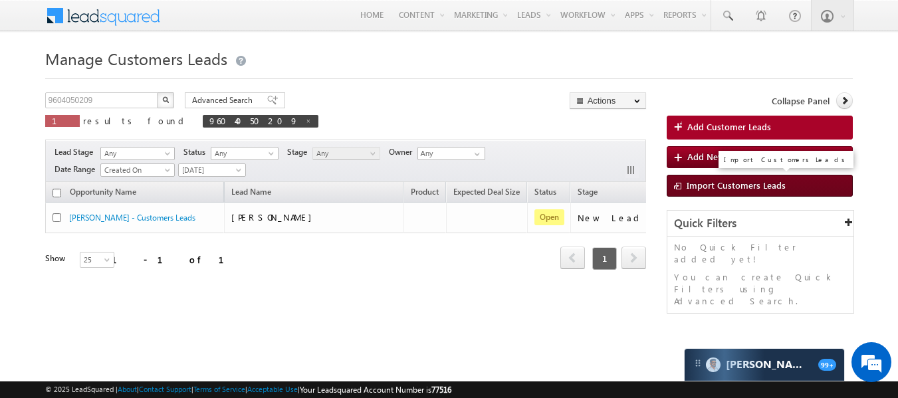
click at [718, 189] on span "Import Customers Leads" at bounding box center [735, 184] width 99 height 11
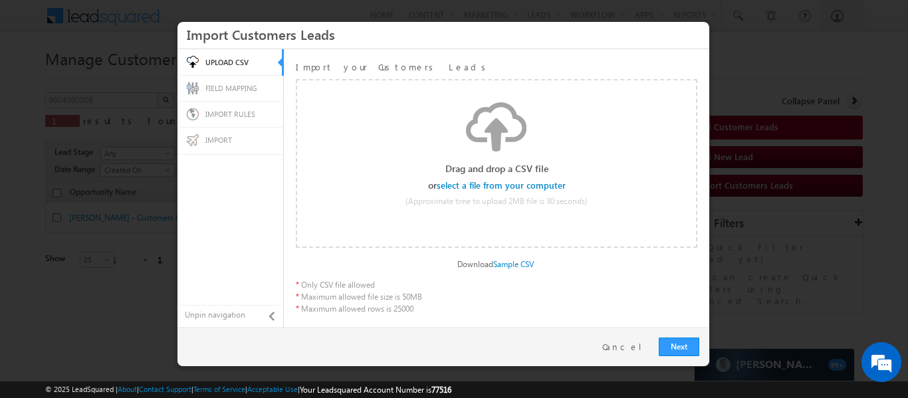
click at [513, 183] on input "file" at bounding box center [502, 185] width 126 height 9
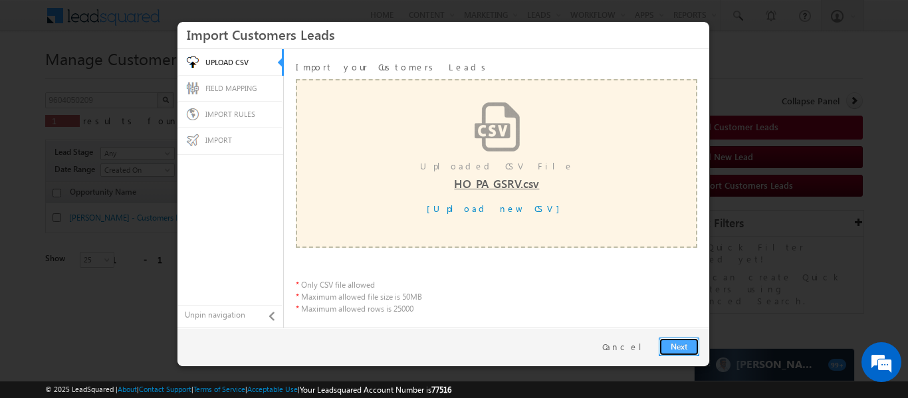
click at [672, 342] on link "Next" at bounding box center [678, 347] width 41 height 19
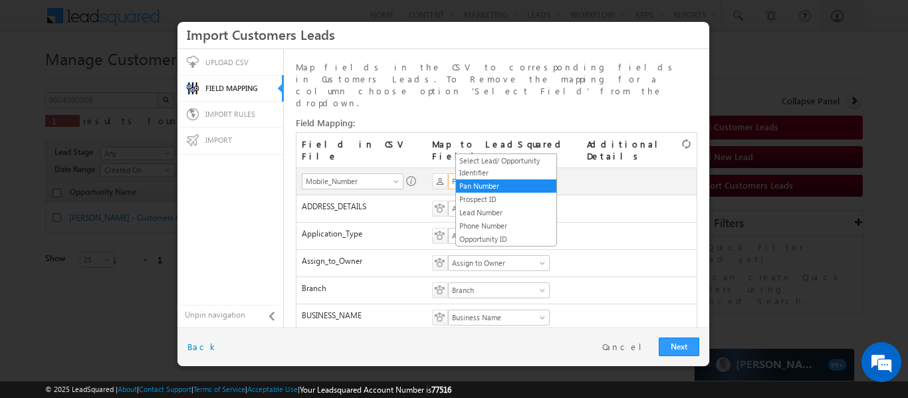
click at [533, 173] on link "Pan Number" at bounding box center [499, 181] width 102 height 16
click at [500, 228] on link "Phone Number" at bounding box center [506, 226] width 100 height 12
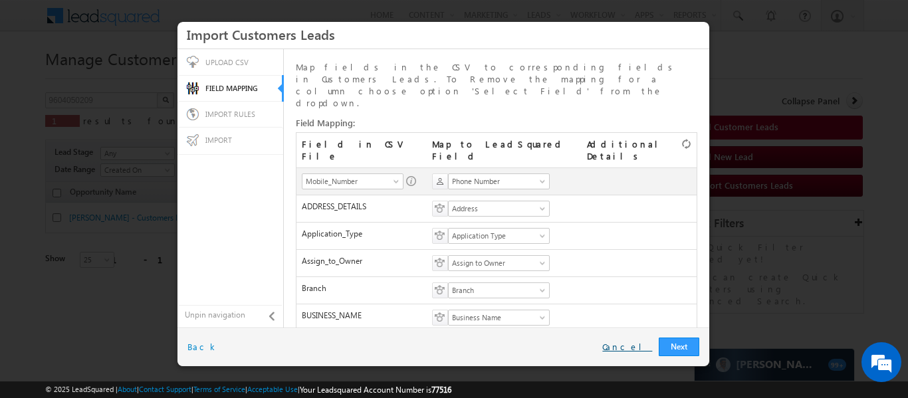
click at [637, 344] on link "Cancel" at bounding box center [627, 347] width 50 height 12
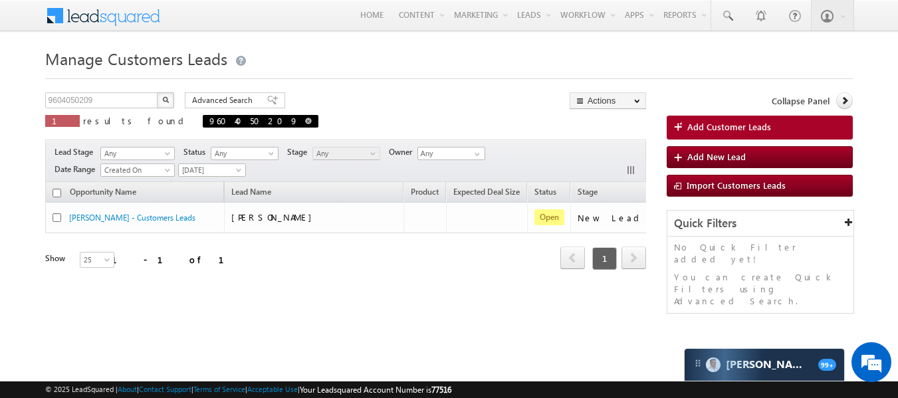
click at [203, 120] on span "9604050209" at bounding box center [261, 121] width 116 height 13
click at [305, 120] on span at bounding box center [308, 121] width 7 height 7
type input "Search Customers Leads"
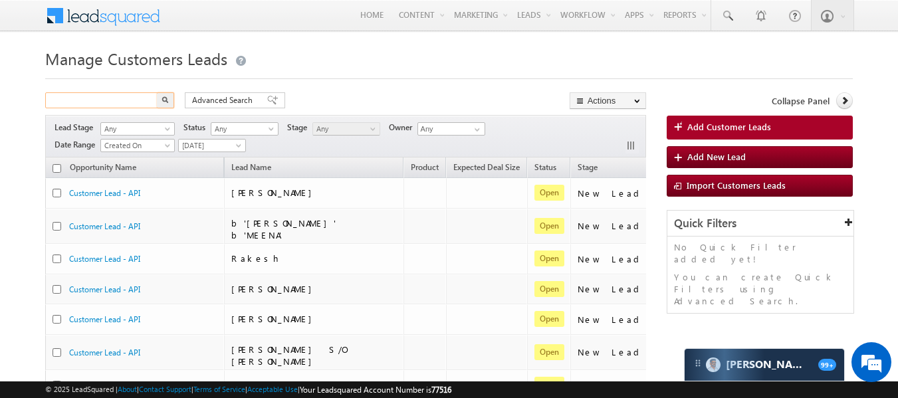
click at [89, 99] on input "text" at bounding box center [102, 100] width 114 height 16
type input "9604050209"
click at [233, 102] on span "Advanced Search" at bounding box center [224, 100] width 64 height 12
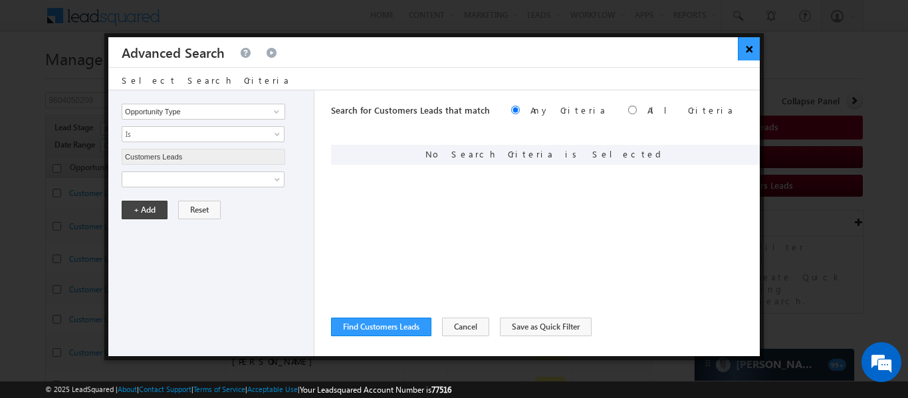
click at [753, 46] on button "×" at bounding box center [749, 48] width 22 height 23
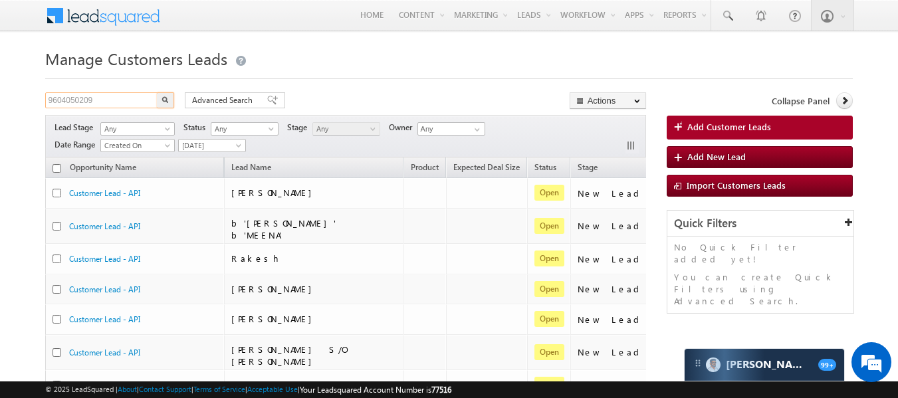
click at [118, 106] on input "9604050209" at bounding box center [102, 100] width 114 height 16
click at [157, 92] on button "button" at bounding box center [165, 100] width 17 height 16
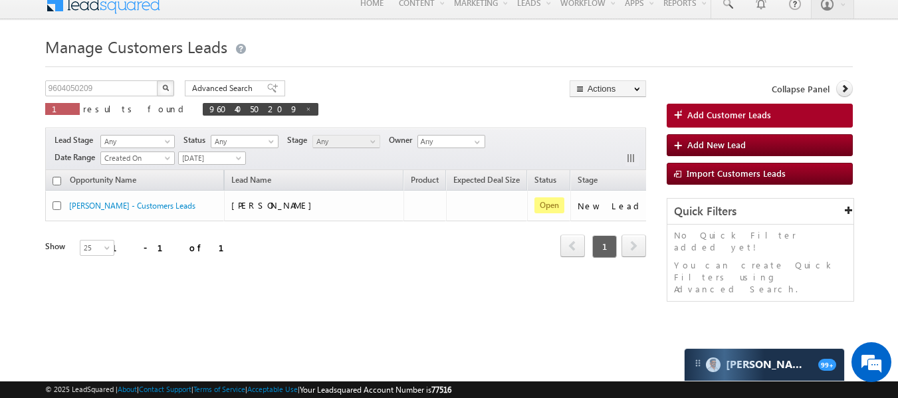
click at [163, 88] on img "button" at bounding box center [165, 87] width 7 height 7
click at [203, 108] on span "9604050209" at bounding box center [261, 109] width 116 height 13
click at [305, 108] on span at bounding box center [308, 109] width 7 height 7
type input "Search Customers Leads"
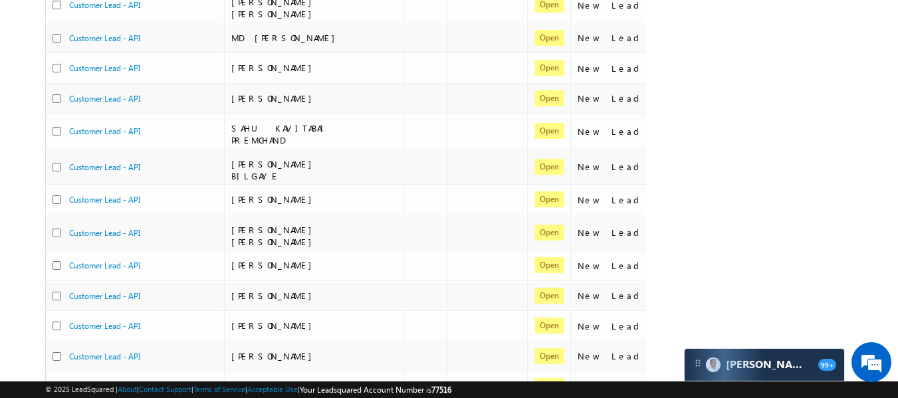
scroll to position [652, 0]
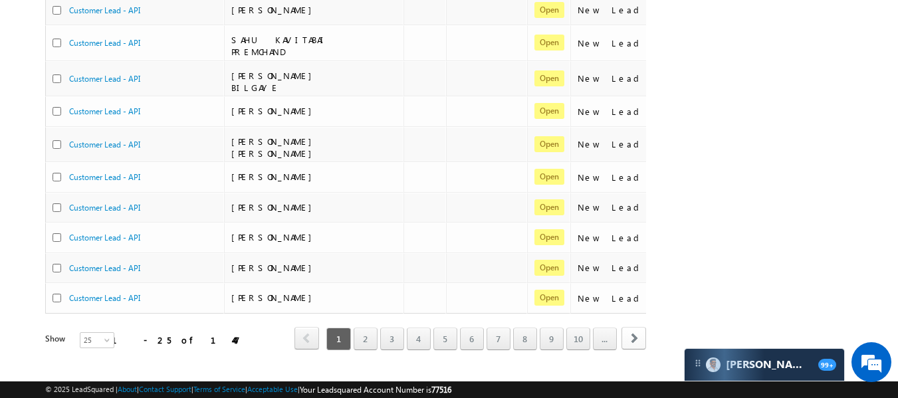
click at [633, 327] on span "next" at bounding box center [633, 338] width 25 height 23
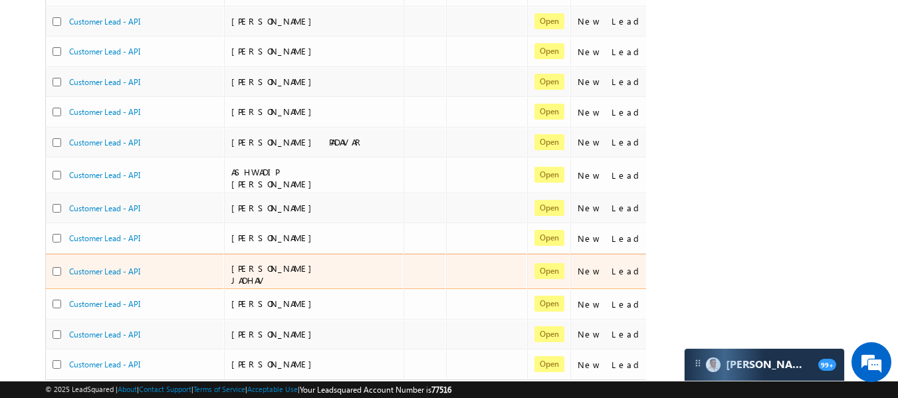
scroll to position [658, 0]
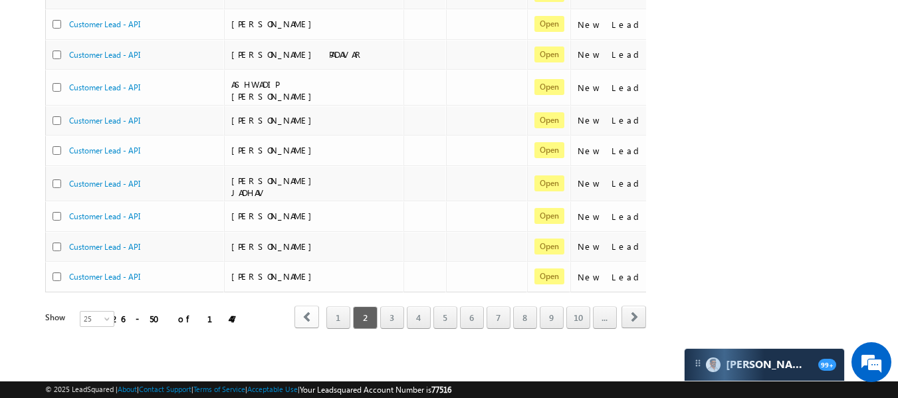
click at [302, 306] on span "prev" at bounding box center [306, 317] width 25 height 23
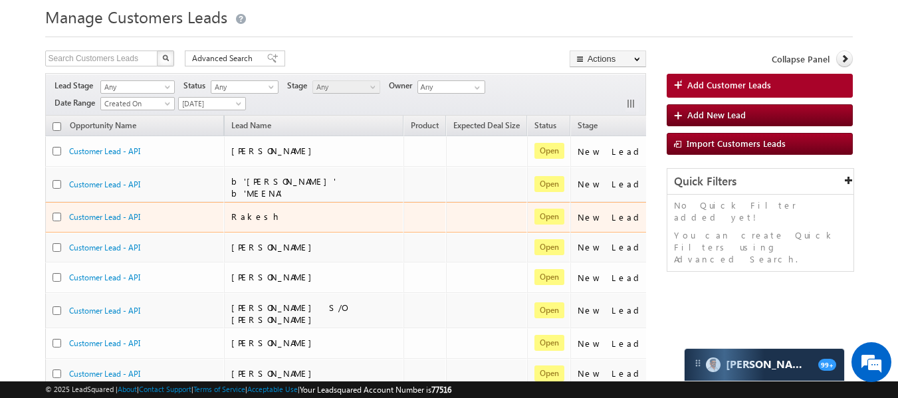
scroll to position [0, 0]
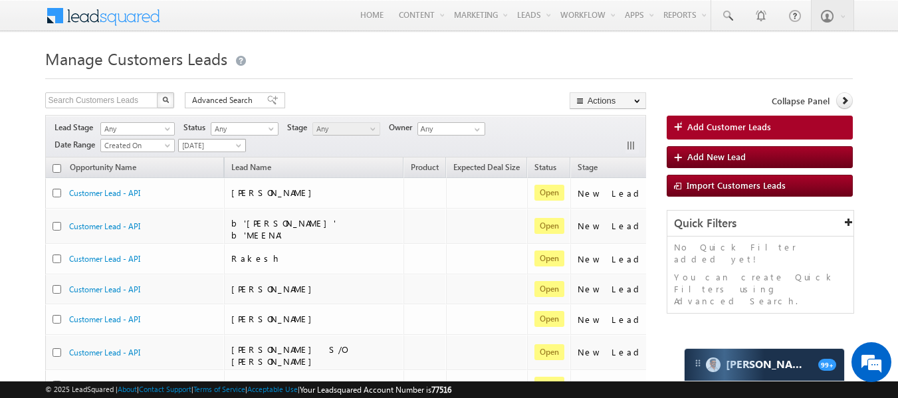
click at [233, 150] on span "[DATE]" at bounding box center [210, 146] width 63 height 12
